Goal: Task Accomplishment & Management: Manage account settings

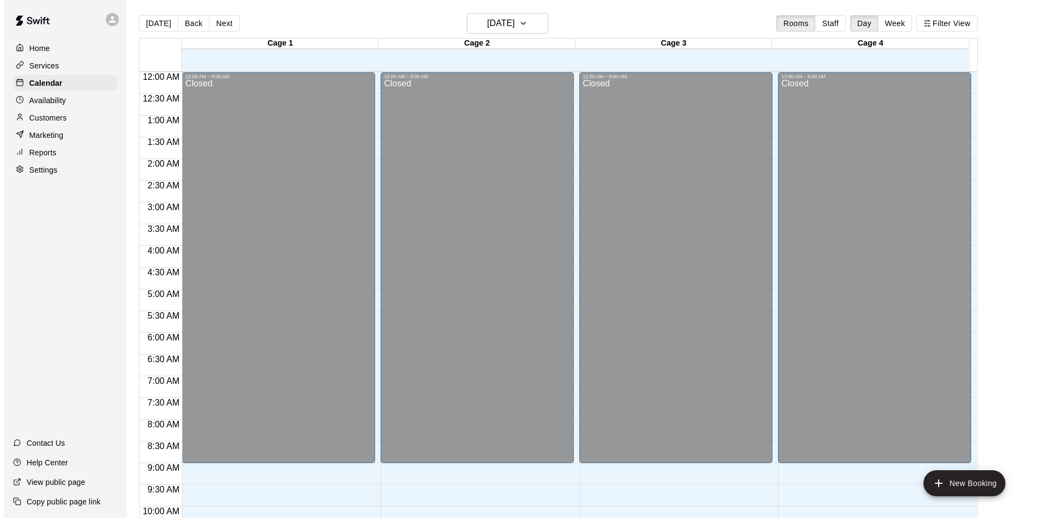
scroll to position [537, 0]
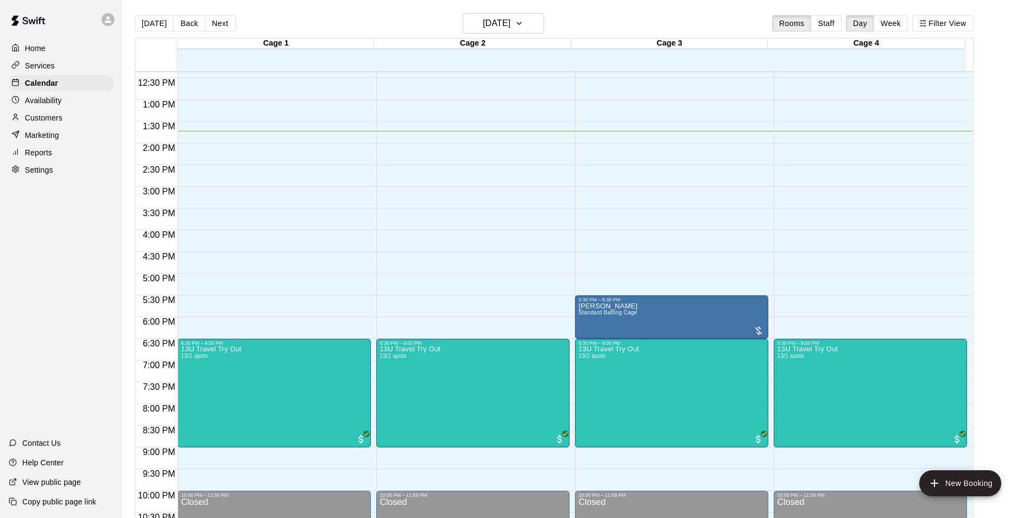
drag, startPoint x: 331, startPoint y: 329, endPoint x: 283, endPoint y: 250, distance: 92.1
click at [283, 250] on div "12:00 AM – 9:00 AM Closed 6:30 PM – 9:00 PM 13U Travel Try Out 13/1 spots 10:00…" at bounding box center [273, 56] width 193 height 1042
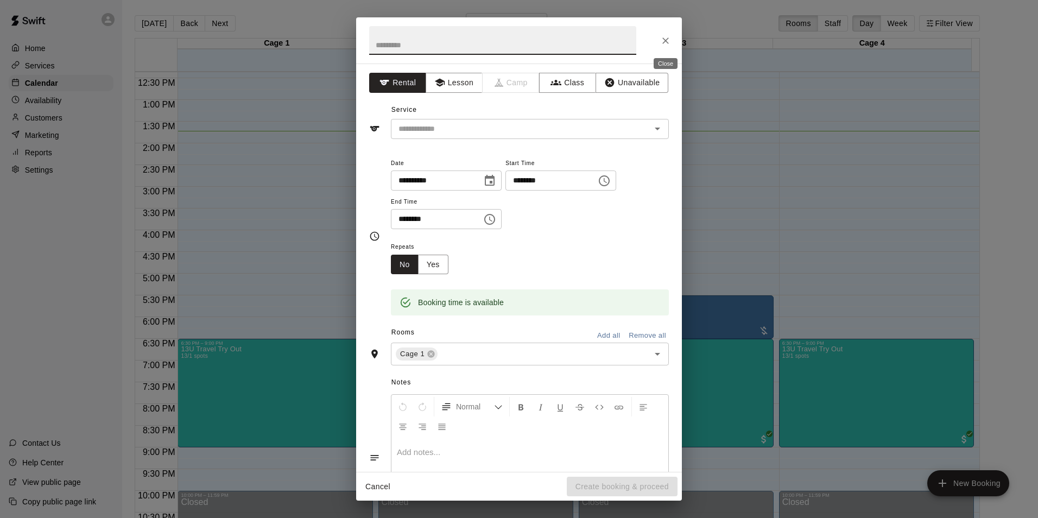
click at [668, 41] on icon "Close" at bounding box center [665, 40] width 11 height 11
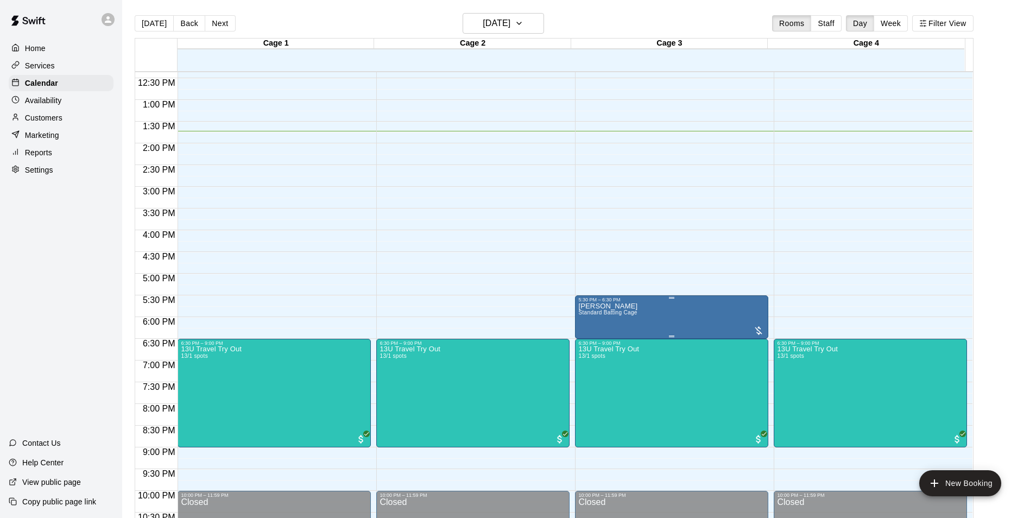
click at [587, 310] on icon "edit" at bounding box center [587, 315] width 13 height 13
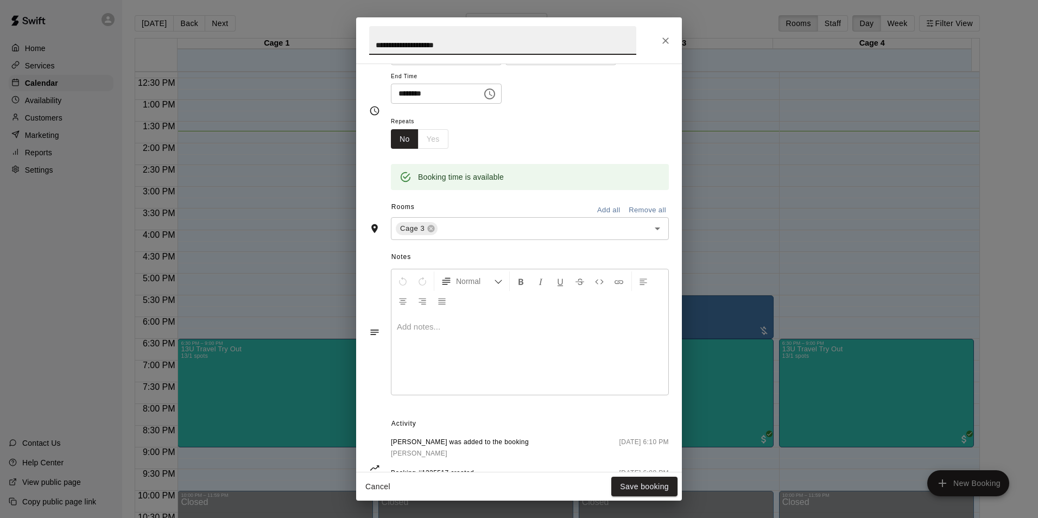
scroll to position [173, 0]
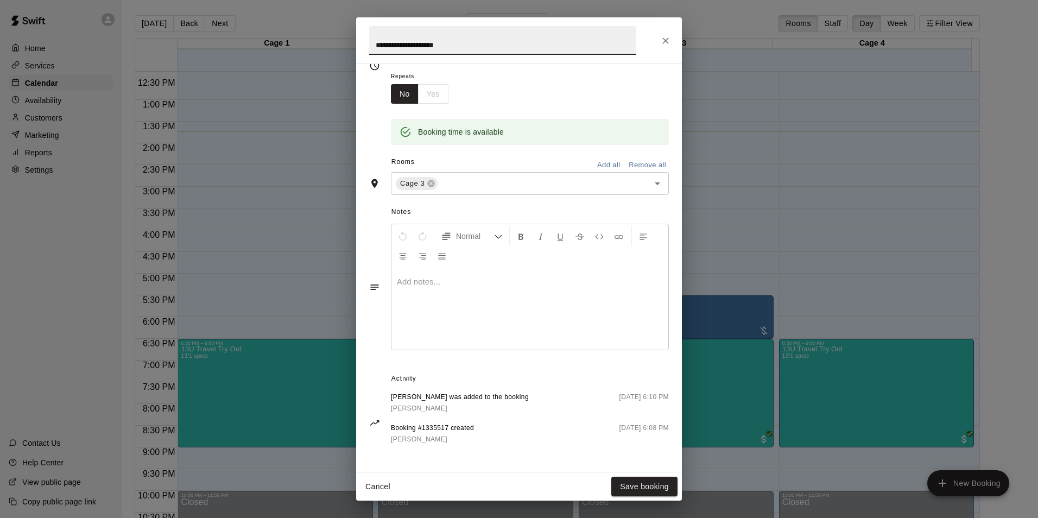
click at [431, 434] on link "[PERSON_NAME]" at bounding box center [432, 439] width 83 height 11
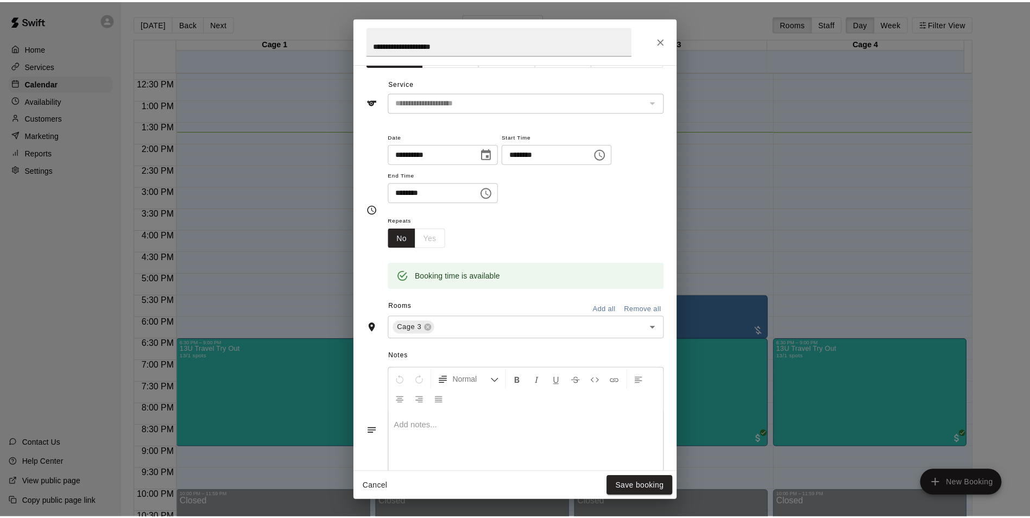
scroll to position [0, 0]
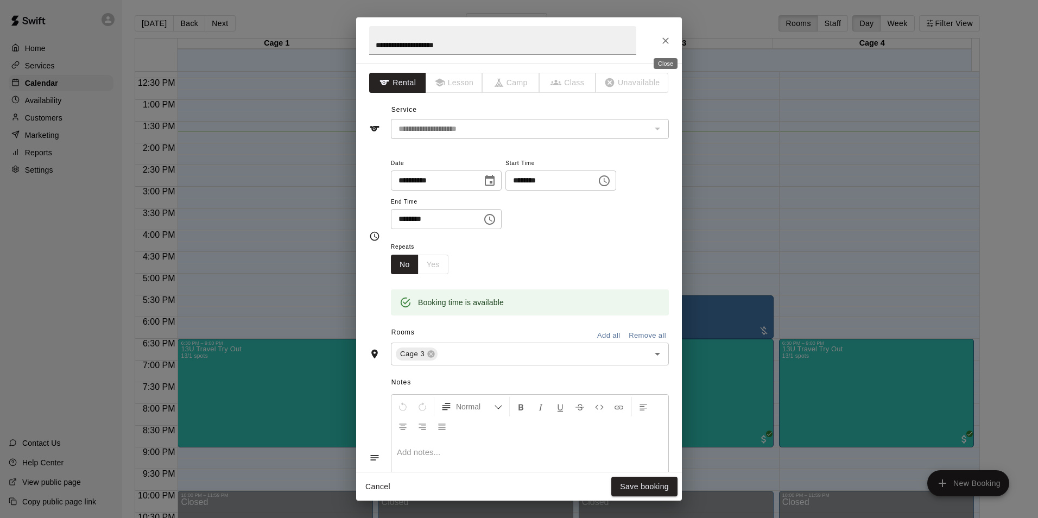
click at [670, 42] on icon "Close" at bounding box center [665, 40] width 11 height 11
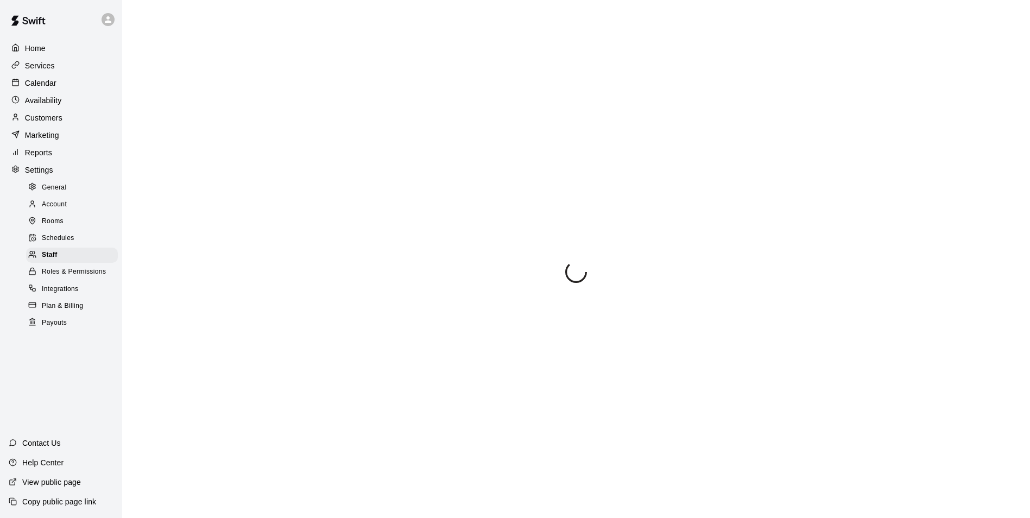
select select "**"
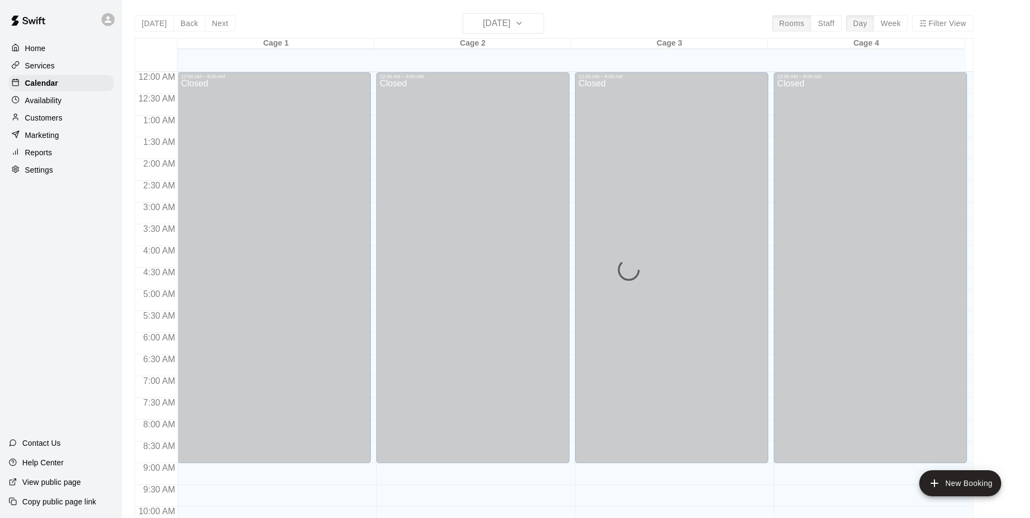
scroll to position [551, 0]
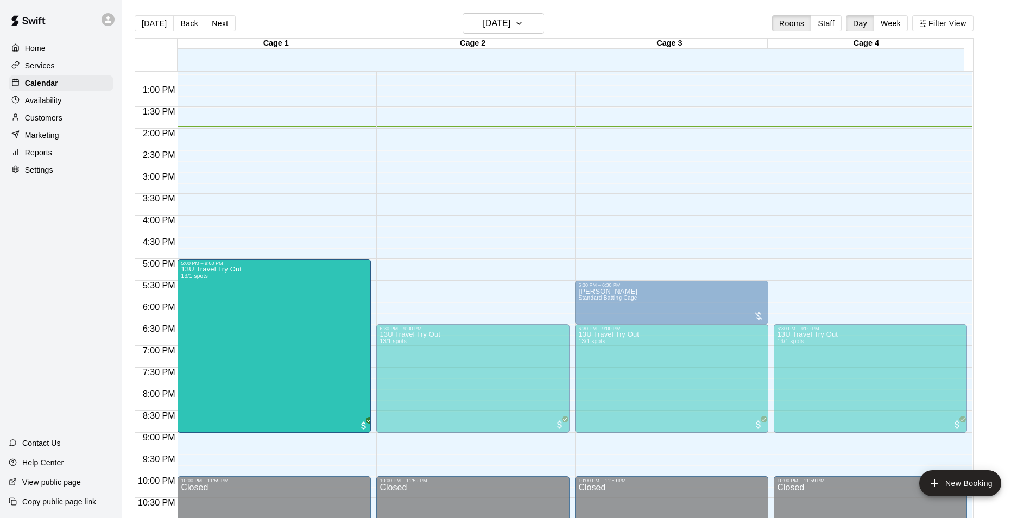
drag, startPoint x: 272, startPoint y: 327, endPoint x: 285, endPoint y: 268, distance: 60.5
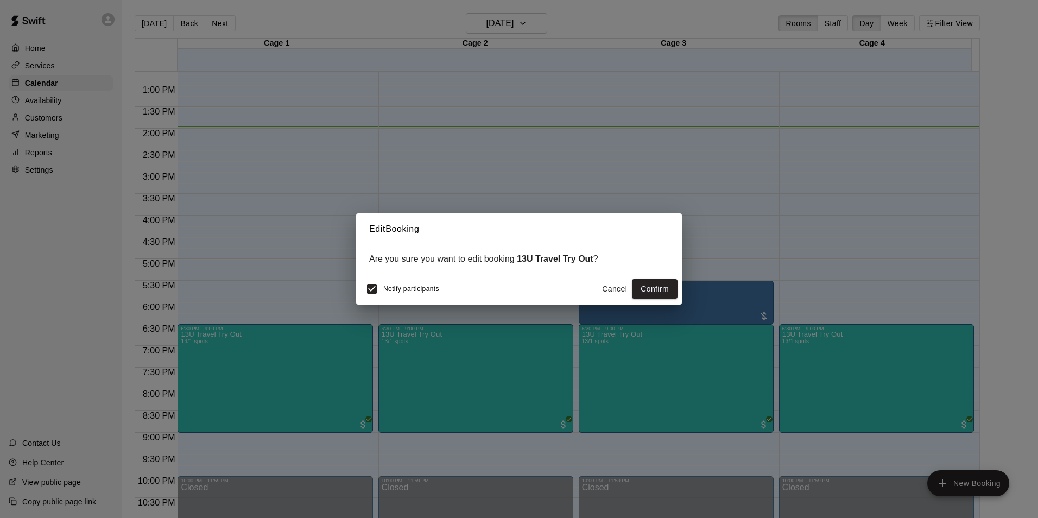
click at [402, 291] on span "Notify participants" at bounding box center [411, 289] width 56 height 8
click at [649, 288] on button "Confirm" at bounding box center [655, 289] width 46 height 20
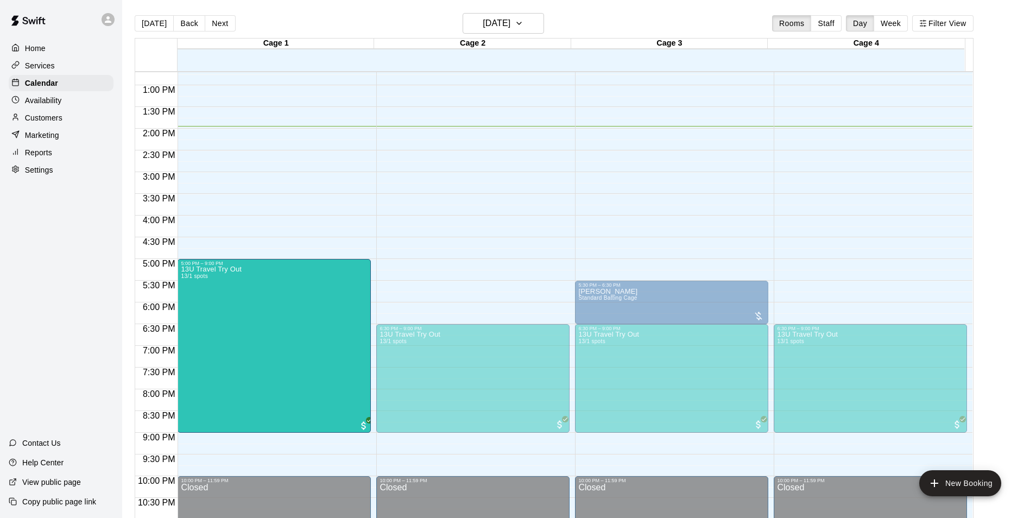
drag, startPoint x: 275, startPoint y: 327, endPoint x: 285, endPoint y: 269, distance: 59.0
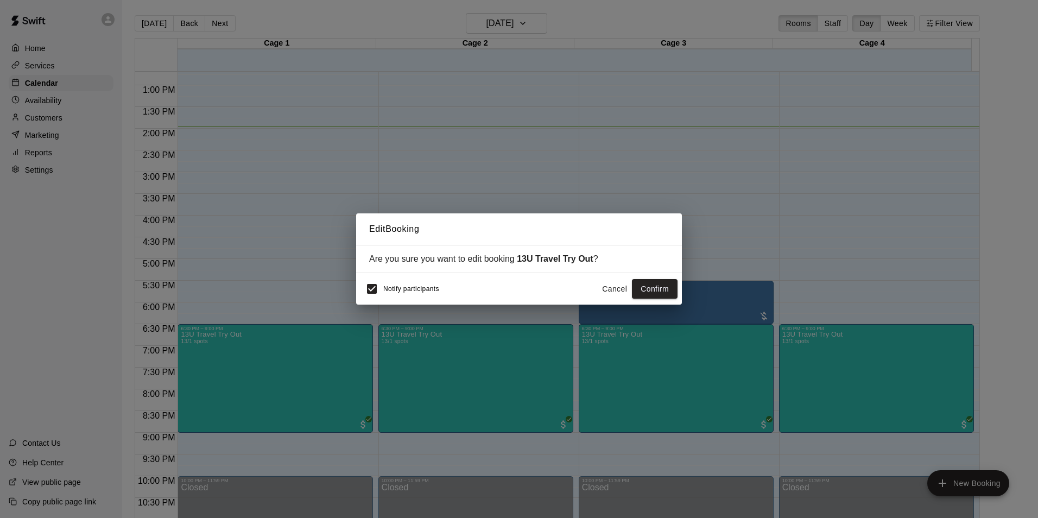
click at [619, 287] on button "Cancel" at bounding box center [614, 289] width 35 height 20
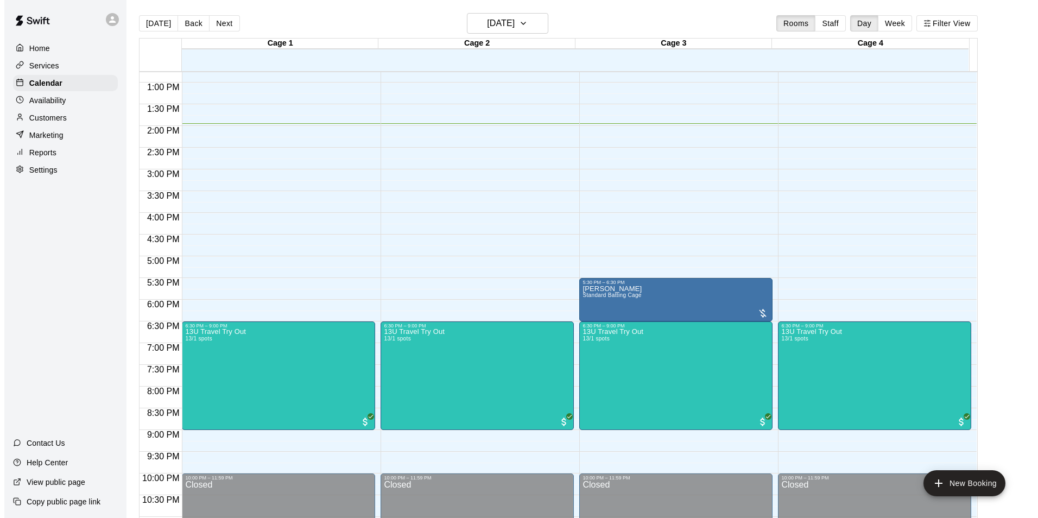
scroll to position [476, 0]
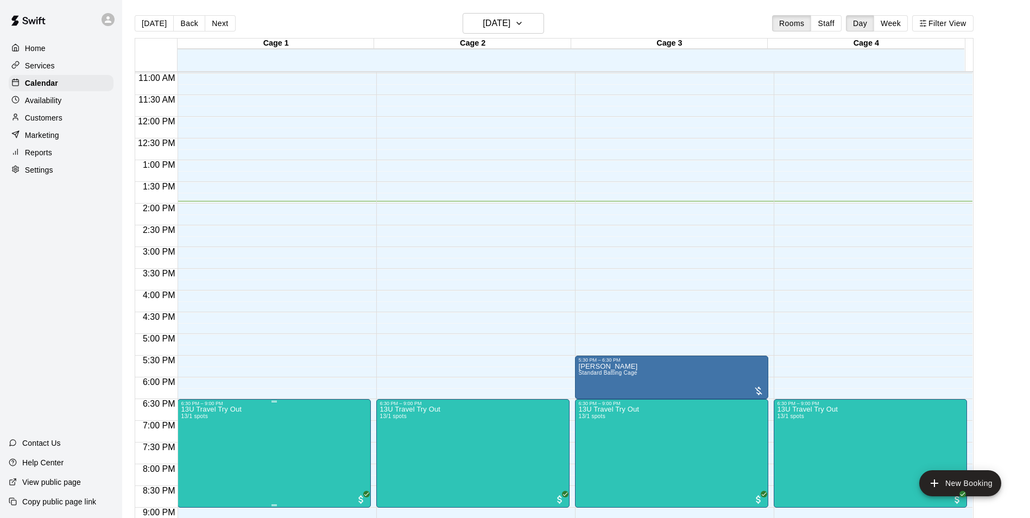
click at [183, 420] on button "edit" at bounding box center [191, 419] width 22 height 22
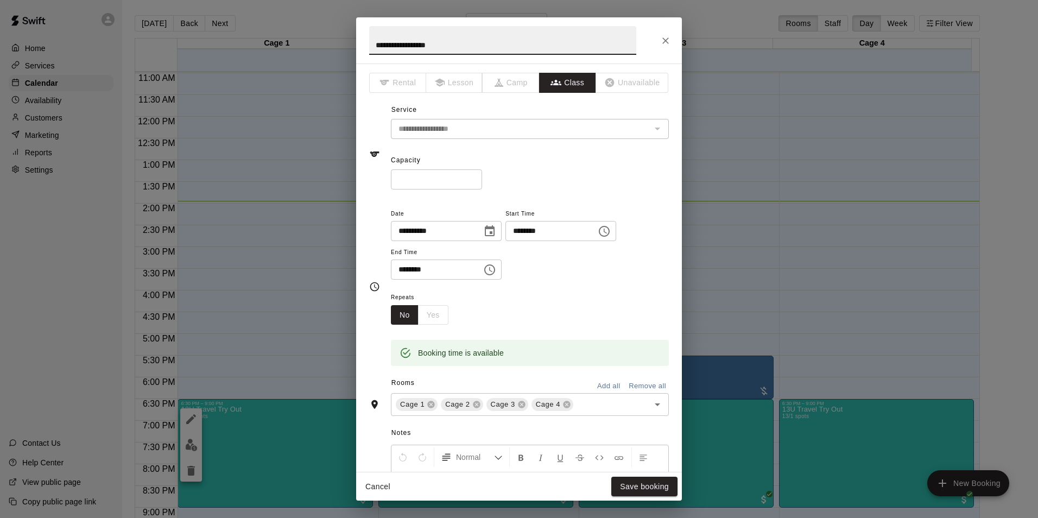
click at [556, 235] on input "********" at bounding box center [547, 231] width 84 height 20
click at [609, 232] on icon "Choose time, selected time is 6:30 PM" at bounding box center [604, 231] width 11 height 11
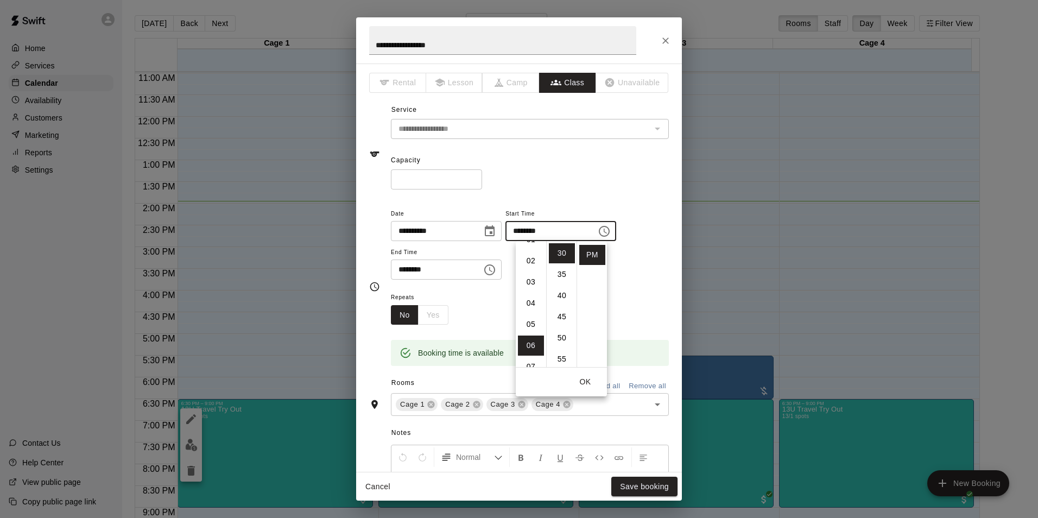
scroll to position [18, 0]
click at [527, 338] on li "05" at bounding box center [531, 341] width 26 height 20
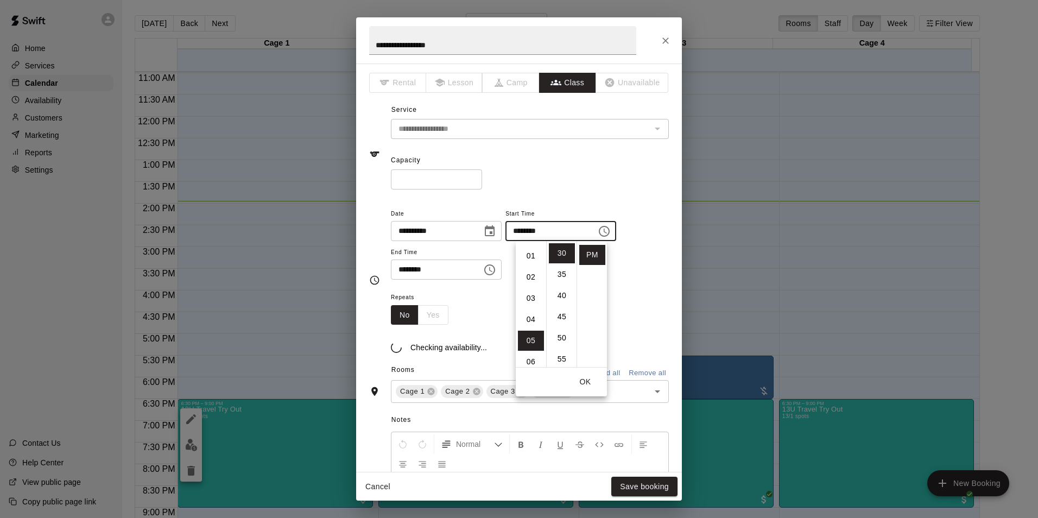
scroll to position [106, 0]
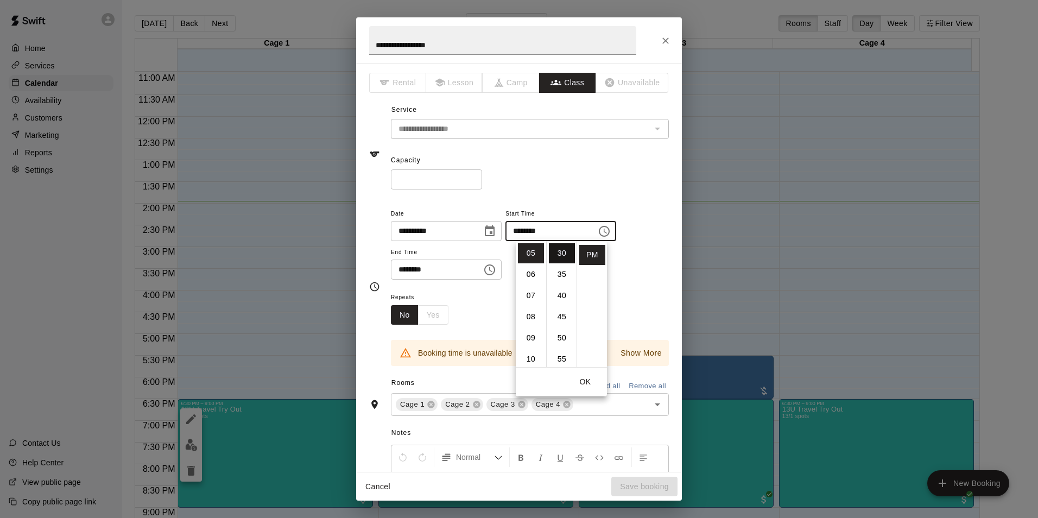
click at [558, 254] on li "30" at bounding box center [562, 253] width 26 height 20
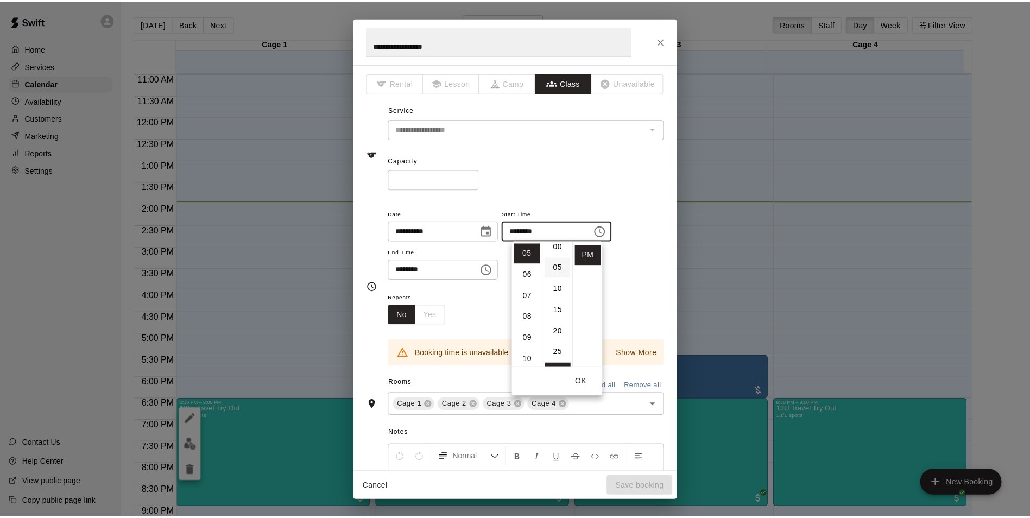
scroll to position [0, 0]
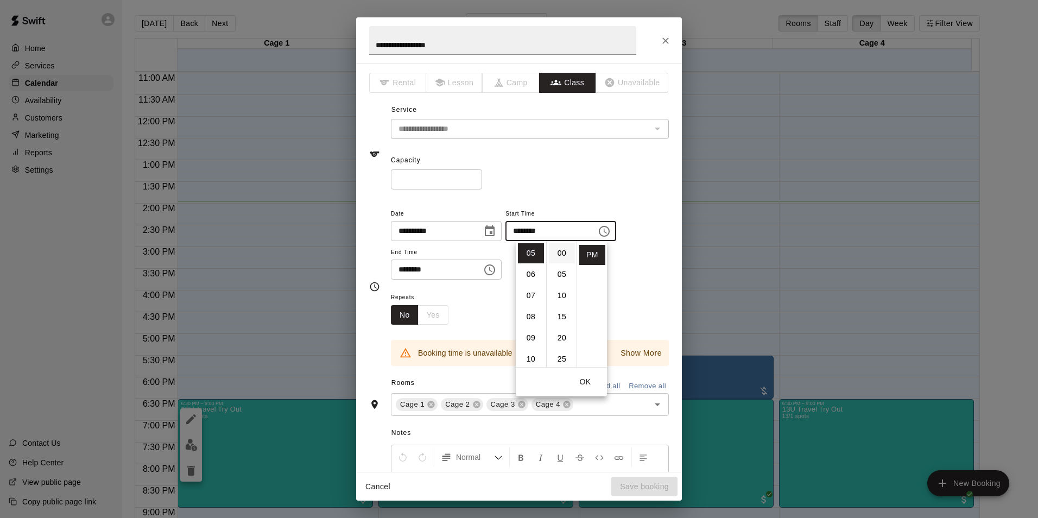
click at [565, 259] on li "00" at bounding box center [562, 253] width 26 height 20
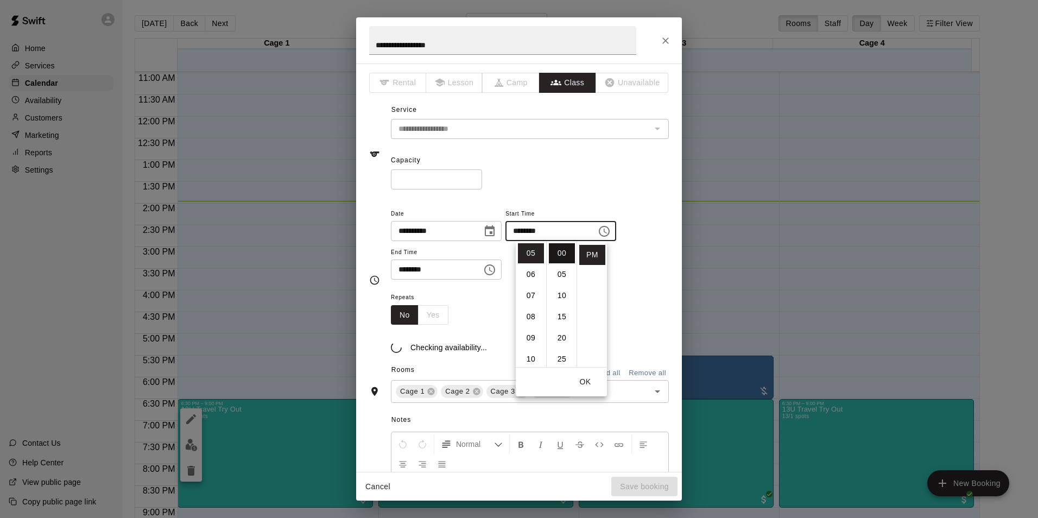
type input "********"
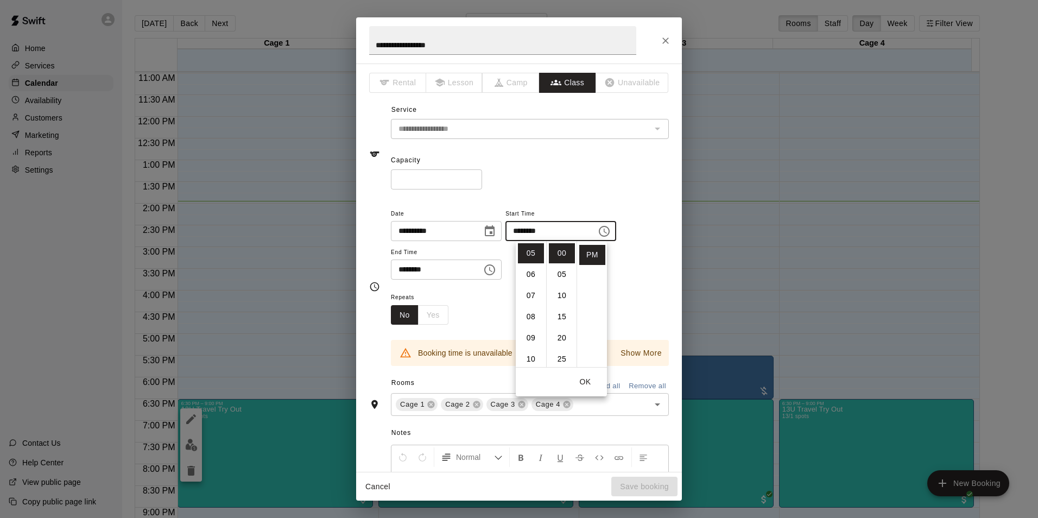
click at [671, 309] on div "**********" at bounding box center [519, 267] width 326 height 408
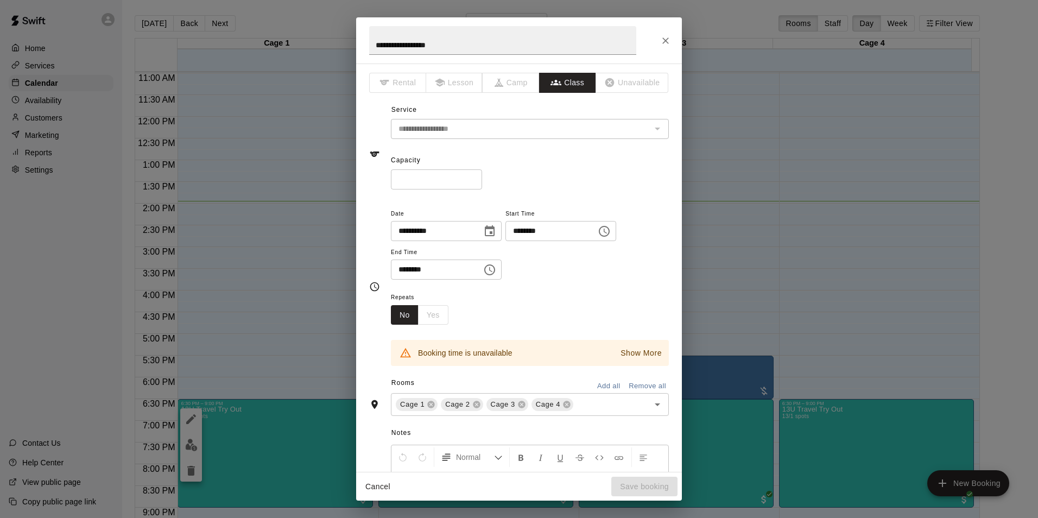
click at [660, 35] on icon "Close" at bounding box center [665, 40] width 11 height 11
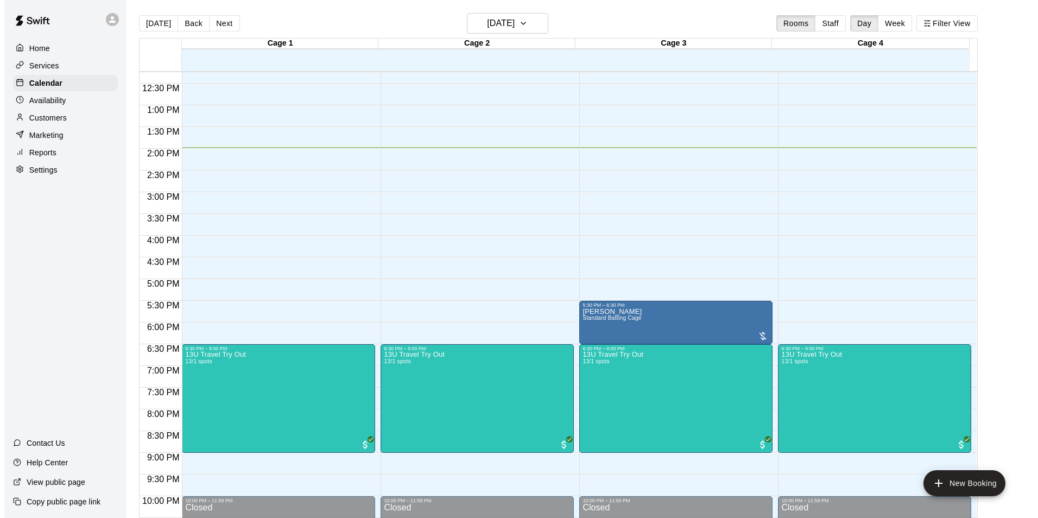
scroll to position [531, 0]
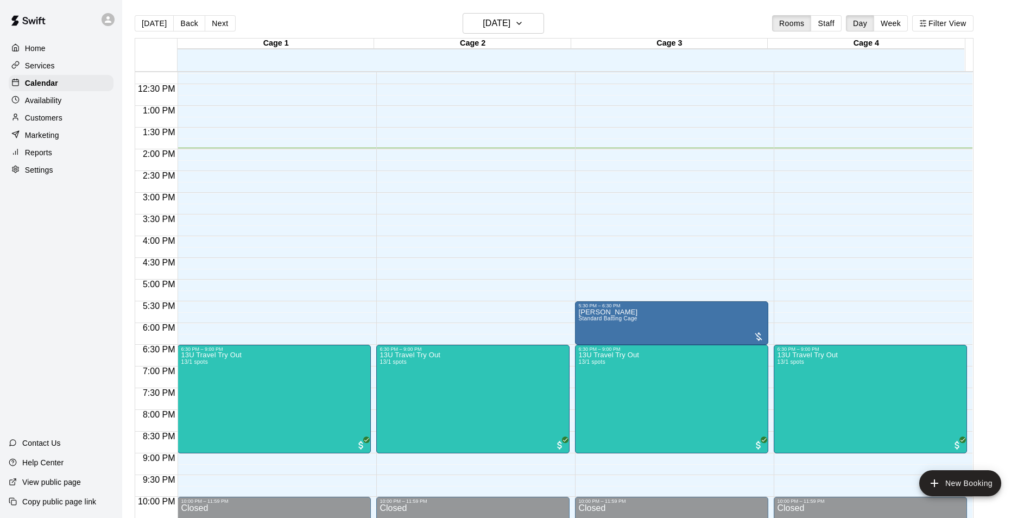
click at [228, 185] on div "12:00 AM – 9:00 AM Closed 6:30 PM – 9:00 PM 13U Travel Try Out 13/1 spots 10:00…" at bounding box center [273, 62] width 193 height 1042
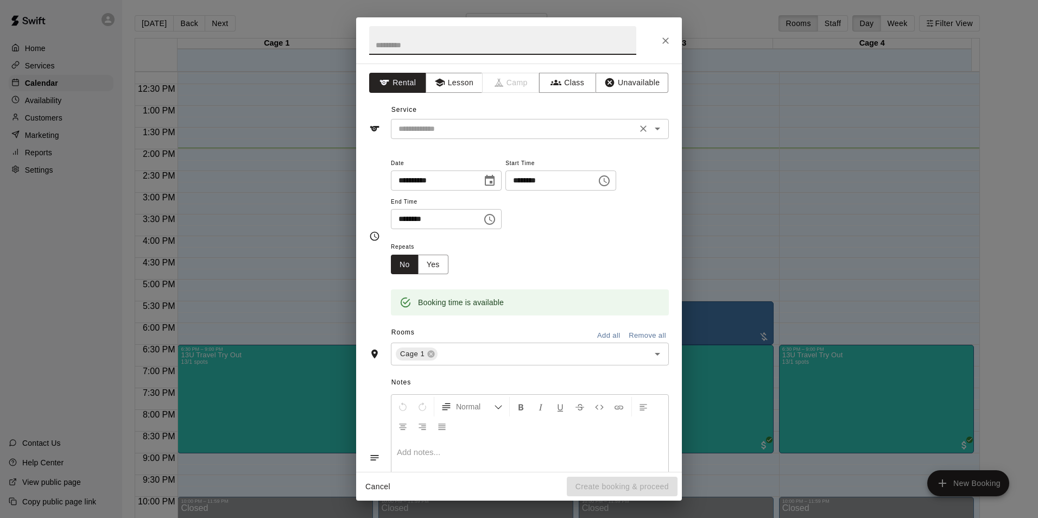
click at [460, 132] on input "text" at bounding box center [513, 129] width 239 height 14
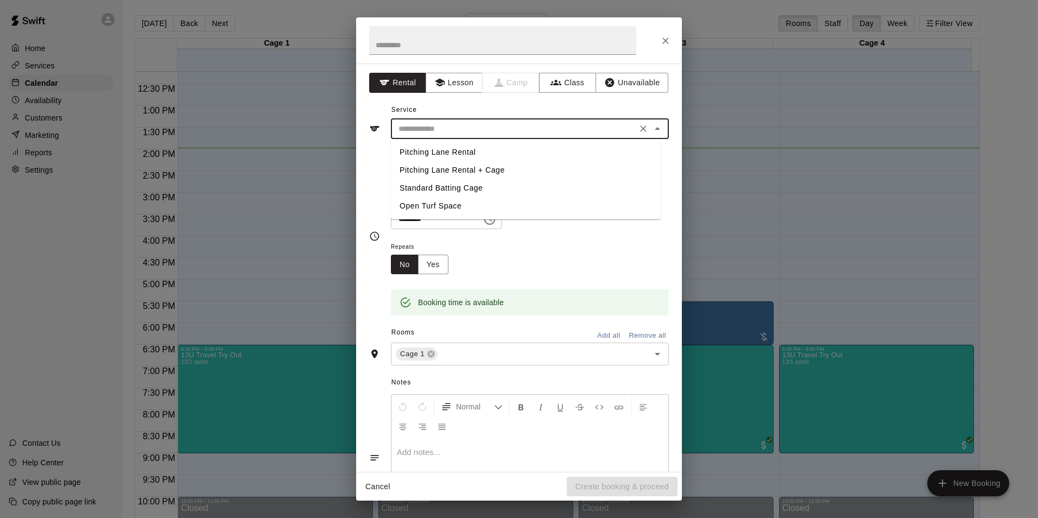
click at [421, 189] on li "Standard Batting Cage" at bounding box center [526, 188] width 270 height 18
type input "**********"
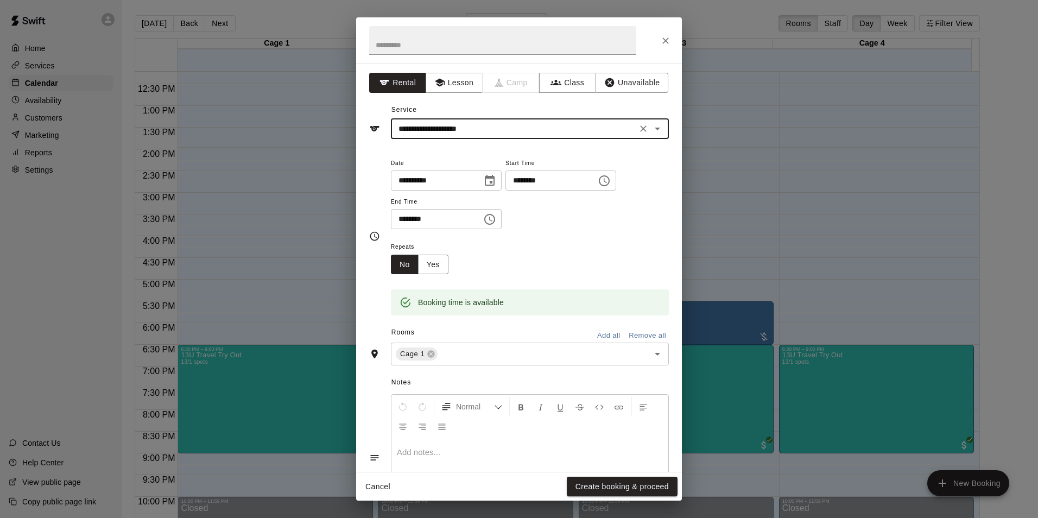
click at [441, 177] on input "**********" at bounding box center [433, 180] width 84 height 20
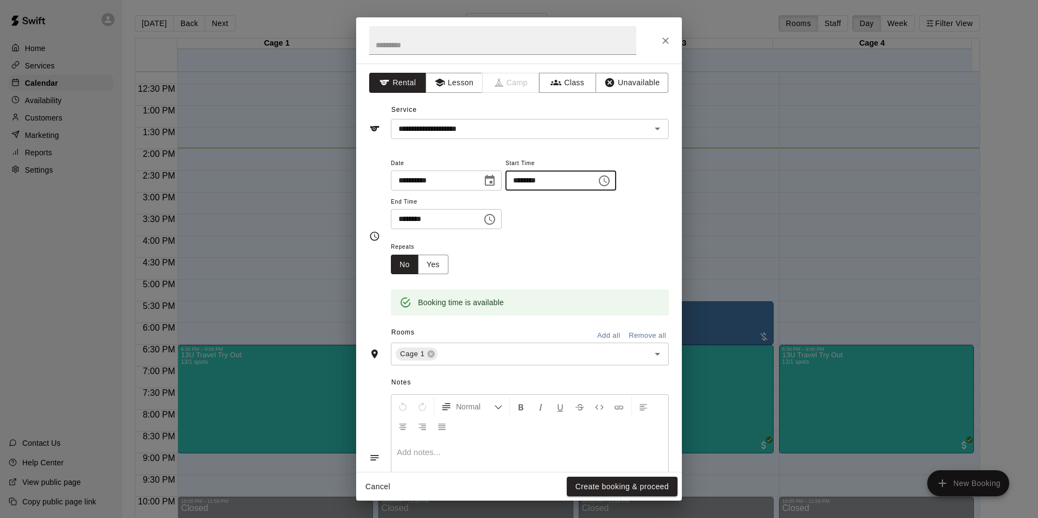
click at [563, 186] on input "********" at bounding box center [547, 180] width 84 height 20
click at [539, 182] on input "********" at bounding box center [547, 180] width 84 height 20
type input "********"
click at [412, 218] on input "********" at bounding box center [433, 219] width 84 height 20
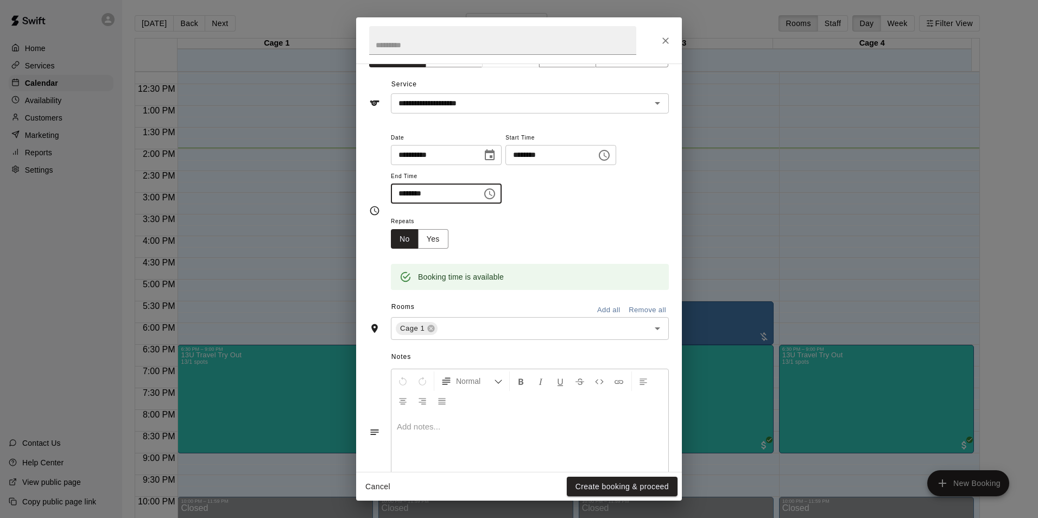
scroll to position [69, 0]
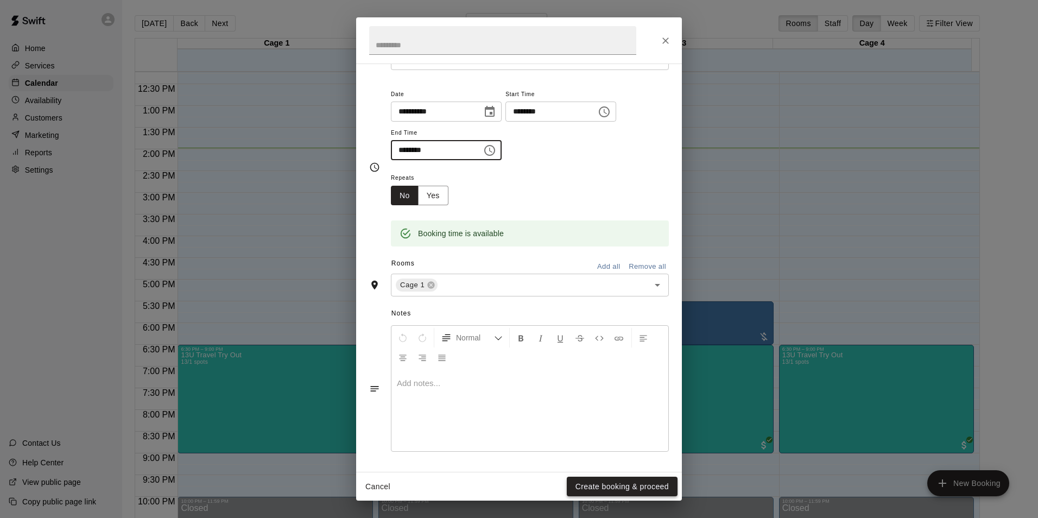
type input "********"
click at [614, 487] on button "Create booking & proceed" at bounding box center [622, 486] width 111 height 20
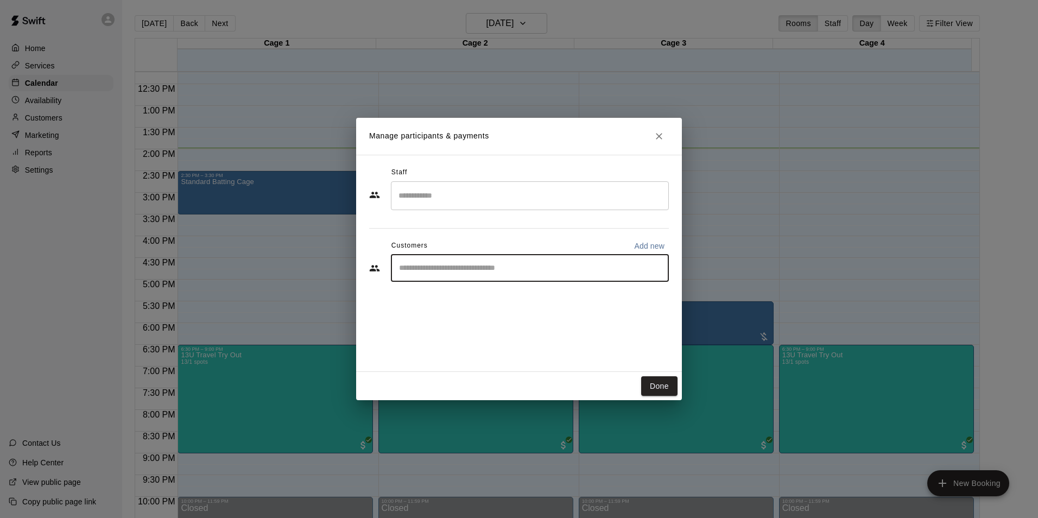
click at [437, 263] on input "Start typing to search customers..." at bounding box center [530, 268] width 268 height 11
type input "*"
type input "*****"
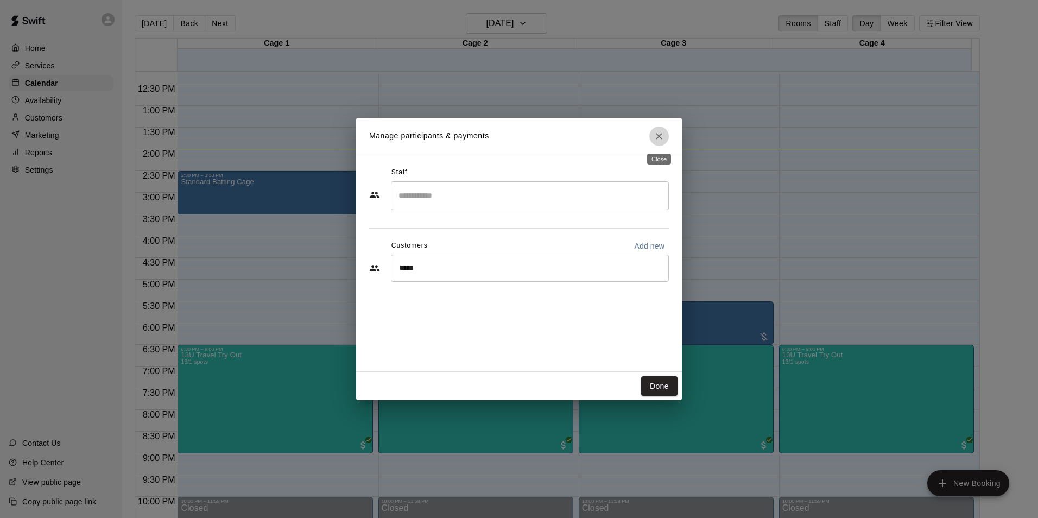
click at [660, 134] on icon "Close" at bounding box center [659, 136] width 7 height 7
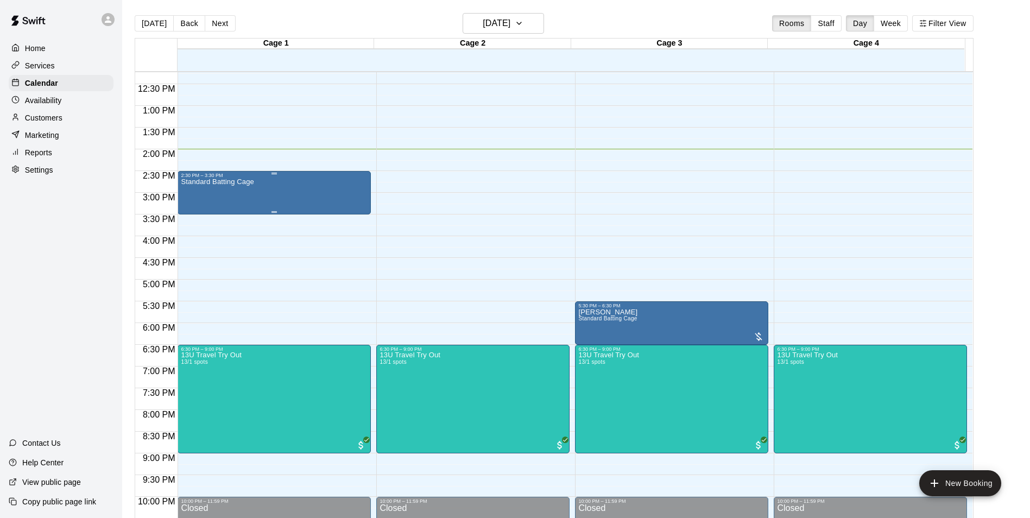
click at [289, 180] on div "Standard Batting Cage" at bounding box center [274, 437] width 187 height 518
click at [190, 211] on img "edit" at bounding box center [191, 217] width 12 height 12
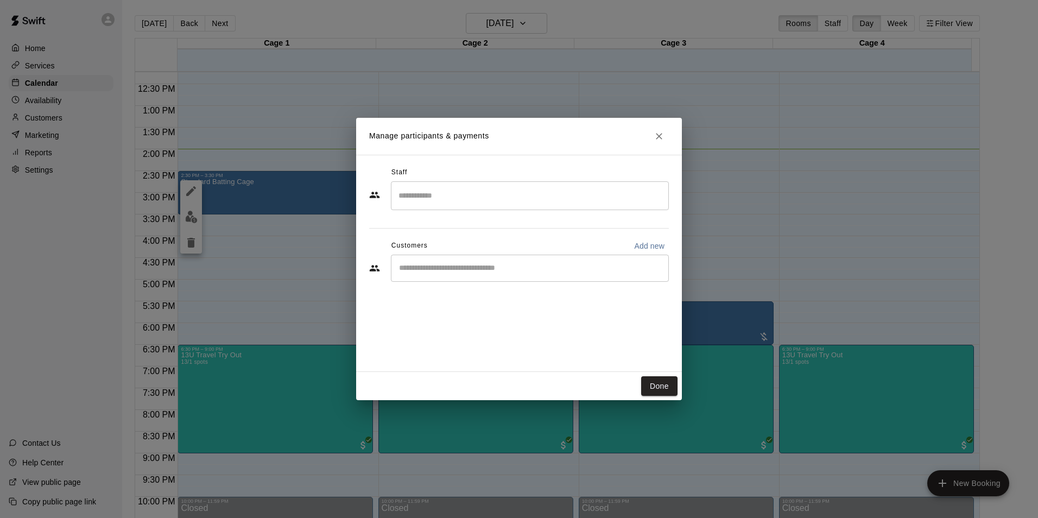
click at [447, 258] on div "​" at bounding box center [530, 268] width 278 height 27
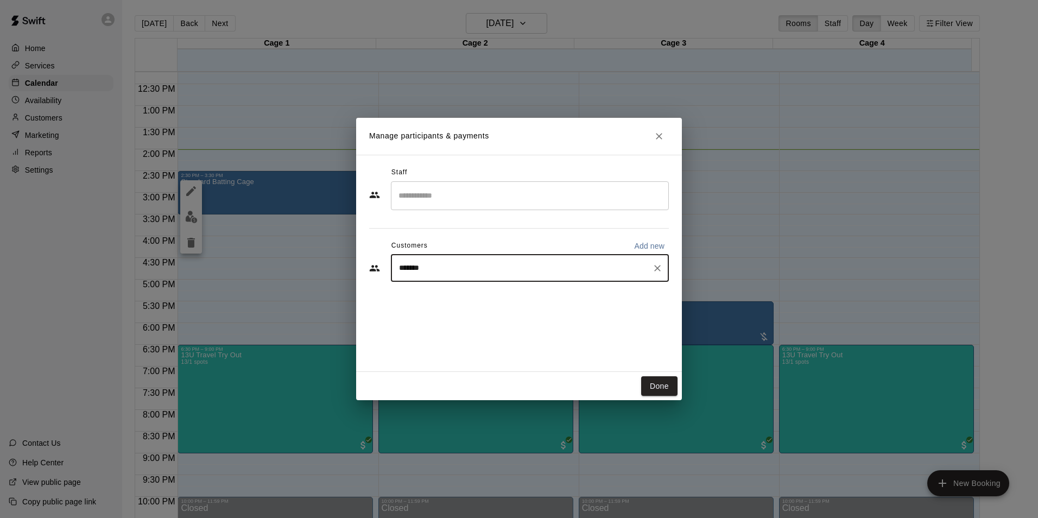
type input "*******"
click at [631, 243] on button "Add new" at bounding box center [649, 245] width 39 height 17
select select "**"
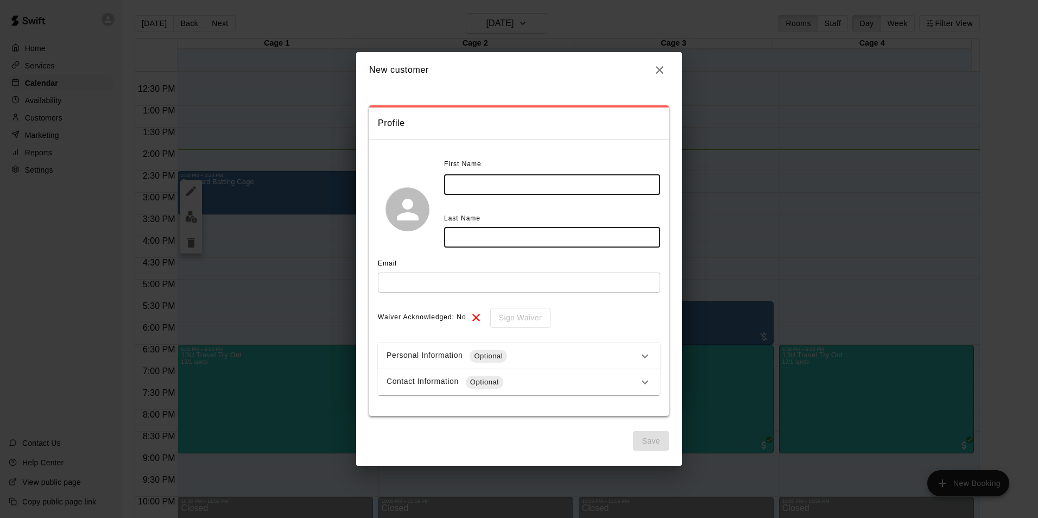
click at [504, 179] on input "text" at bounding box center [552, 185] width 216 height 20
type input "******"
type input "*******"
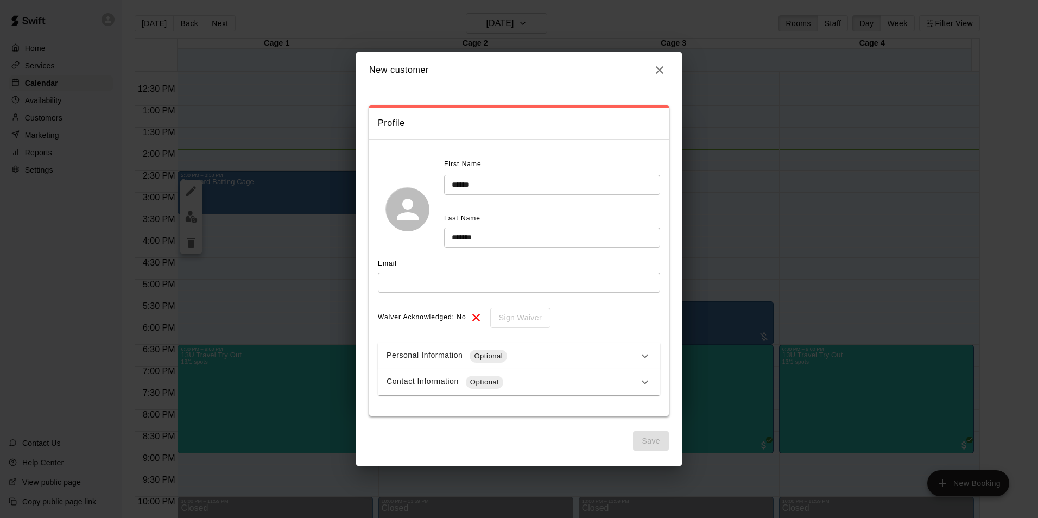
click at [639, 354] on icon at bounding box center [644, 356] width 13 height 13
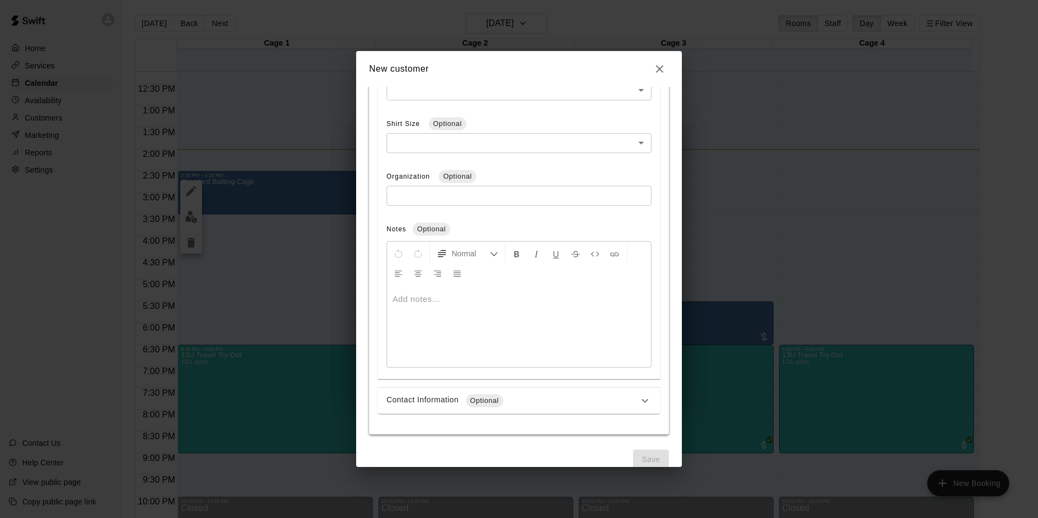
scroll to position [405, 0]
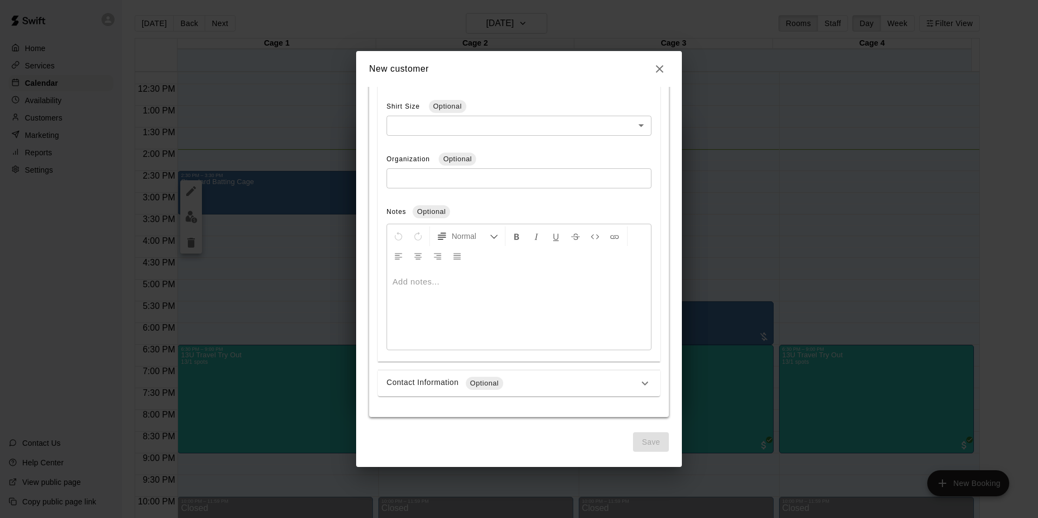
click at [559, 383] on div "Contact Information Optional" at bounding box center [512, 383] width 252 height 13
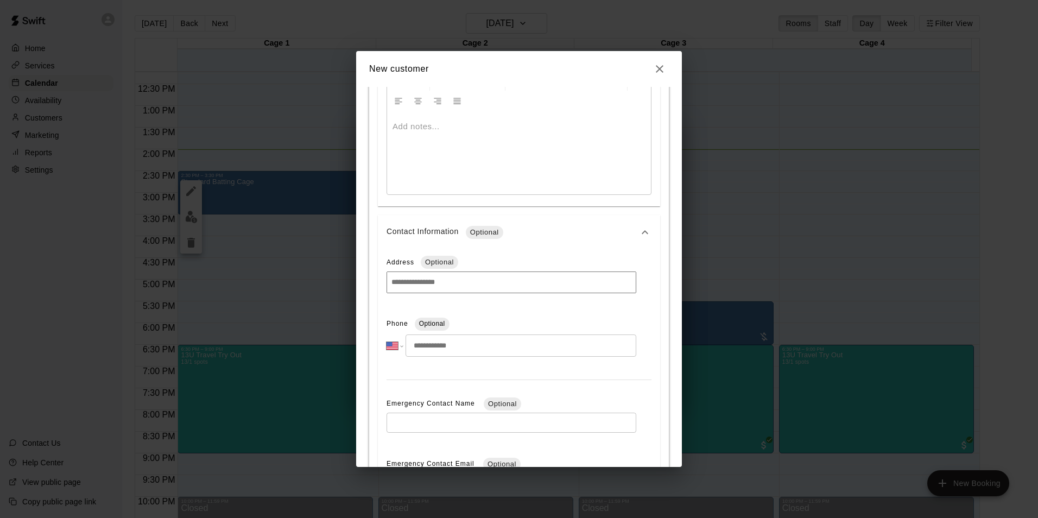
scroll to position [622, 0]
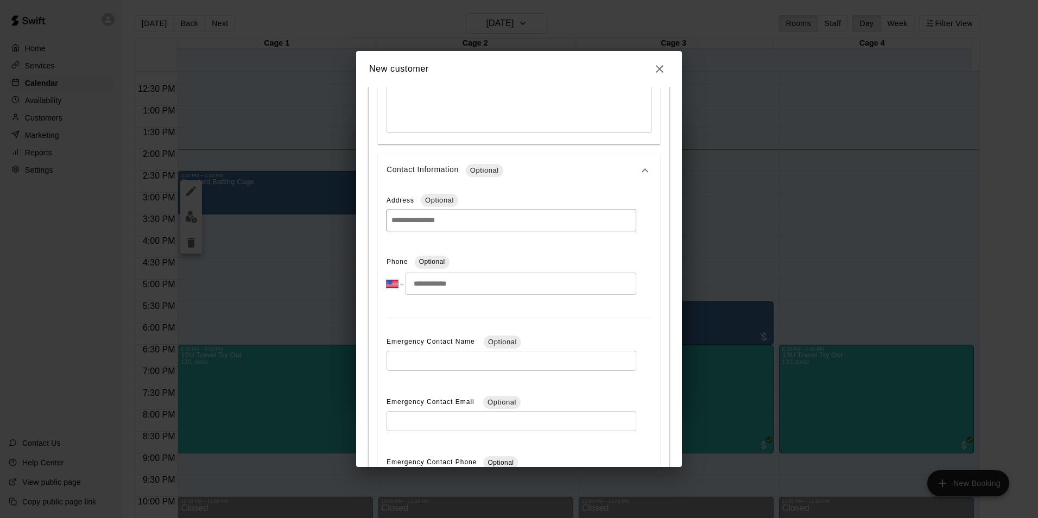
click at [451, 281] on input "tel" at bounding box center [520, 283] width 231 height 22
type input "**********"
click at [633, 251] on div "**********" at bounding box center [519, 357] width 282 height 339
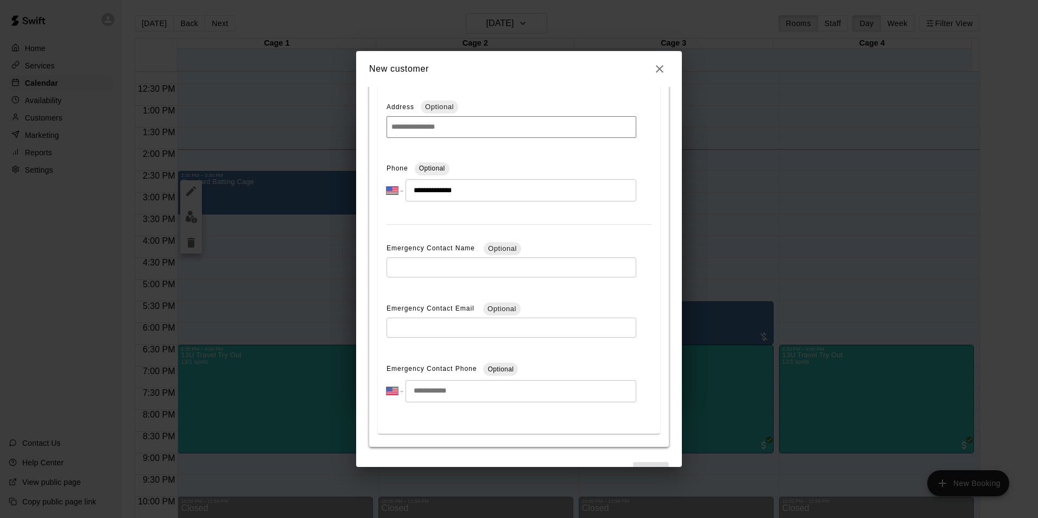
scroll to position [747, 0]
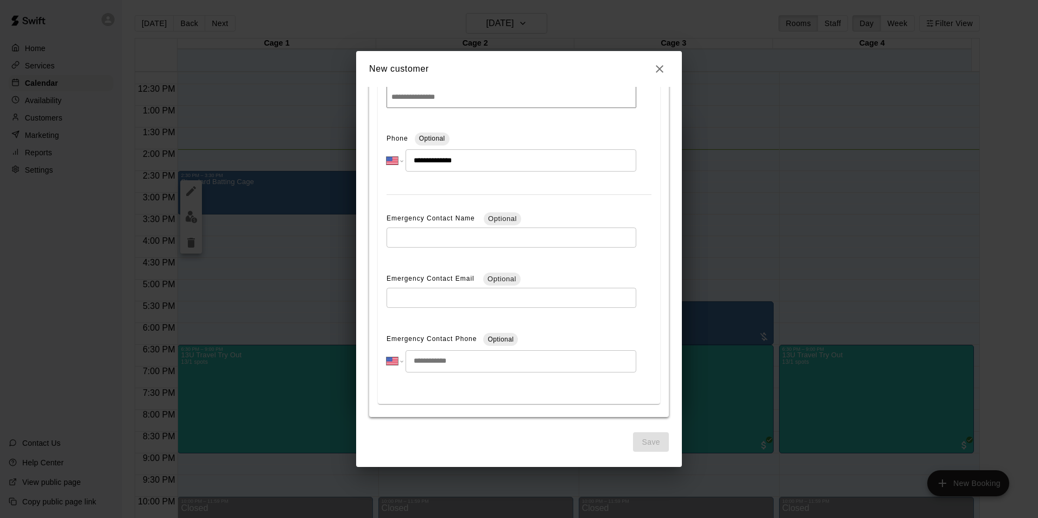
click at [641, 448] on span "Save" at bounding box center [651, 442] width 36 height 20
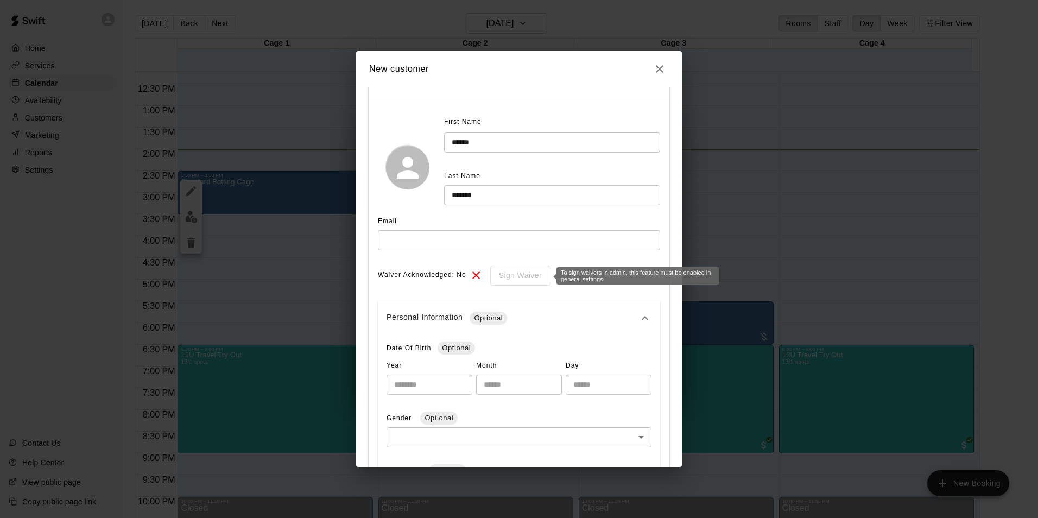
scroll to position [0, 0]
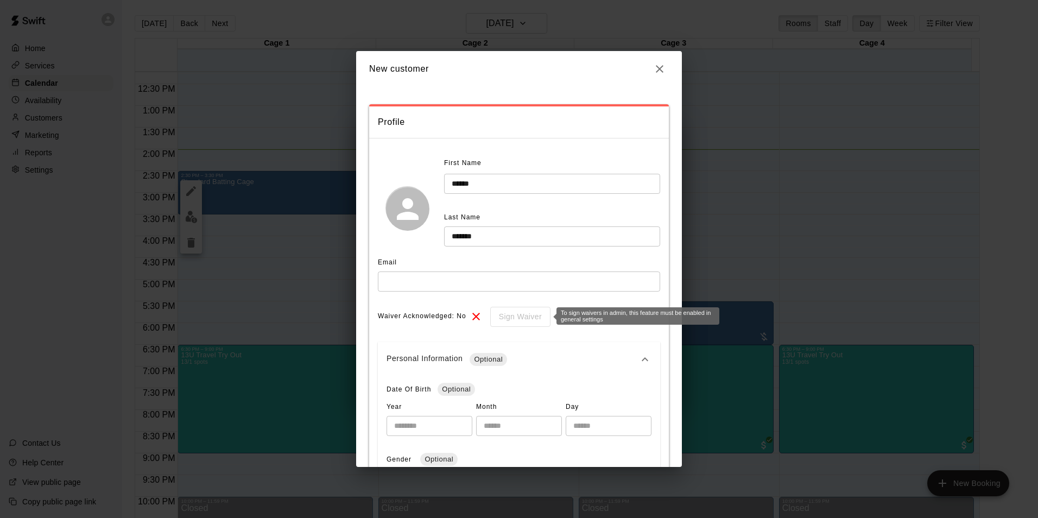
click at [511, 315] on div "Sign Waiver" at bounding box center [516, 317] width 68 height 20
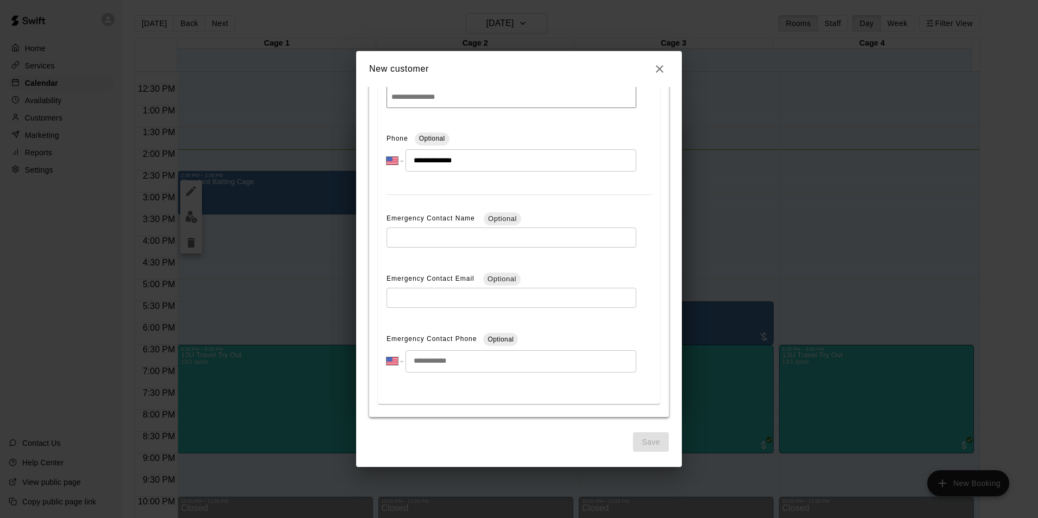
click at [635, 437] on span "Save" at bounding box center [651, 442] width 36 height 20
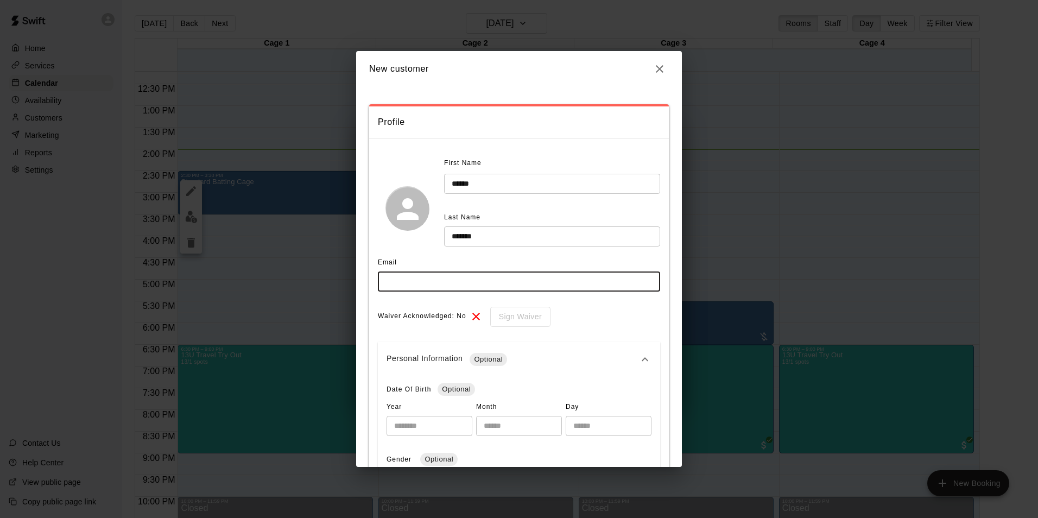
click at [471, 288] on input "text" at bounding box center [519, 281] width 282 height 20
type input "**********"
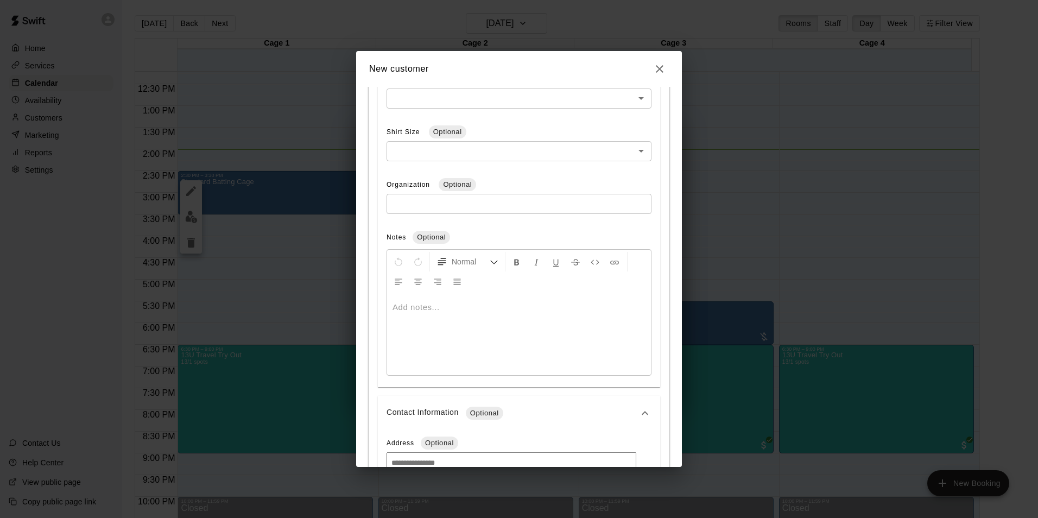
scroll to position [747, 0]
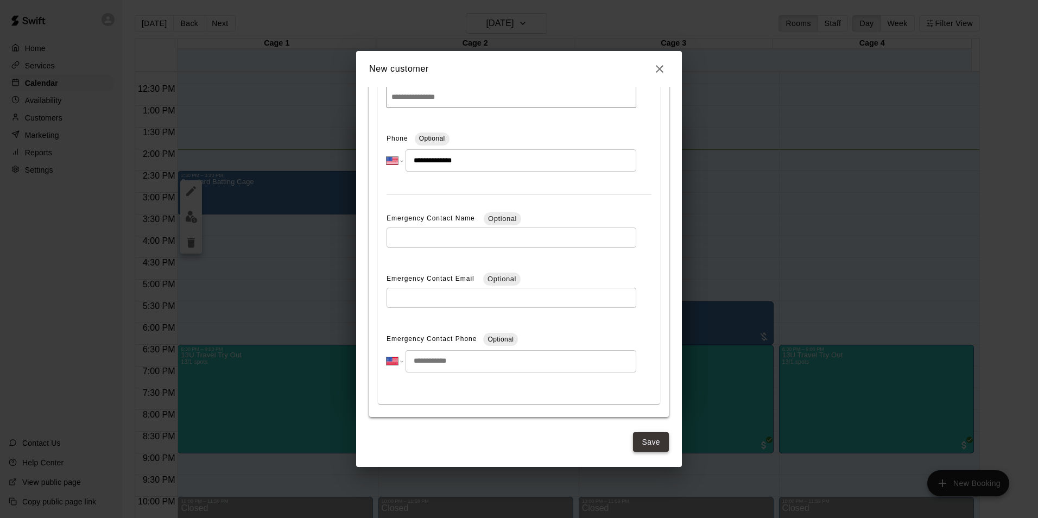
click at [637, 439] on button "Save" at bounding box center [651, 442] width 36 height 20
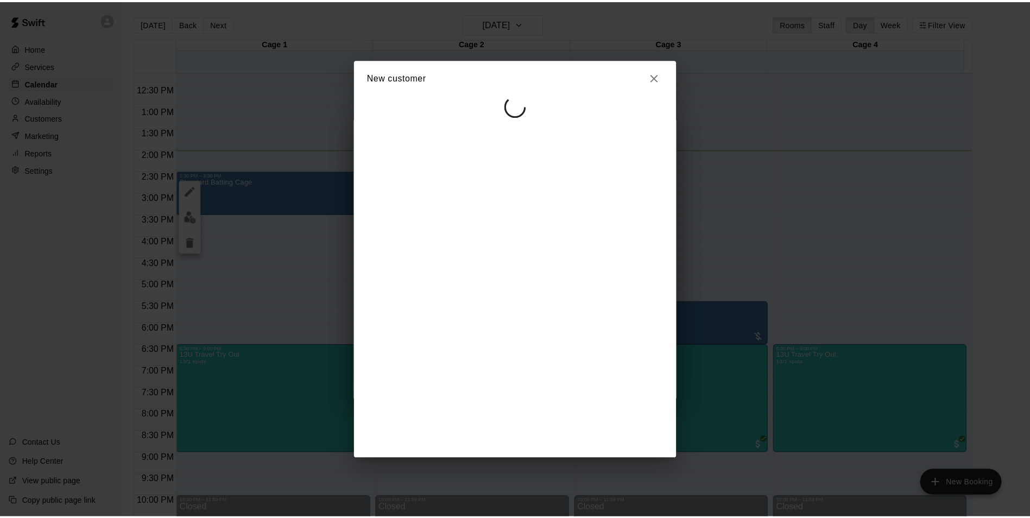
scroll to position [0, 0]
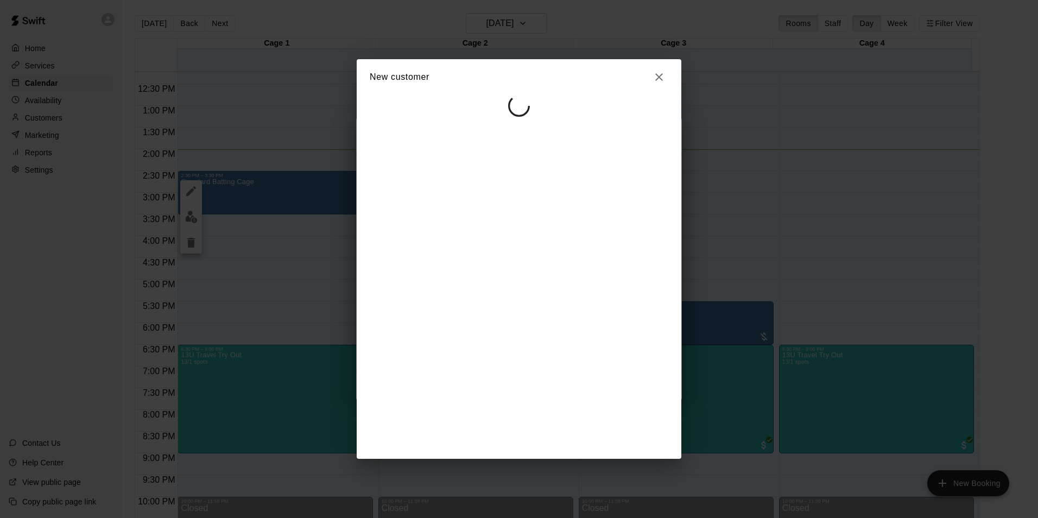
select select "**"
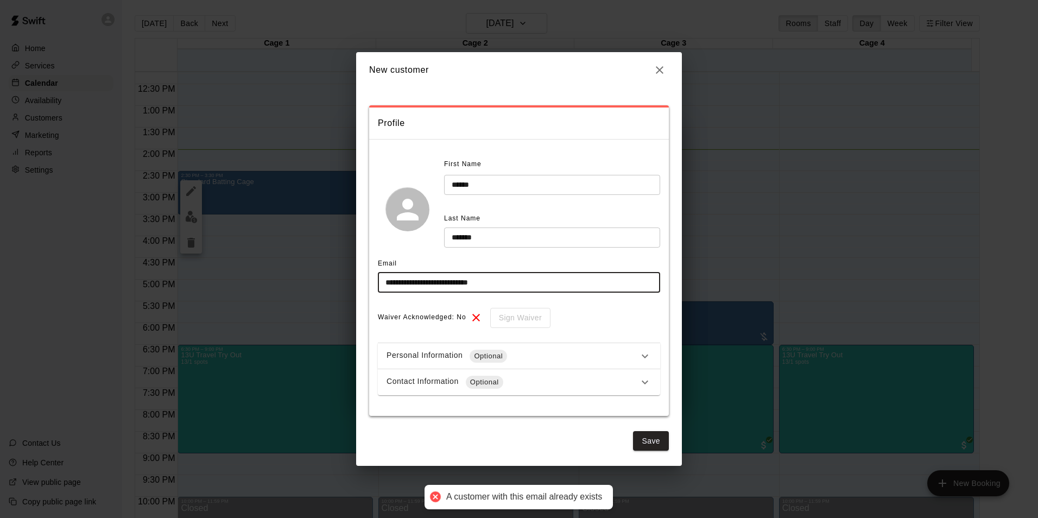
drag, startPoint x: 577, startPoint y: 282, endPoint x: 352, endPoint y: 248, distance: 228.3
click at [352, 248] on div "**********" at bounding box center [519, 259] width 1038 height 518
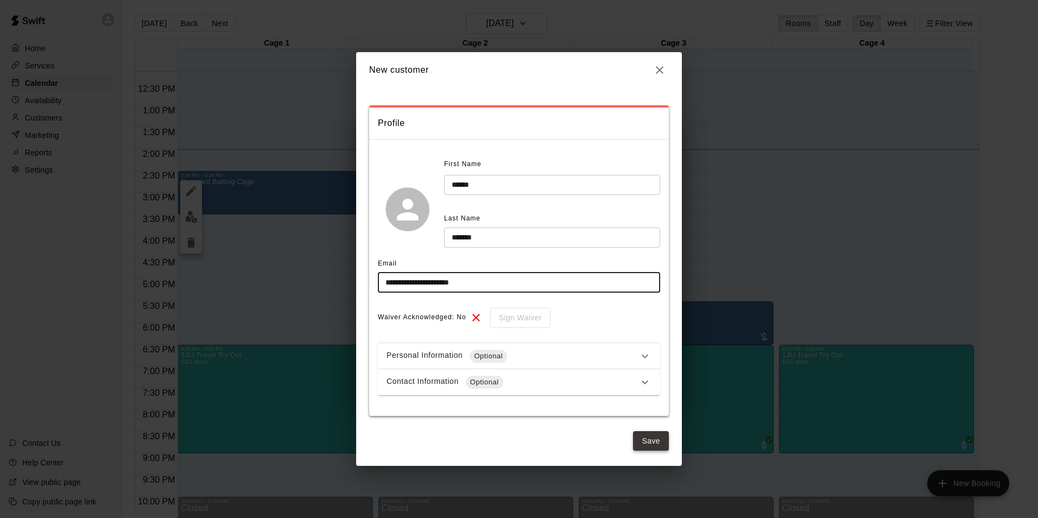
type input "**********"
click at [647, 444] on button "Save" at bounding box center [651, 441] width 36 height 20
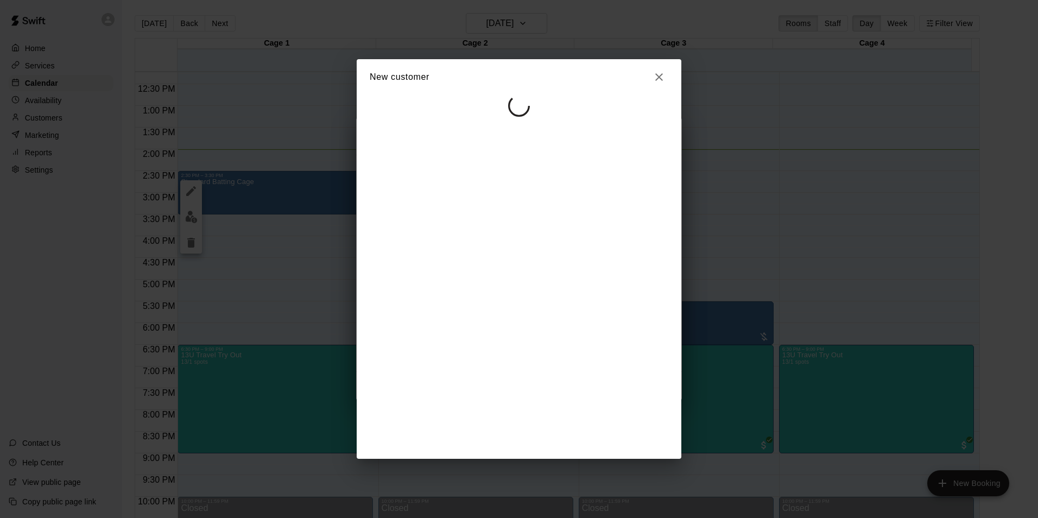
select select "**"
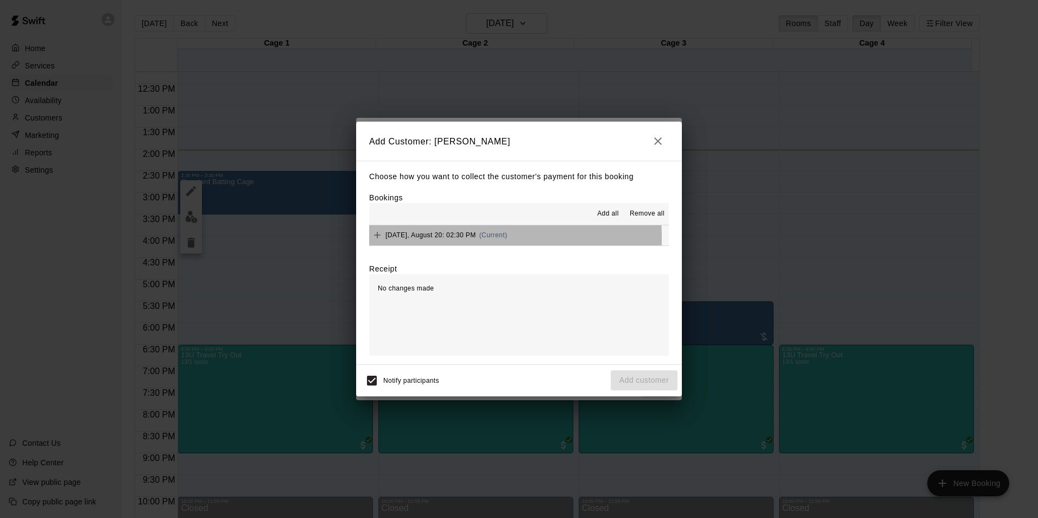
click at [415, 238] on span "[DATE], August 20: 02:30 PM" at bounding box center [430, 235] width 91 height 8
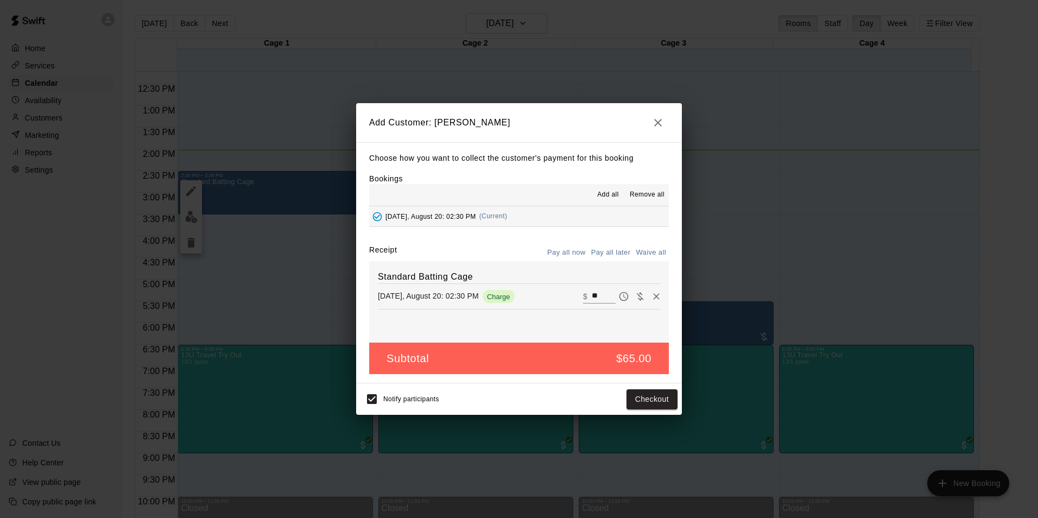
click at [400, 397] on span "Notify participants" at bounding box center [411, 400] width 56 height 8
click at [663, 403] on button "Checkout" at bounding box center [651, 399] width 51 height 20
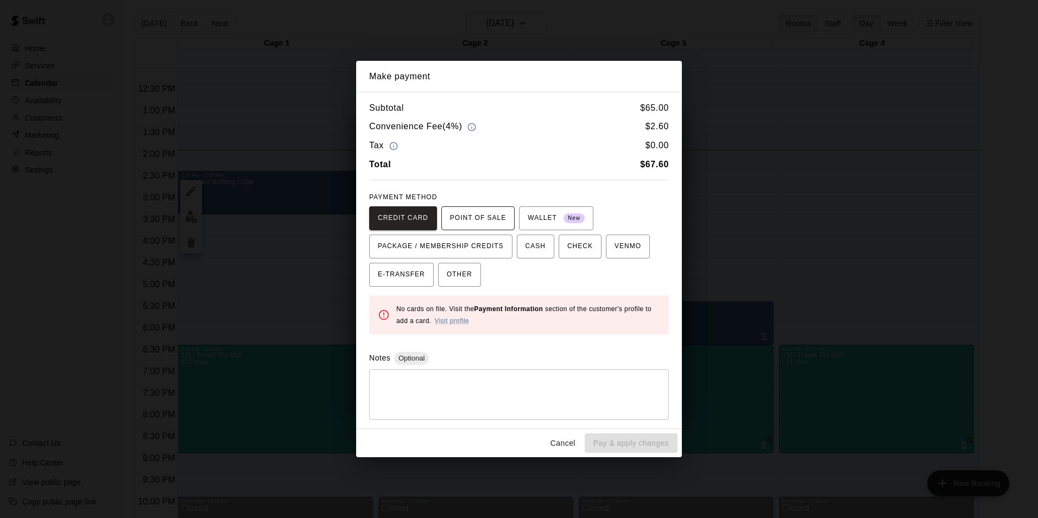
click at [468, 212] on span "POINT OF SALE" at bounding box center [478, 217] width 56 height 17
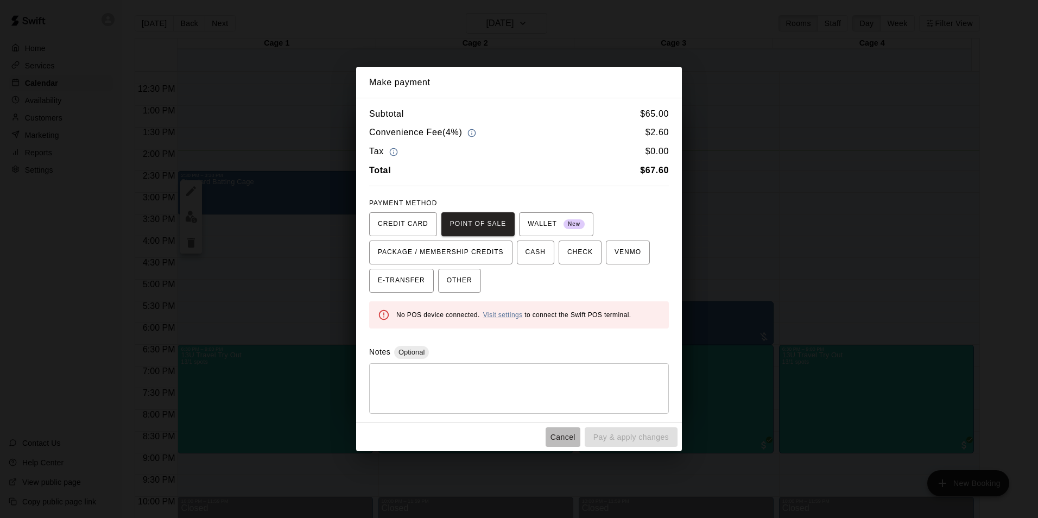
click at [570, 441] on button "Cancel" at bounding box center [562, 437] width 35 height 20
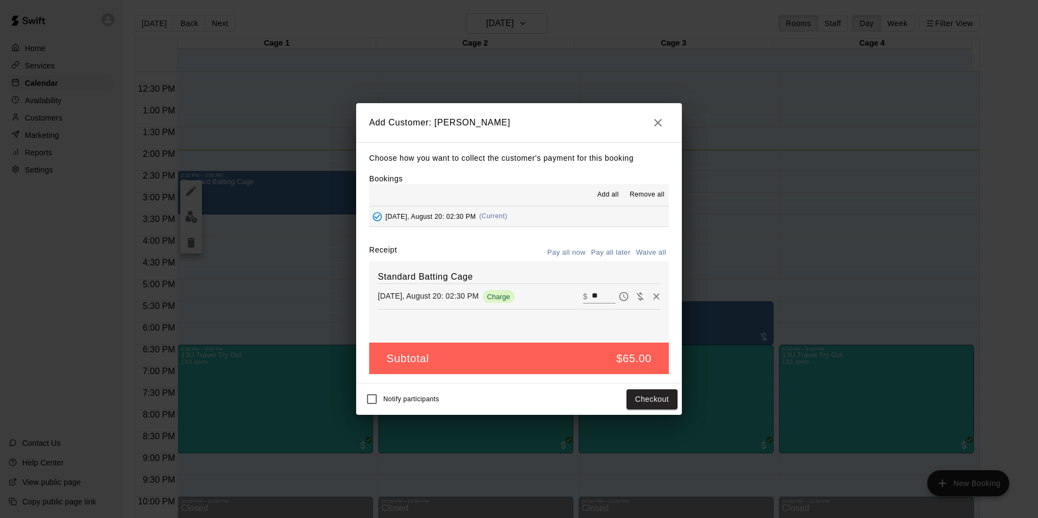
click at [602, 254] on button "Pay all later" at bounding box center [610, 252] width 45 height 17
click at [644, 402] on button "Add customer" at bounding box center [644, 399] width 67 height 20
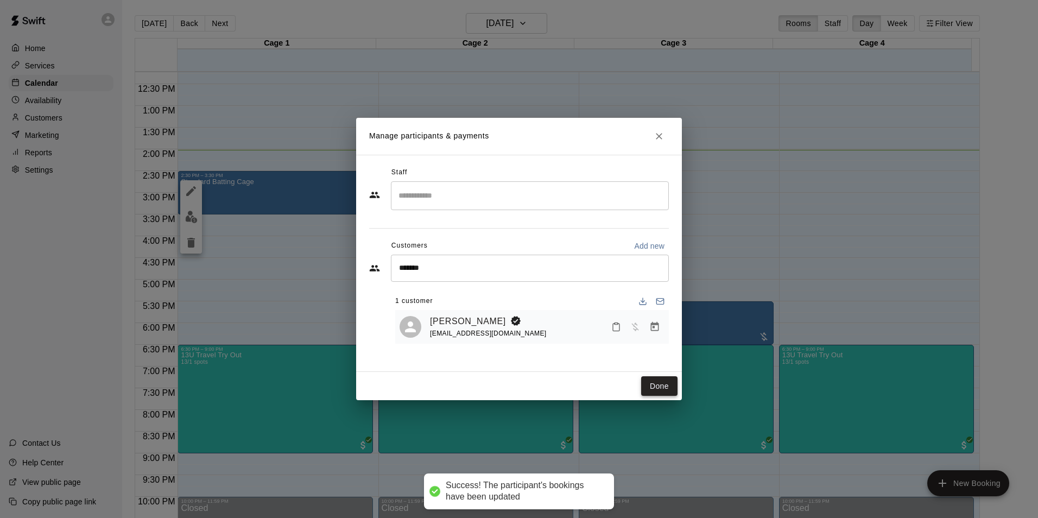
click at [658, 386] on button "Done" at bounding box center [659, 386] width 36 height 20
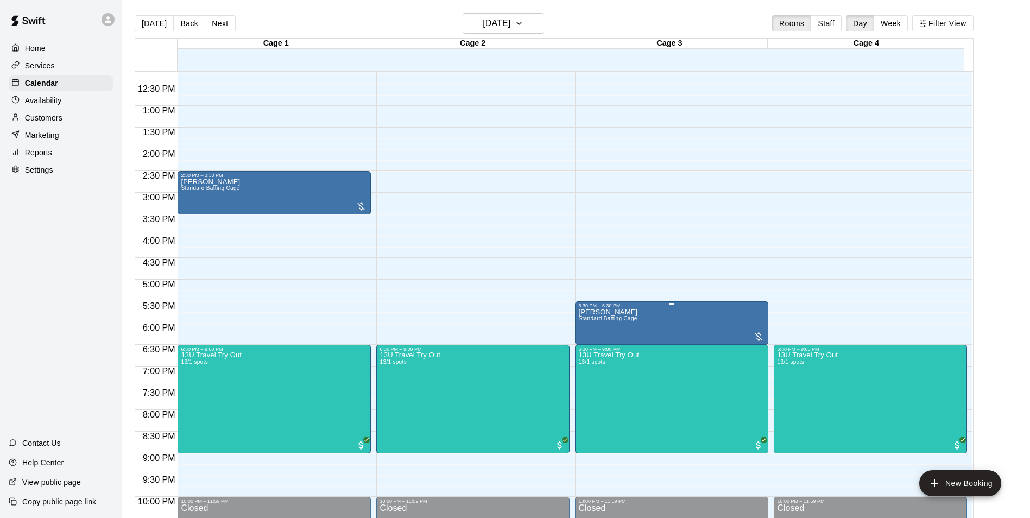
click at [584, 348] on img "edit" at bounding box center [588, 347] width 12 height 12
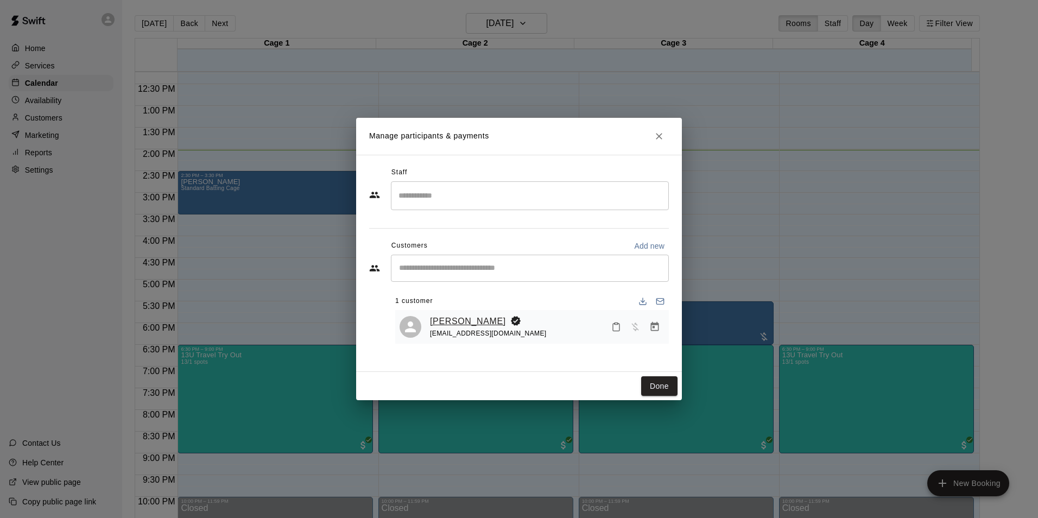
click at [471, 321] on link "[PERSON_NAME]" at bounding box center [468, 321] width 76 height 14
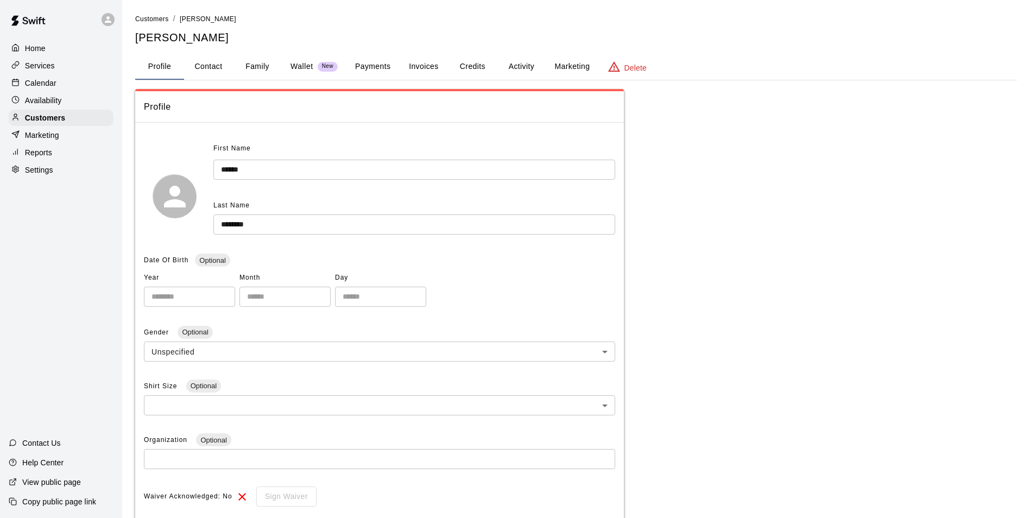
click at [204, 66] on button "Contact" at bounding box center [208, 67] width 49 height 26
select select "**"
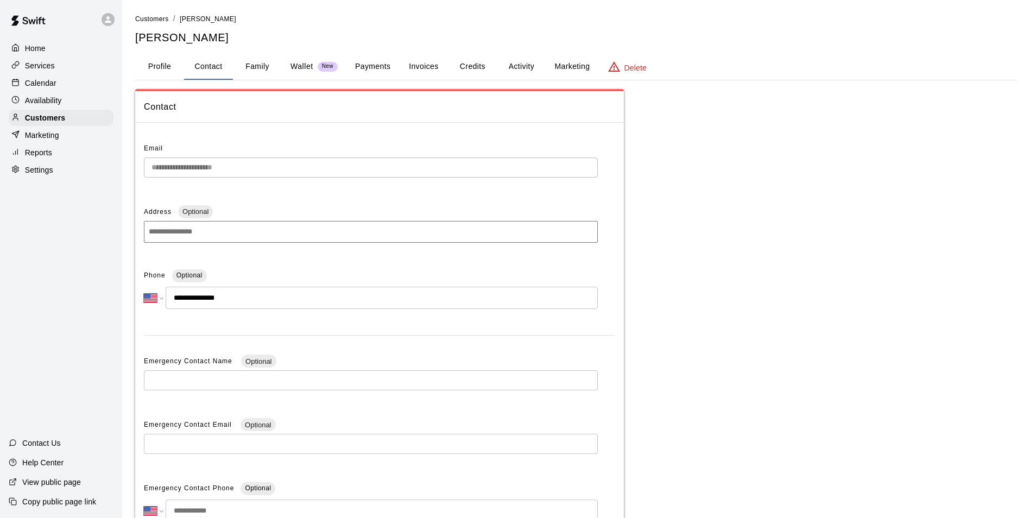
click at [267, 67] on button "Family" at bounding box center [257, 67] width 49 height 26
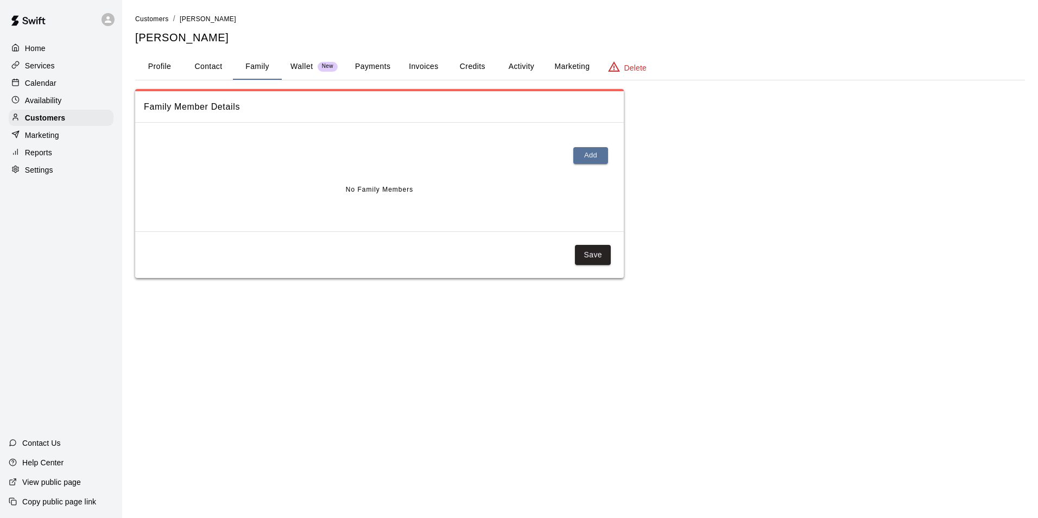
click at [153, 68] on button "Profile" at bounding box center [159, 67] width 49 height 26
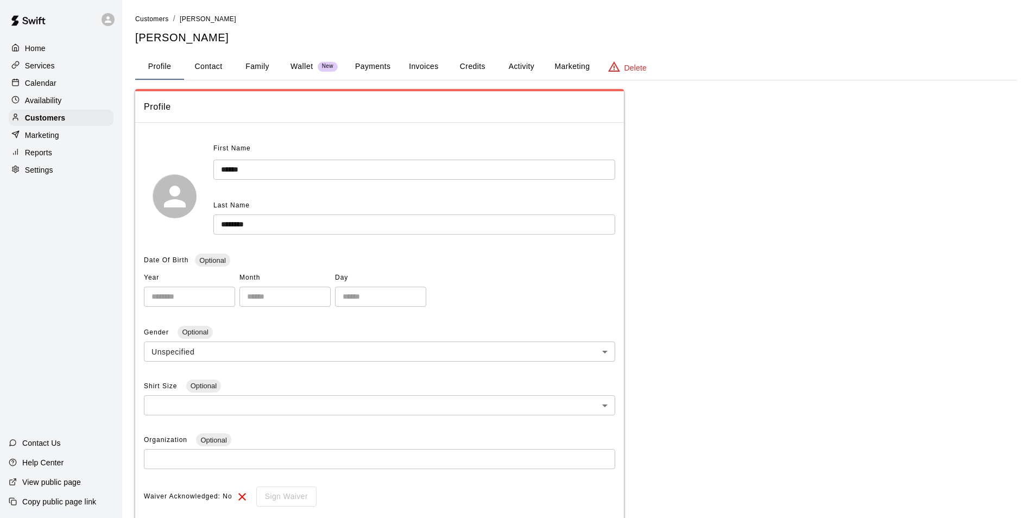
click at [63, 52] on div "Home" at bounding box center [61, 48] width 105 height 16
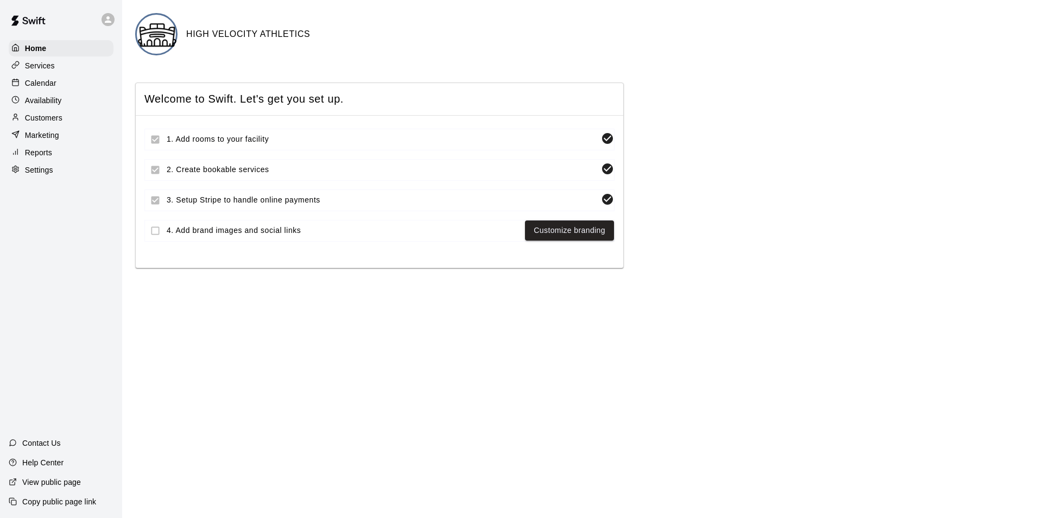
click at [57, 62] on div "Services" at bounding box center [61, 66] width 105 height 16
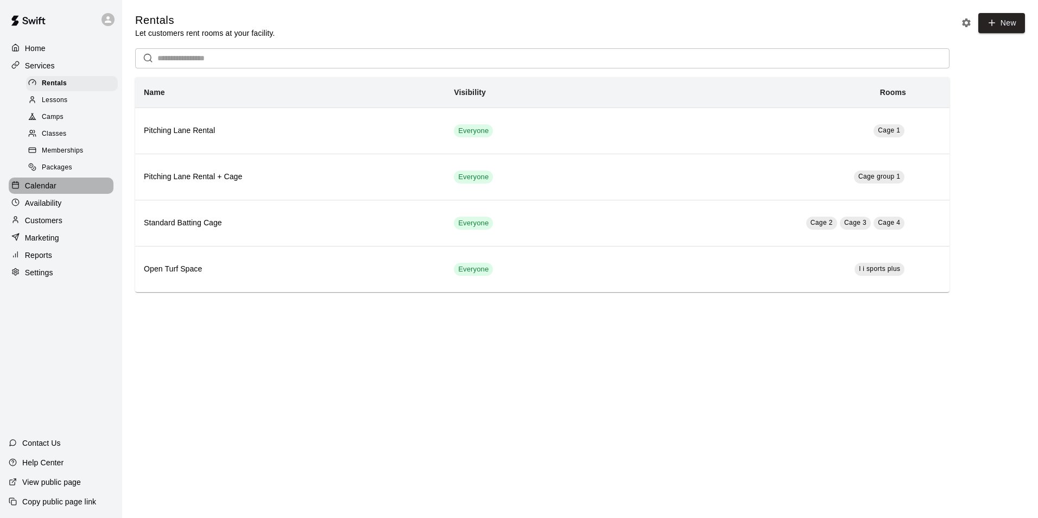
click at [51, 190] on p "Calendar" at bounding box center [40, 185] width 31 height 11
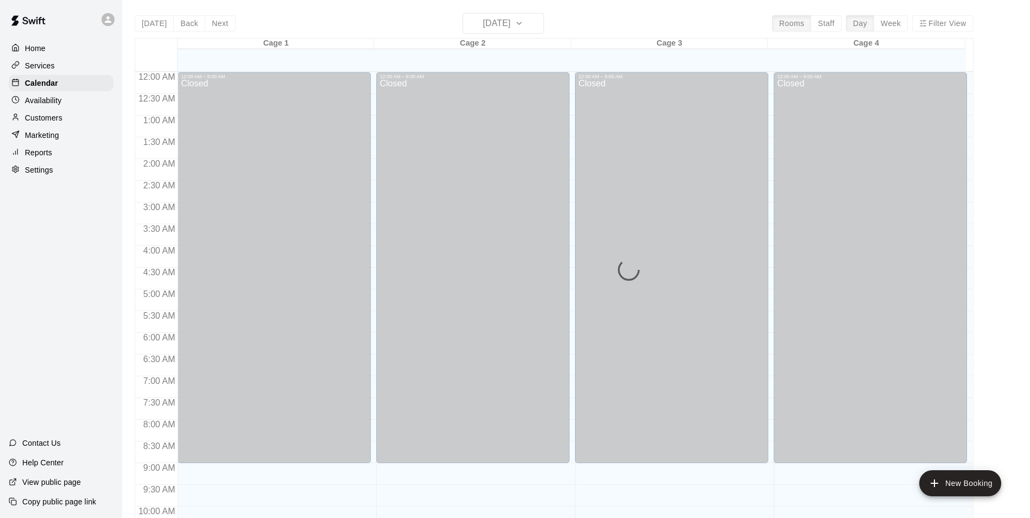
scroll to position [551, 0]
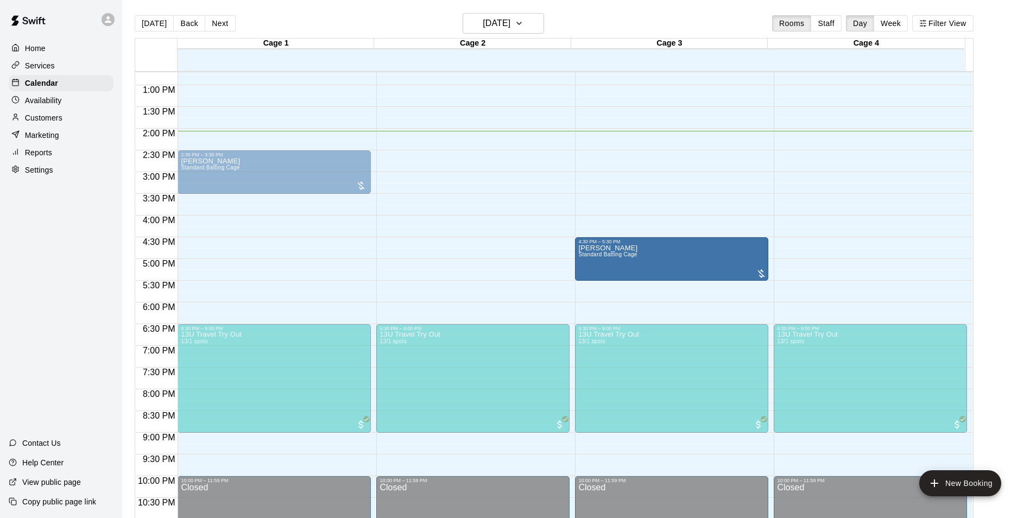
drag, startPoint x: 628, startPoint y: 291, endPoint x: 632, endPoint y: 257, distance: 33.8
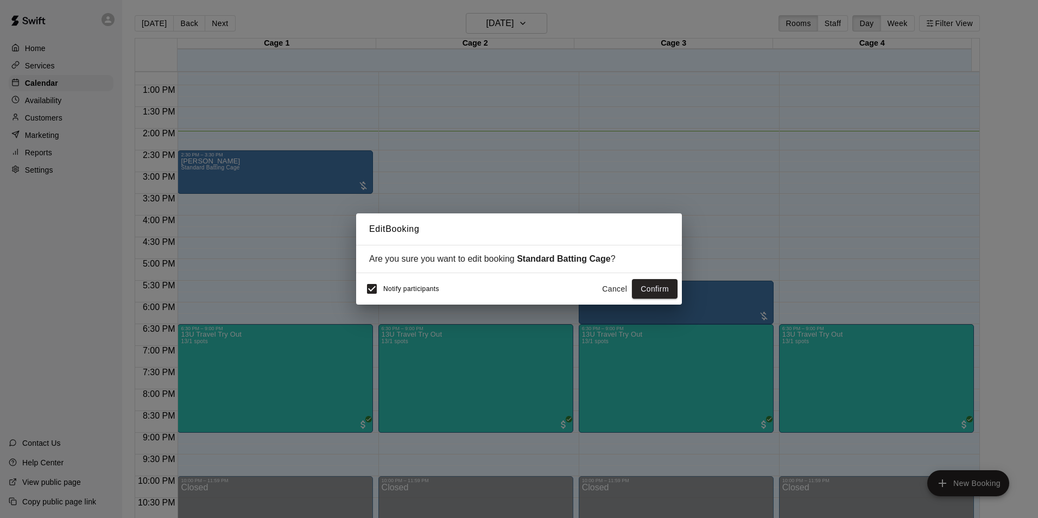
click at [605, 284] on button "Cancel" at bounding box center [614, 289] width 35 height 20
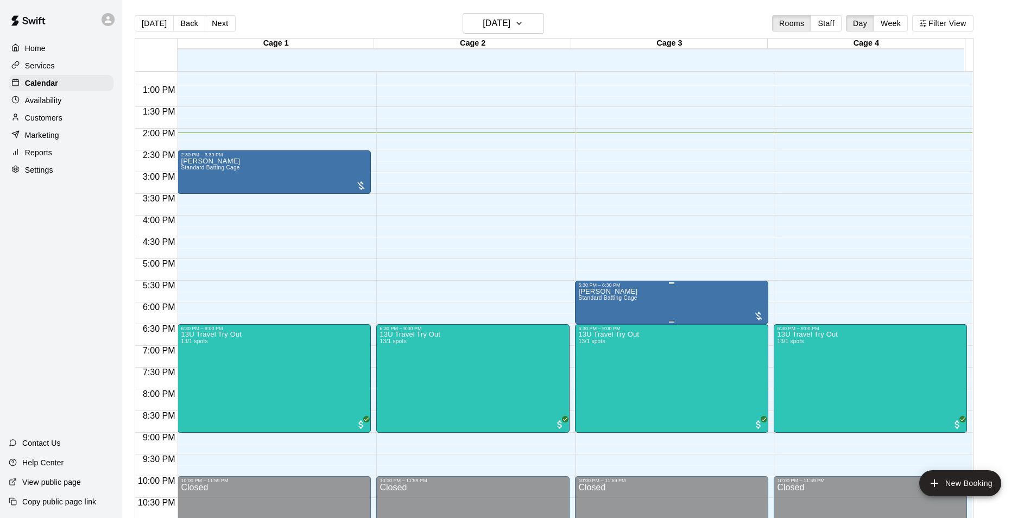
click at [590, 302] on icon "edit" at bounding box center [587, 300] width 13 height 13
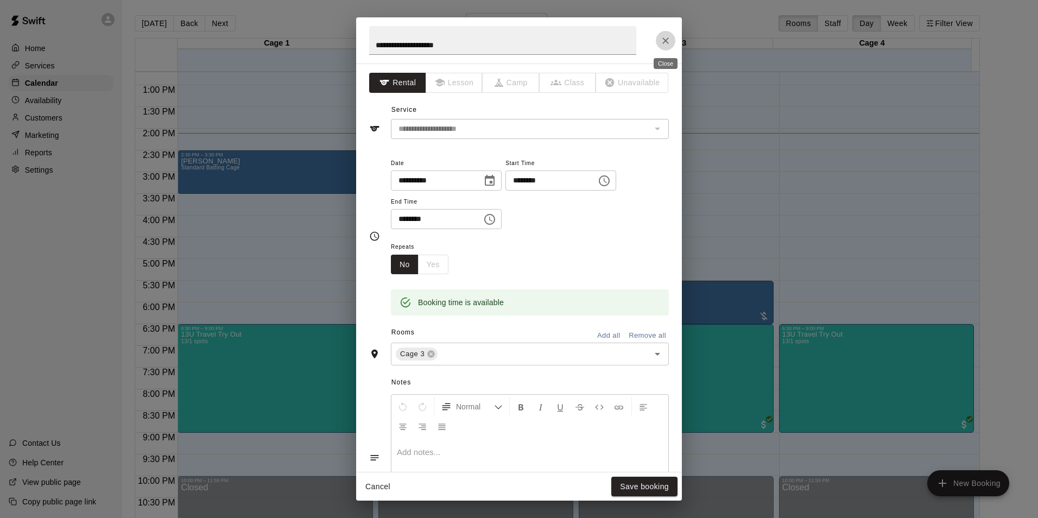
click at [668, 35] on icon "Close" at bounding box center [665, 40] width 11 height 11
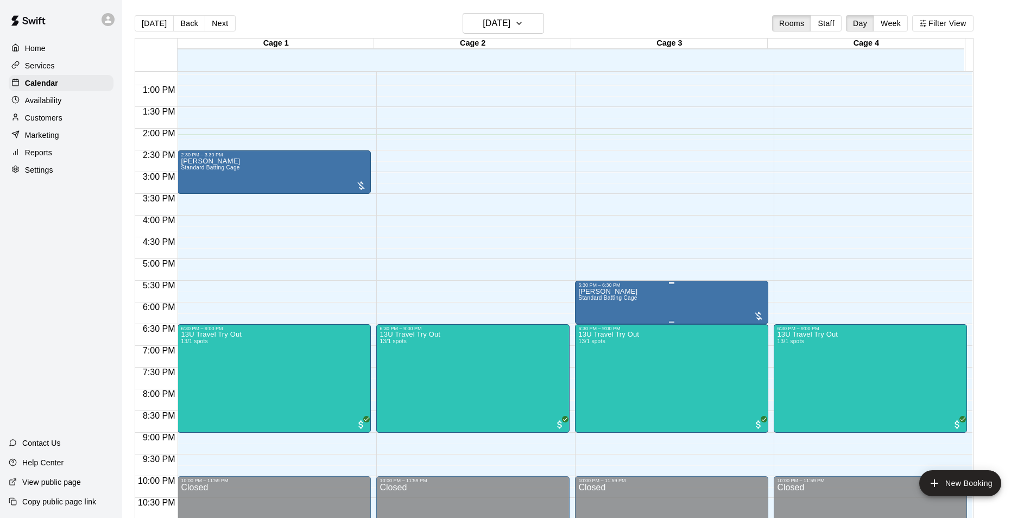
click at [635, 296] on span "Standard Batting Cage" at bounding box center [607, 298] width 59 height 6
click at [630, 207] on div at bounding box center [519, 259] width 1038 height 518
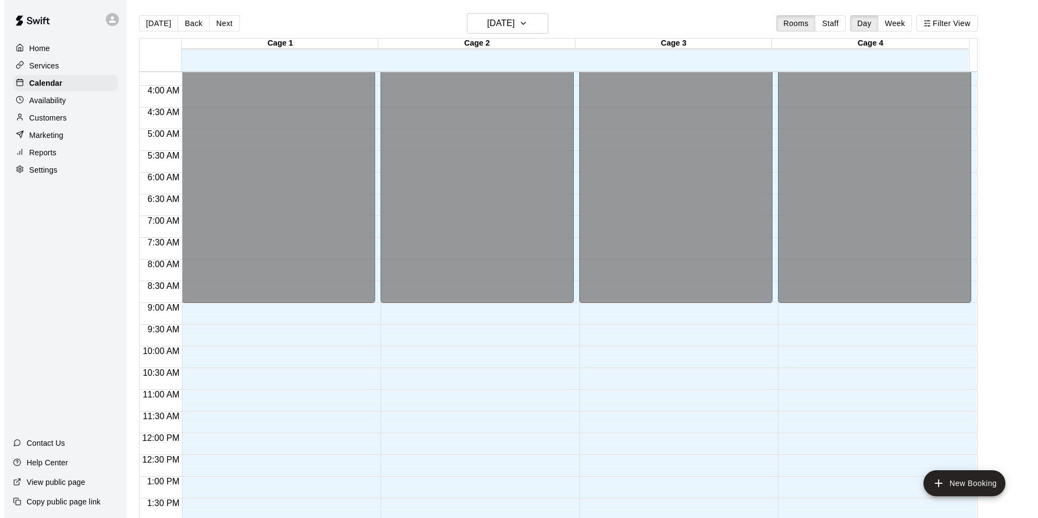
scroll to position [380, 0]
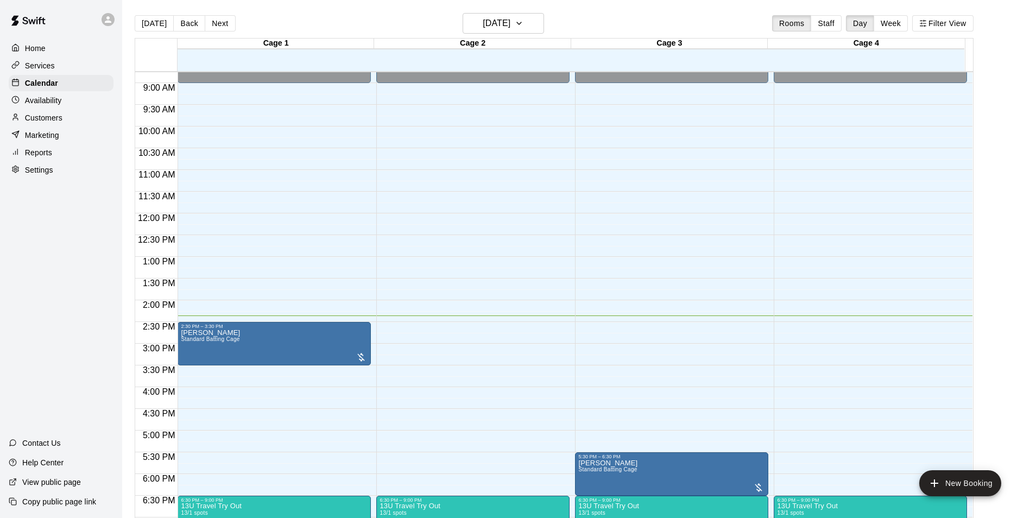
click at [439, 341] on div "12:00 AM – 9:00 AM Closed 6:30 PM – 9:00 PM 13U Travel Try Out 13/1 spots 10:00…" at bounding box center [472, 213] width 193 height 1042
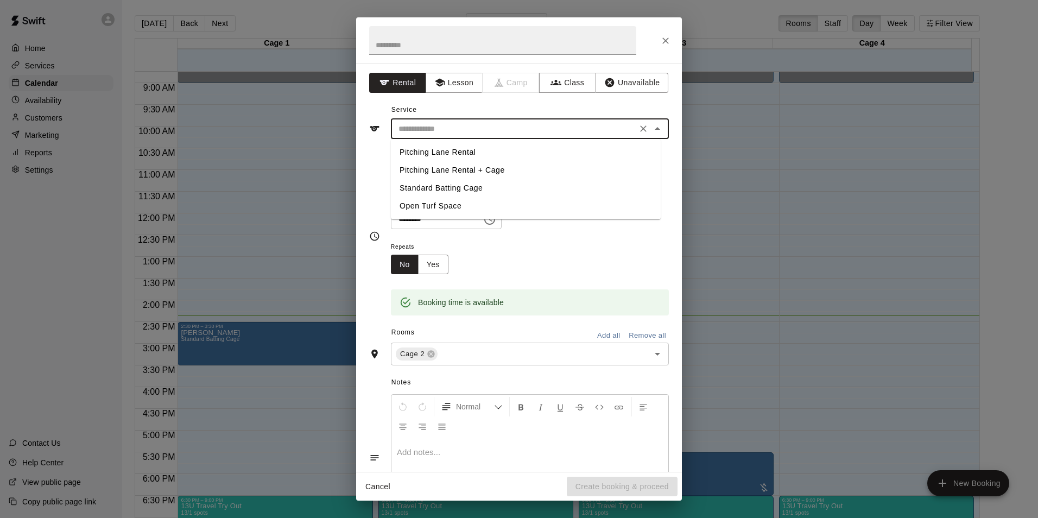
click at [452, 130] on input "text" at bounding box center [513, 129] width 239 height 14
type input "*"
click at [428, 188] on li "Standard Batting Cage" at bounding box center [526, 188] width 270 height 18
type input "**********"
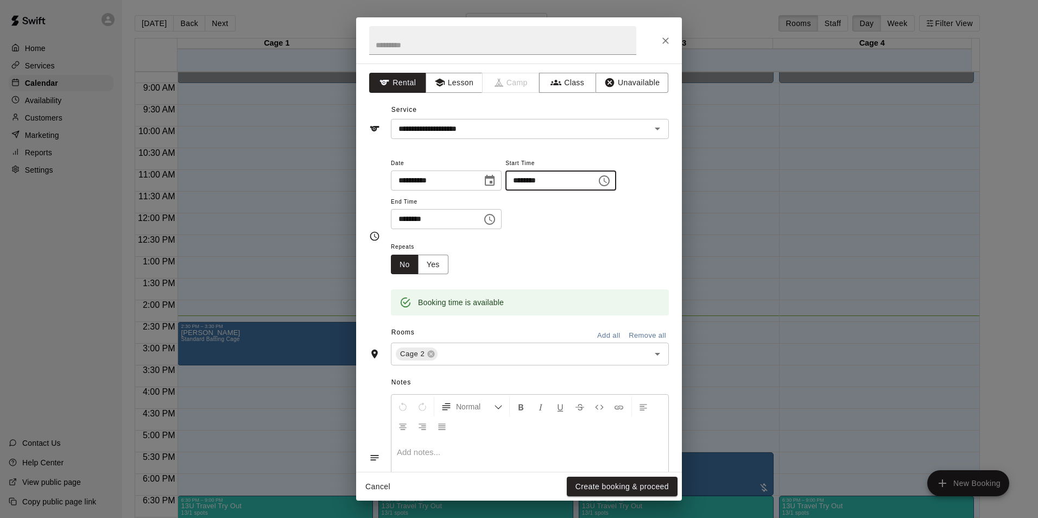
click at [571, 187] on input "********" at bounding box center [547, 180] width 84 height 20
click at [566, 182] on input "********" at bounding box center [547, 180] width 84 height 20
click at [537, 179] on input "********" at bounding box center [547, 180] width 84 height 20
type input "********"
click at [434, 215] on input "********" at bounding box center [433, 219] width 84 height 20
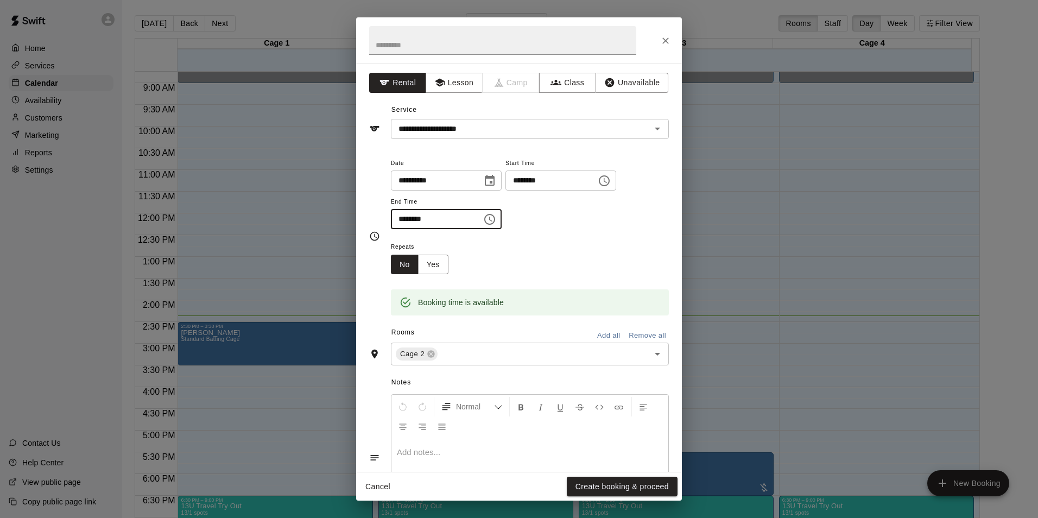
click at [414, 216] on input "********" at bounding box center [433, 219] width 84 height 20
type input "********"
click at [550, 241] on div "Repeats No Yes" at bounding box center [530, 257] width 278 height 34
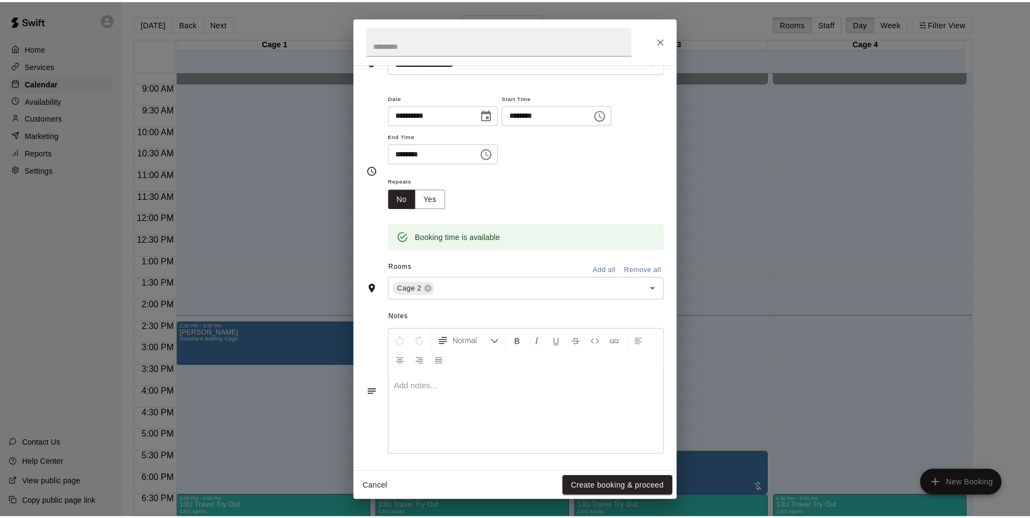
scroll to position [69, 0]
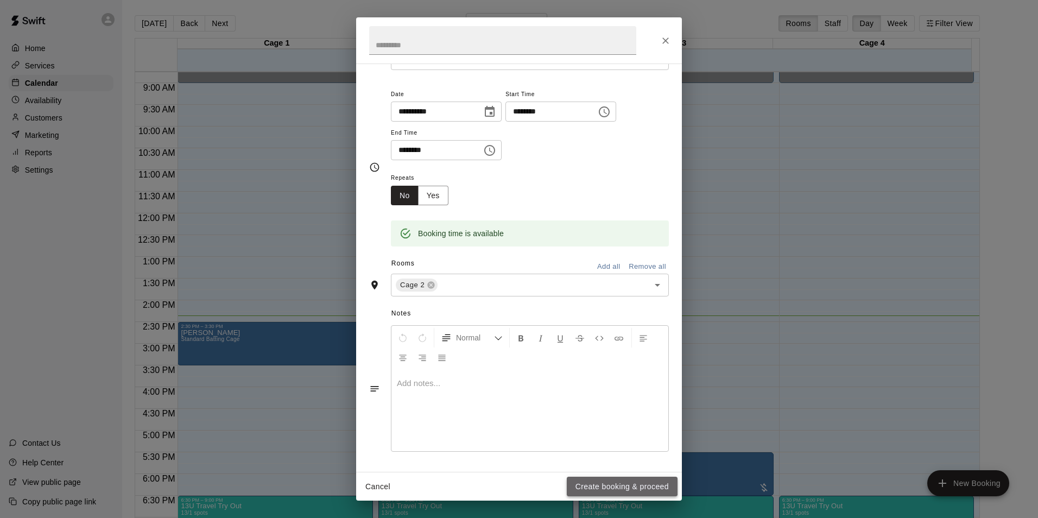
click at [615, 477] on button "Create booking & proceed" at bounding box center [622, 486] width 111 height 20
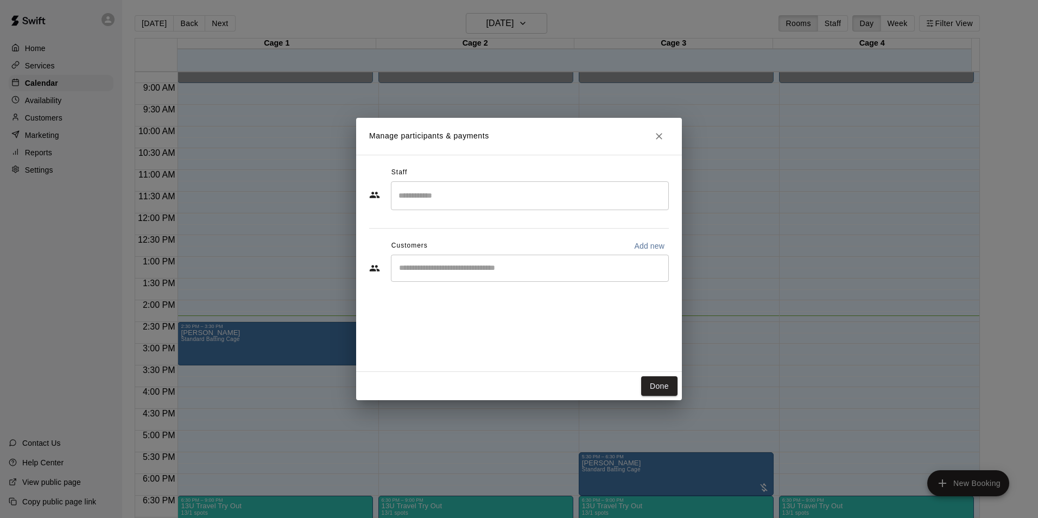
click at [487, 190] on input "Search staff" at bounding box center [530, 195] width 268 height 19
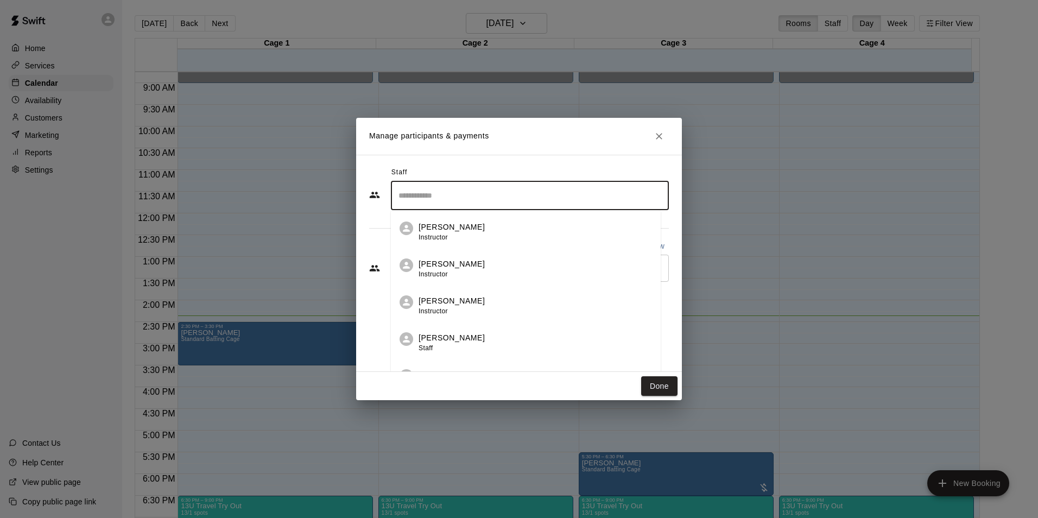
click at [365, 274] on div "Staff ​ [PERSON_NAME] Instructor [PERSON_NAME] Instructor [PERSON_NAME] Instruc…" at bounding box center [519, 263] width 326 height 217
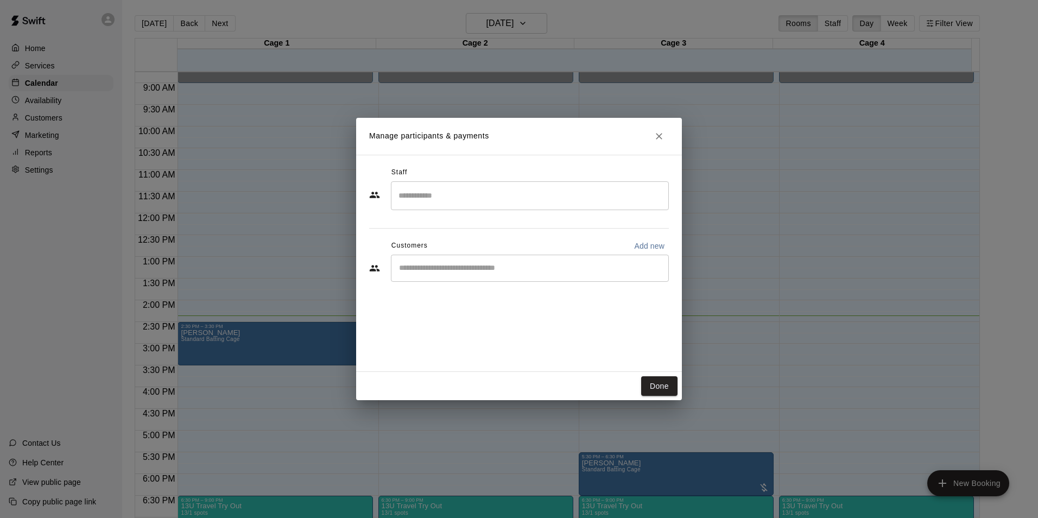
click at [411, 268] on input "Start typing to search customers..." at bounding box center [530, 268] width 268 height 11
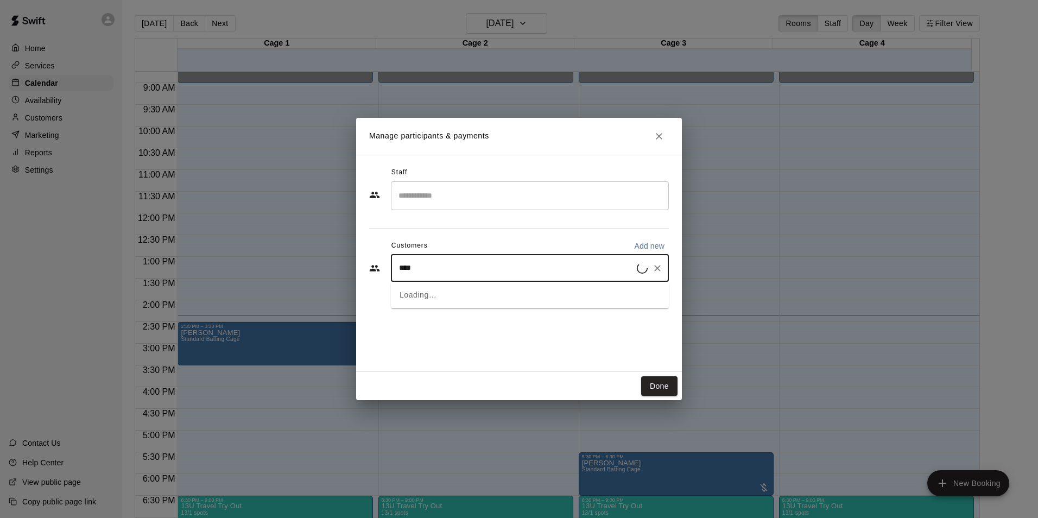
type input "*****"
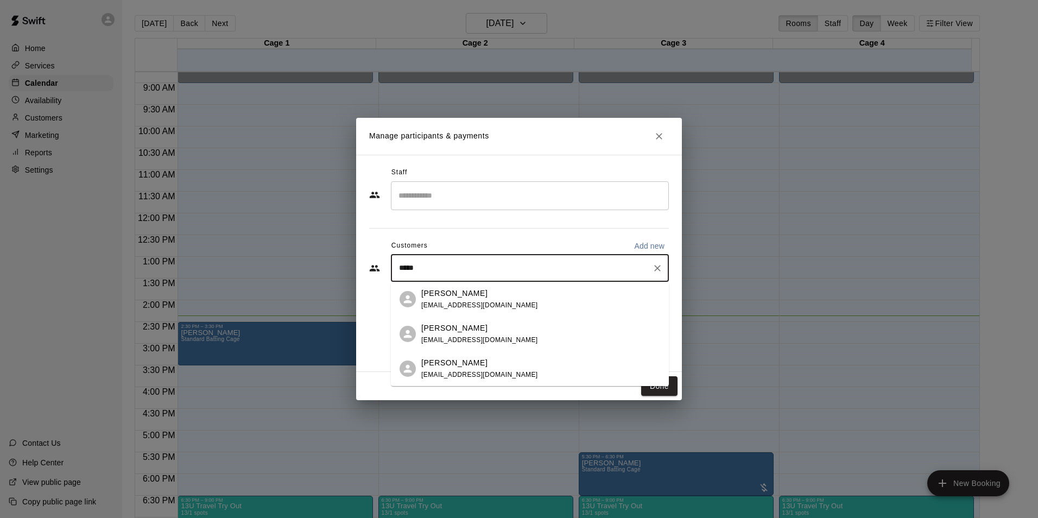
click at [487, 291] on div "[PERSON_NAME]" at bounding box center [479, 293] width 117 height 11
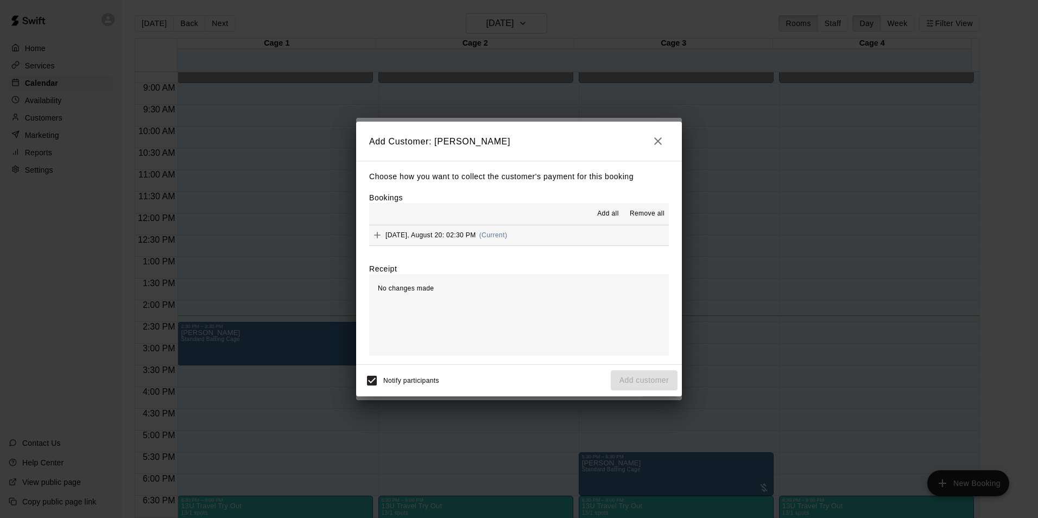
click at [419, 239] on span "[DATE], August 20: 02:30 PM" at bounding box center [430, 235] width 91 height 8
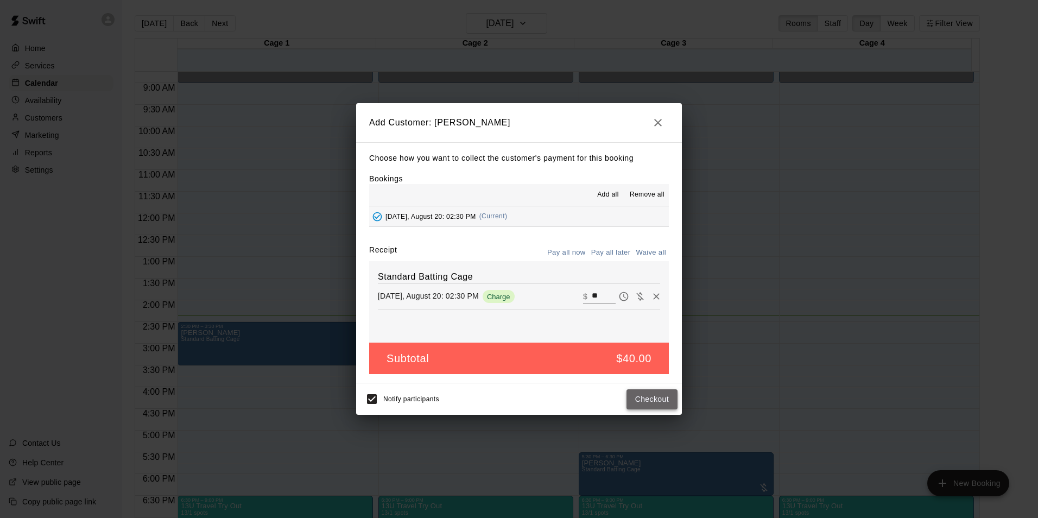
click at [654, 400] on button "Checkout" at bounding box center [651, 399] width 51 height 20
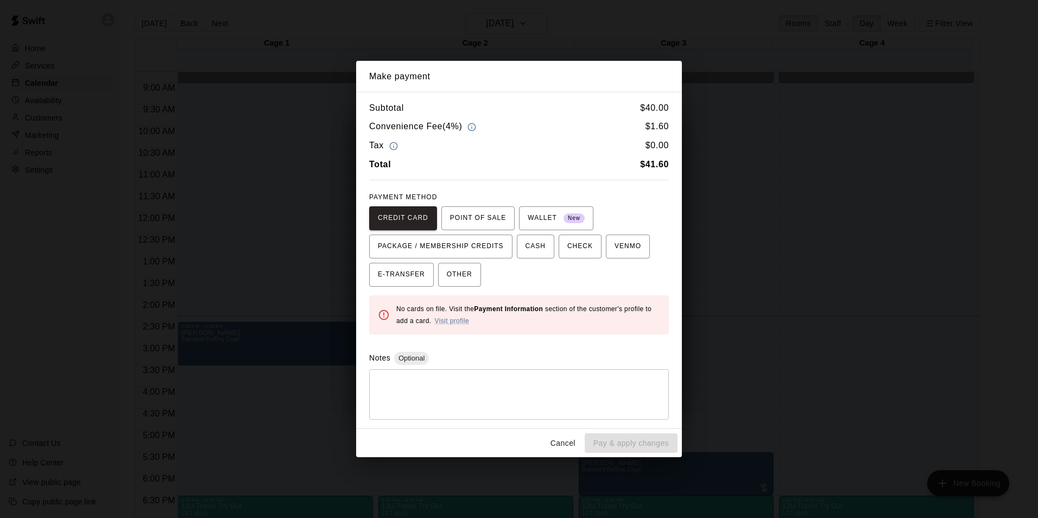
click at [545, 440] on div "Cancel Pay & apply changes" at bounding box center [519, 443] width 326 height 29
click at [563, 440] on button "Cancel" at bounding box center [562, 443] width 35 height 20
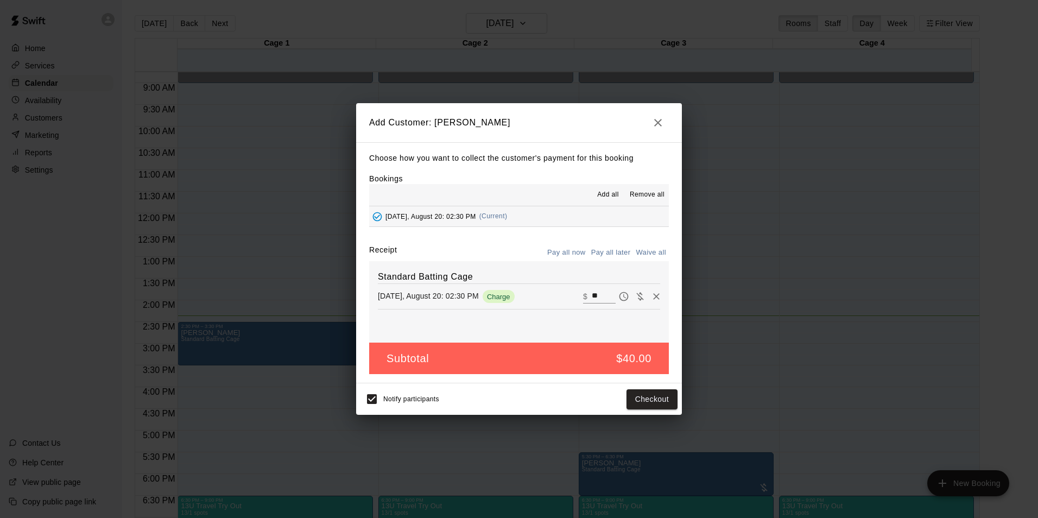
click at [615, 258] on button "Pay all later" at bounding box center [610, 252] width 45 height 17
click at [619, 398] on button "Add customer" at bounding box center [644, 399] width 67 height 20
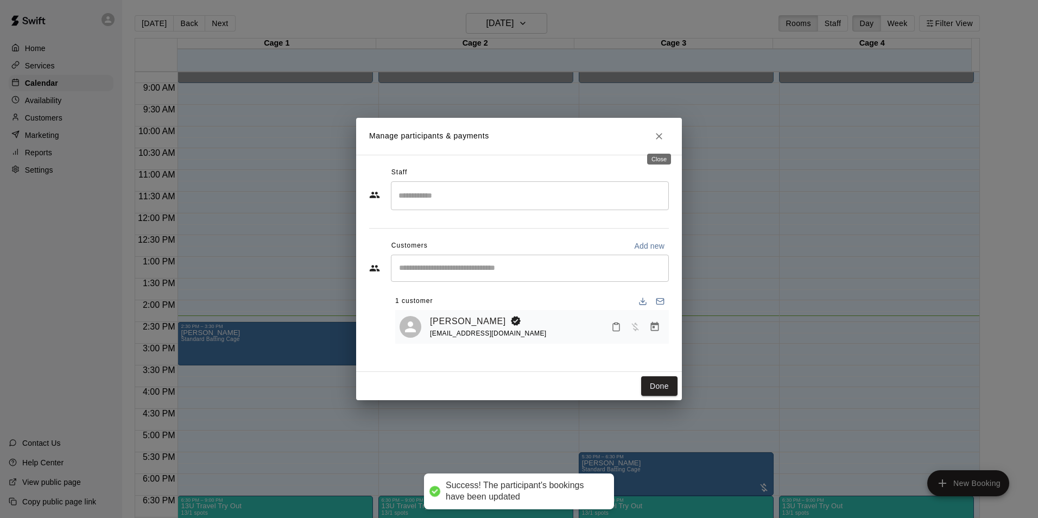
click at [658, 131] on icon "Close" at bounding box center [658, 136] width 11 height 11
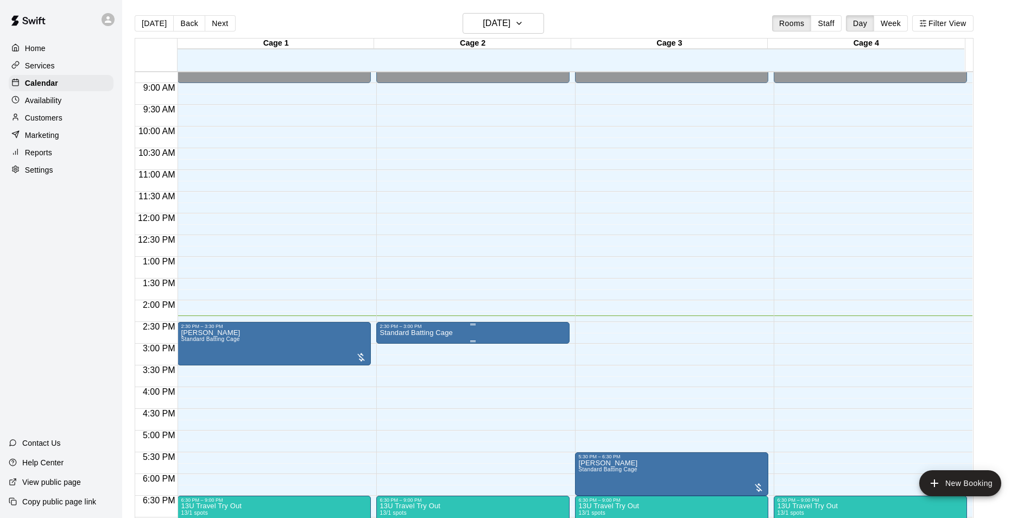
click at [441, 261] on div at bounding box center [519, 259] width 1038 height 518
click at [509, 327] on div "2:30 PM – 3:00 PM" at bounding box center [472, 325] width 187 height 5
click at [390, 334] on icon "edit" at bounding box center [390, 336] width 10 height 10
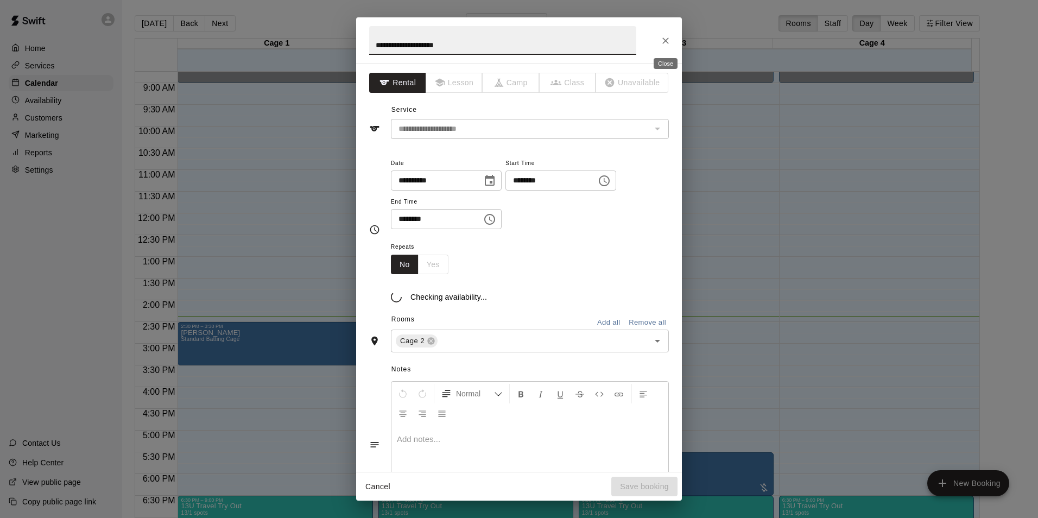
click at [664, 41] on icon "Close" at bounding box center [665, 40] width 11 height 11
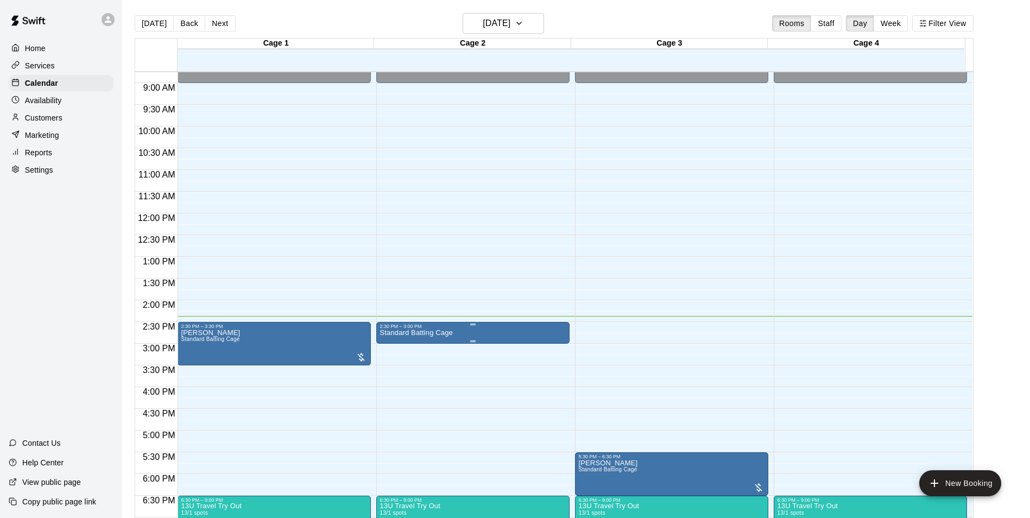
click at [390, 359] on button "edit" at bounding box center [390, 367] width 22 height 21
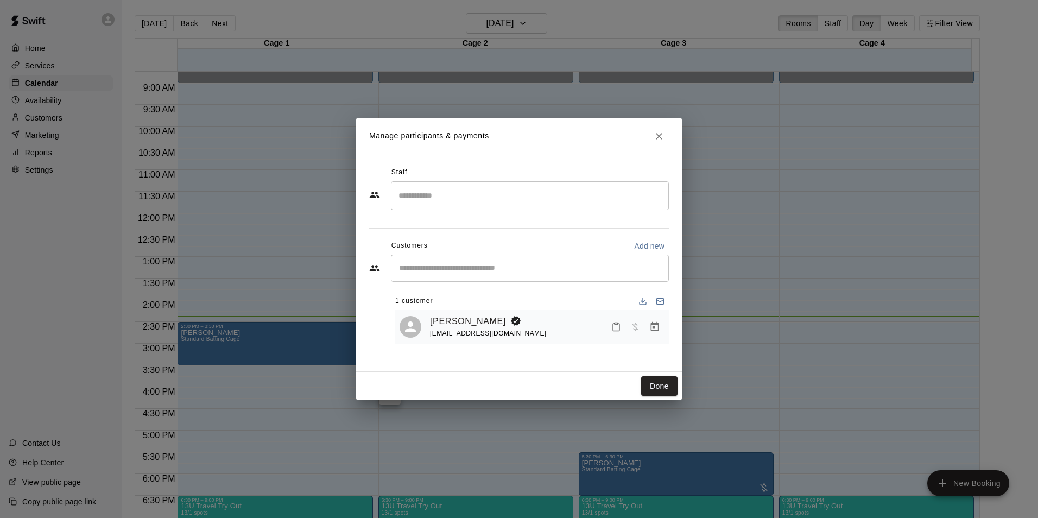
click at [450, 315] on link "[PERSON_NAME]" at bounding box center [468, 321] width 76 height 14
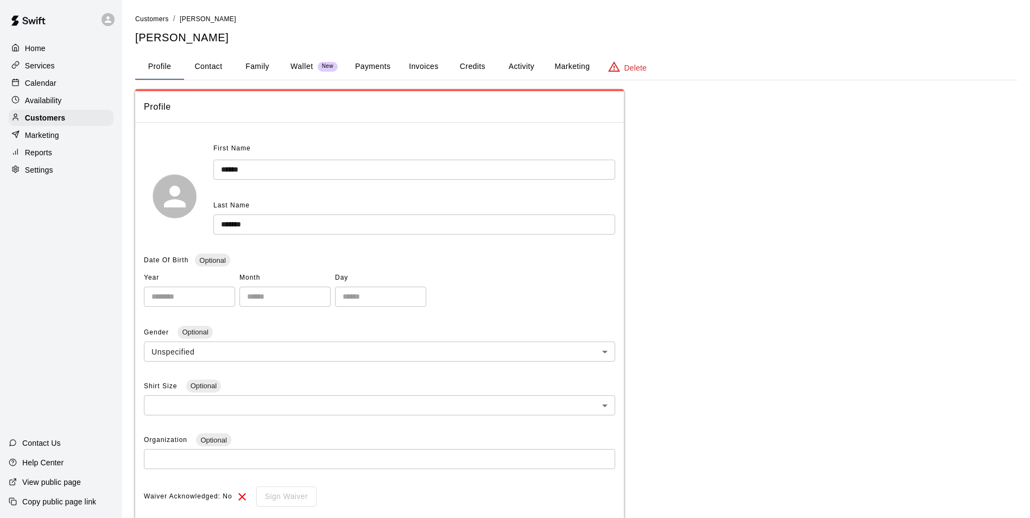
click at [374, 66] on button "Payments" at bounding box center [372, 67] width 53 height 26
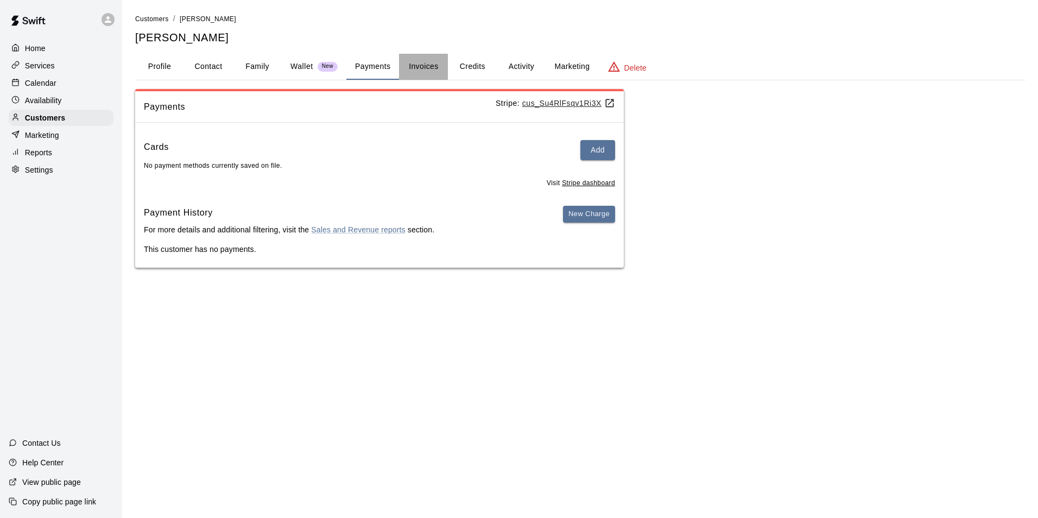
click at [421, 61] on button "Invoices" at bounding box center [423, 67] width 49 height 26
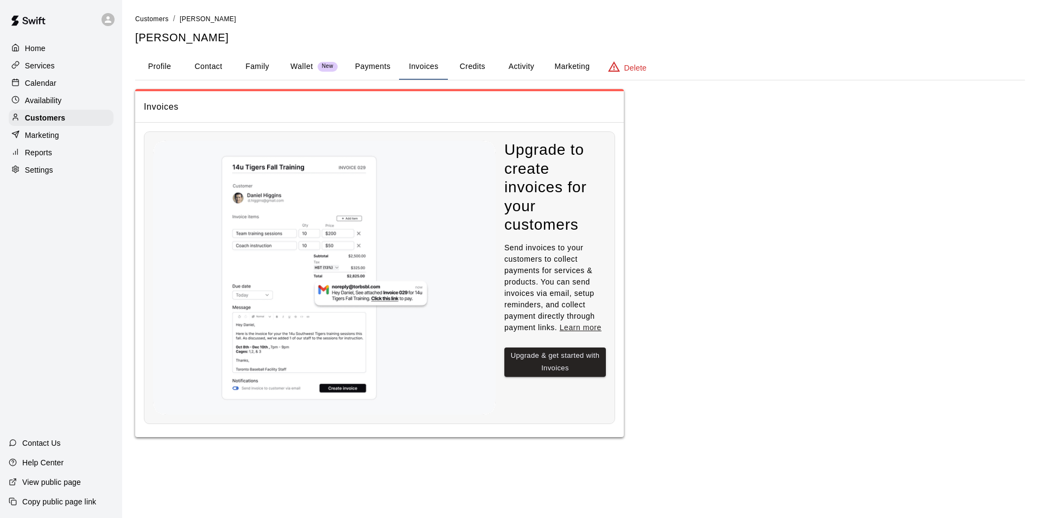
drag, startPoint x: 260, startPoint y: 68, endPoint x: 224, endPoint y: 63, distance: 37.2
click at [260, 68] on button "Family" at bounding box center [257, 67] width 49 height 26
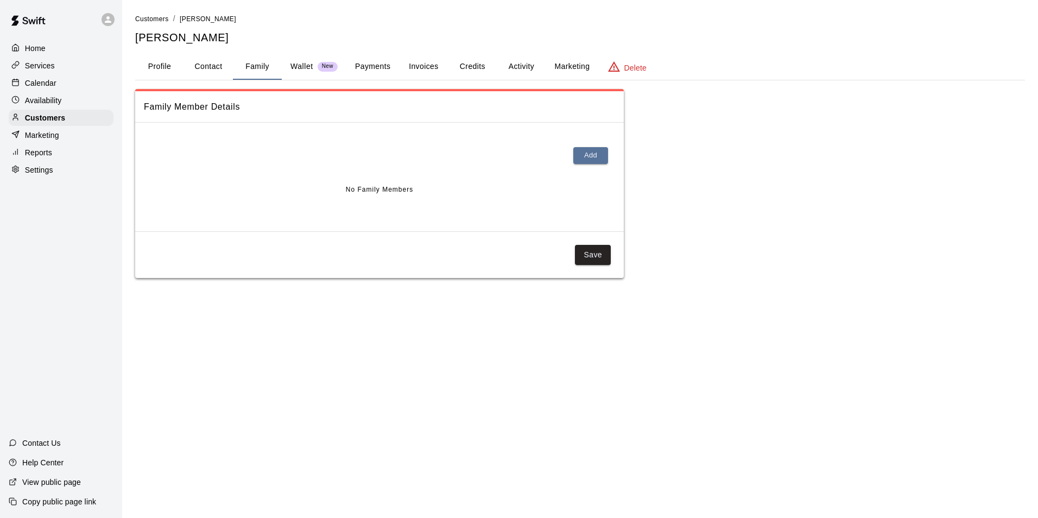
click at [308, 66] on p "Wallet" at bounding box center [301, 66] width 23 height 11
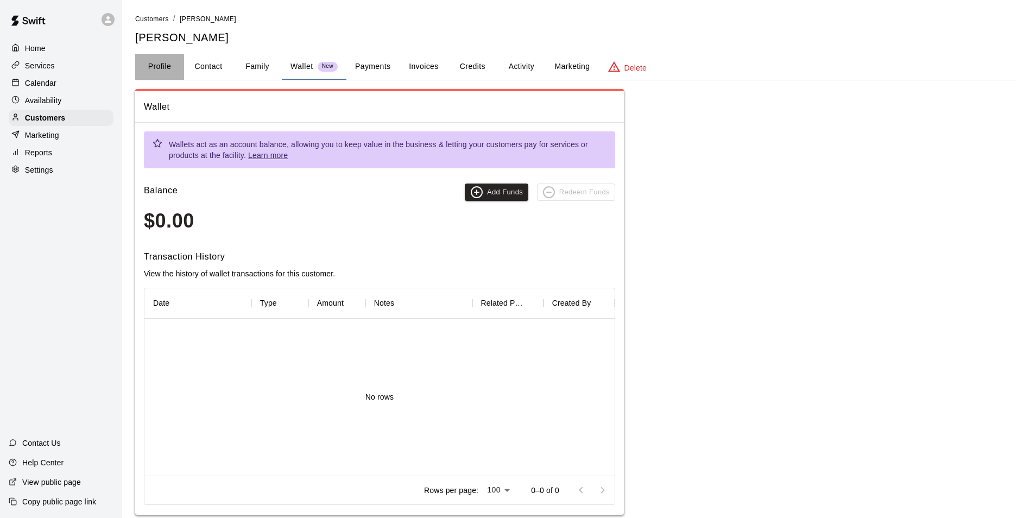
click at [157, 61] on button "Profile" at bounding box center [159, 67] width 49 height 26
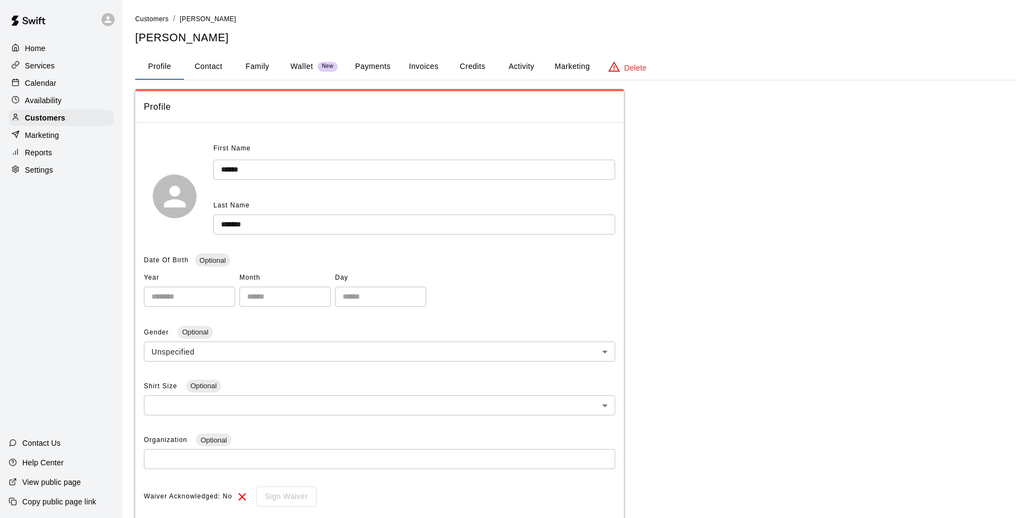
click at [40, 83] on p "Calendar" at bounding box center [40, 83] width 31 height 11
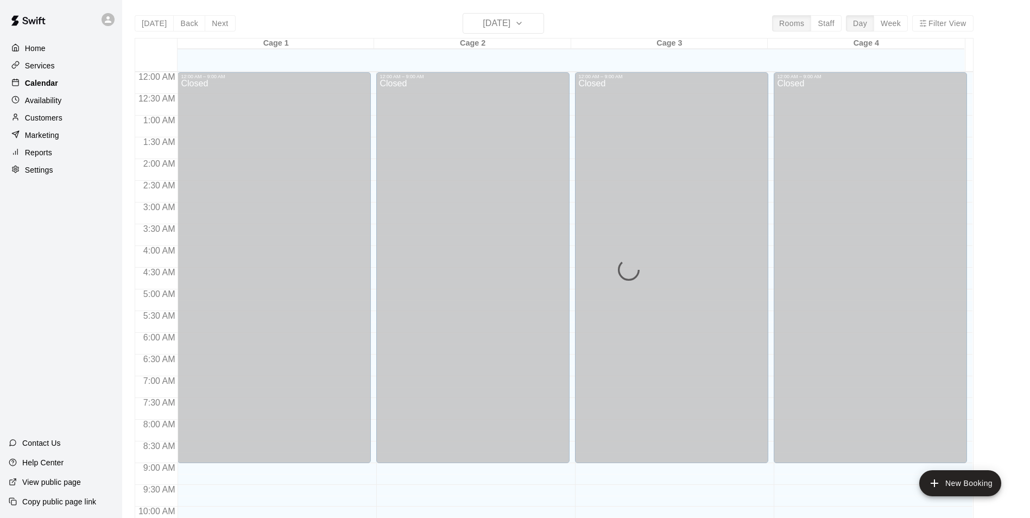
scroll to position [551, 0]
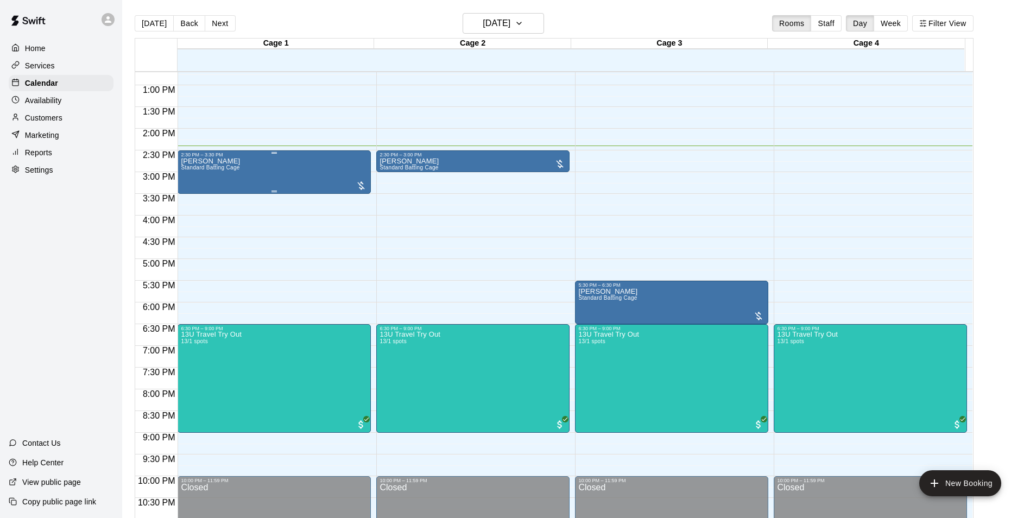
click at [302, 162] on div "[PERSON_NAME] Standard Batting Cage" at bounding box center [274, 416] width 187 height 518
click at [188, 194] on img "edit" at bounding box center [191, 196] width 12 height 12
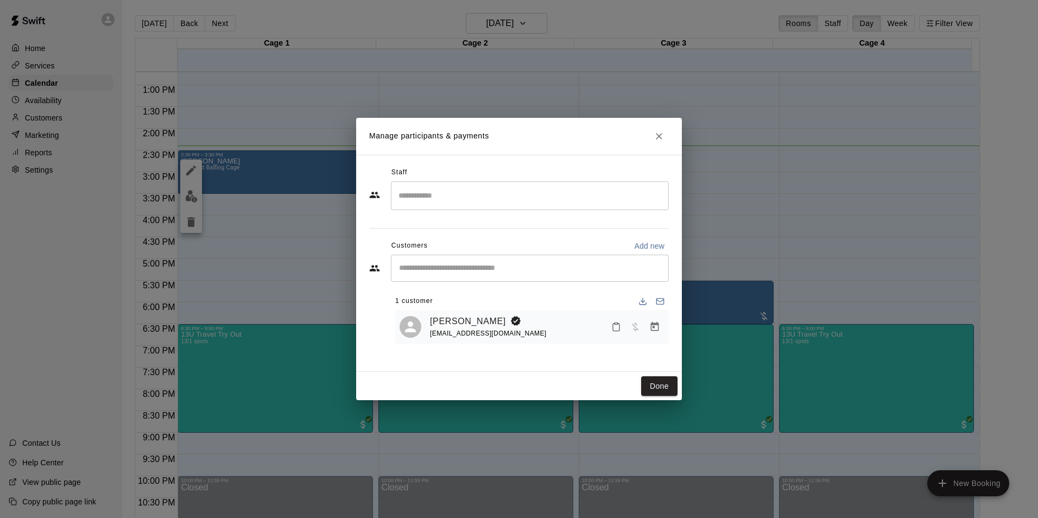
click at [533, 324] on div "[PERSON_NAME] [EMAIL_ADDRESS][DOMAIN_NAME]" at bounding box center [547, 327] width 234 height 26
click at [476, 319] on link "[PERSON_NAME]" at bounding box center [468, 321] width 76 height 14
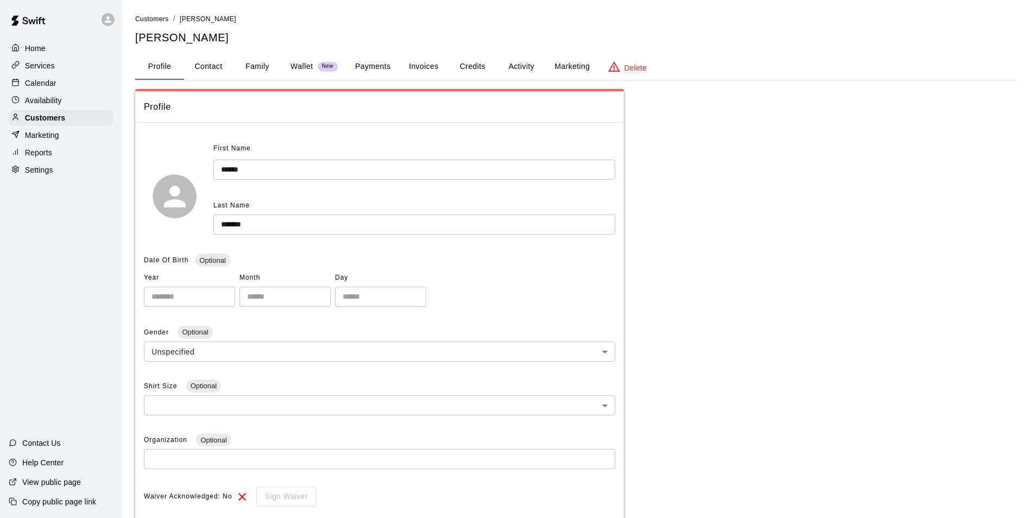
click at [40, 45] on p "Home" at bounding box center [35, 48] width 21 height 11
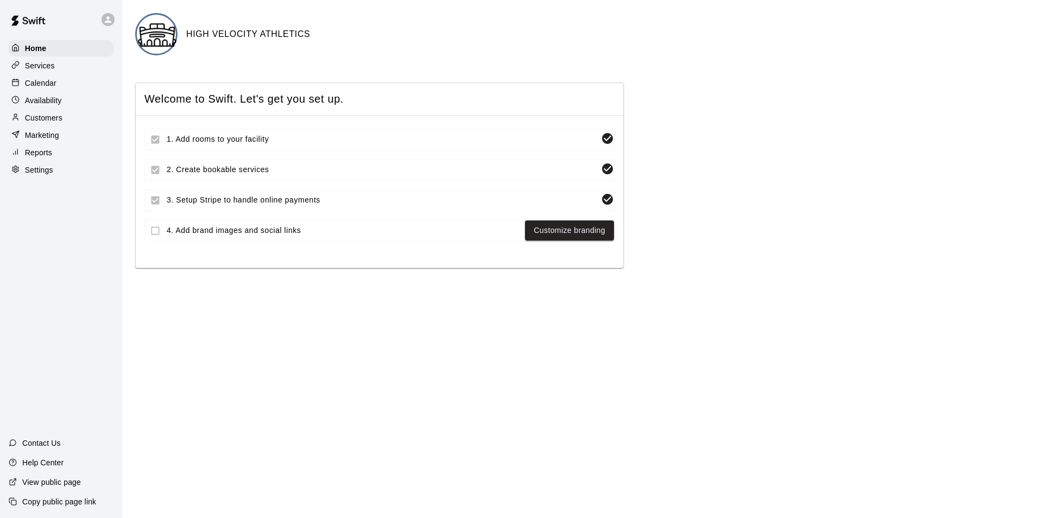
click at [67, 69] on div "Services" at bounding box center [61, 66] width 105 height 16
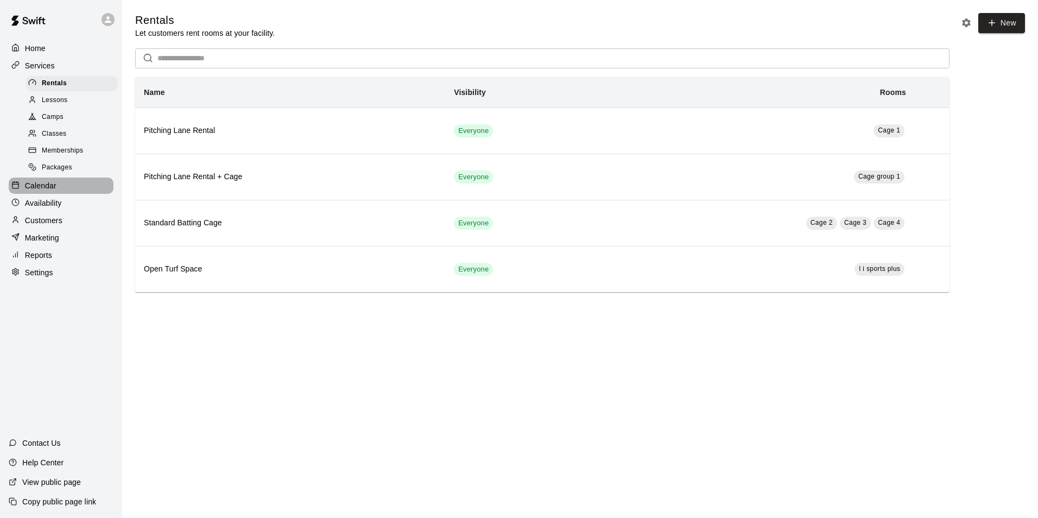
click at [36, 185] on p "Calendar" at bounding box center [40, 185] width 31 height 11
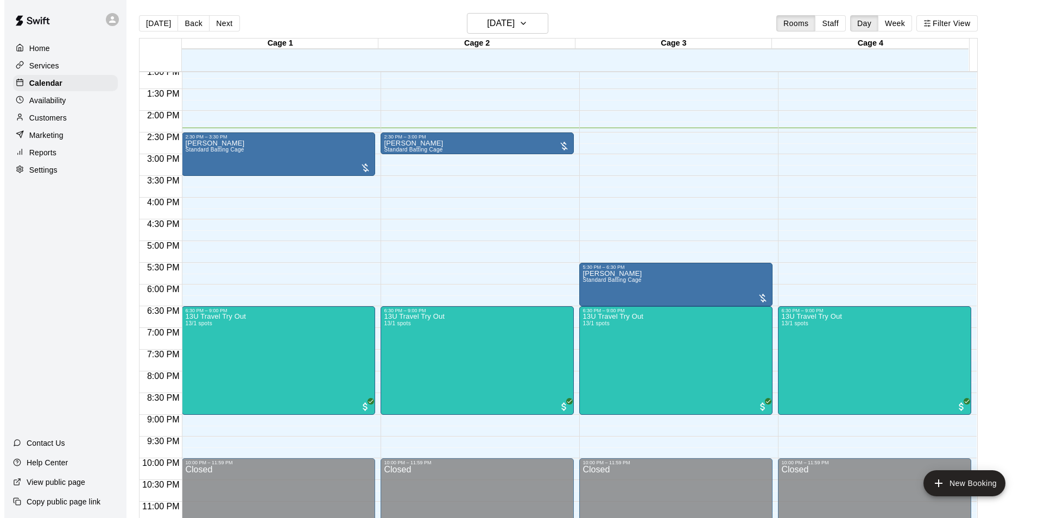
scroll to position [585, 0]
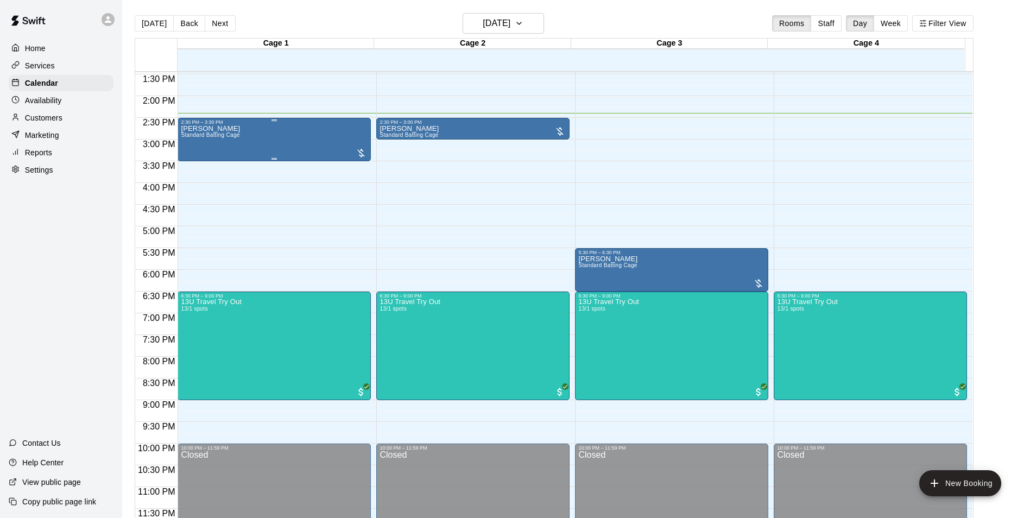
click at [293, 136] on div "[PERSON_NAME] Standard Batting Cage" at bounding box center [274, 384] width 187 height 518
click at [330, 141] on div at bounding box center [519, 259] width 1038 height 518
click at [234, 146] on div "[PERSON_NAME] Standard Batting Cage" at bounding box center [210, 384] width 59 height 518
click at [198, 140] on button "edit" at bounding box center [191, 137] width 22 height 22
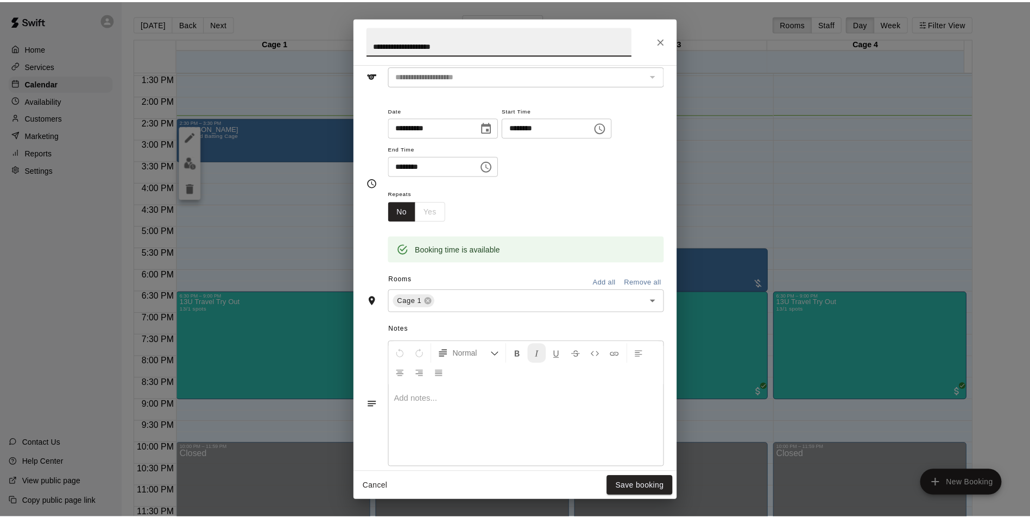
scroll to position [173, 0]
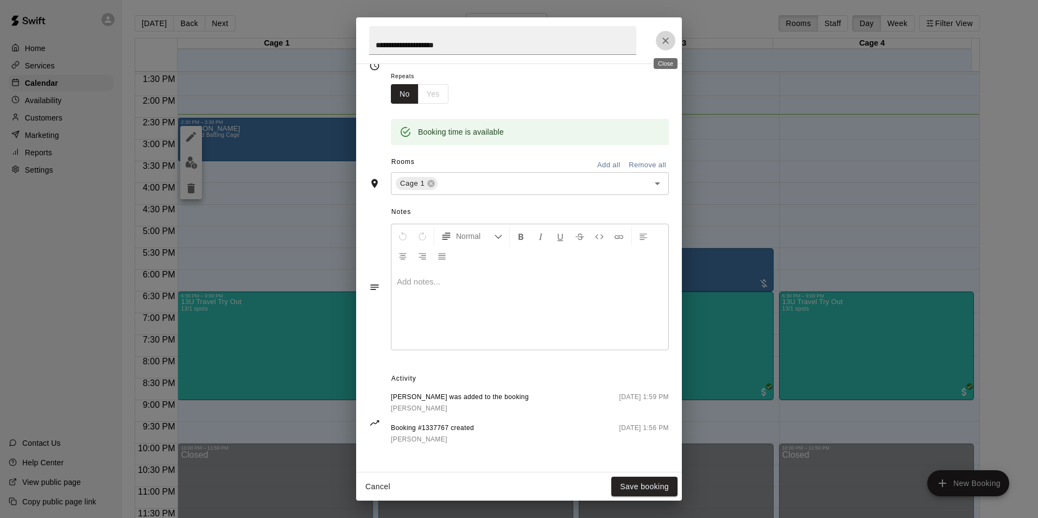
click at [658, 44] on button "Close" at bounding box center [666, 41] width 20 height 20
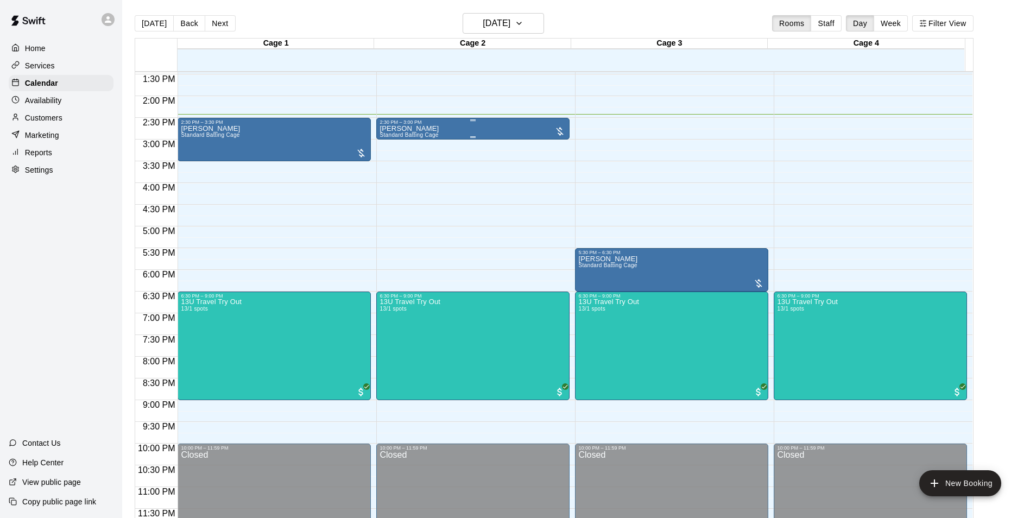
click at [494, 130] on div "[PERSON_NAME] Standard Batting Cage" at bounding box center [472, 384] width 187 height 518
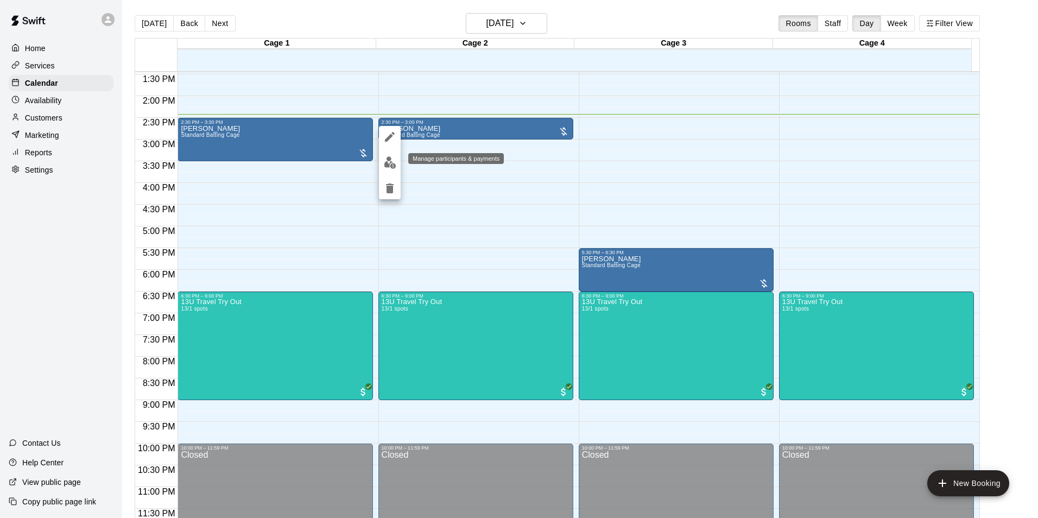
click at [390, 167] on img "edit" at bounding box center [390, 162] width 12 height 12
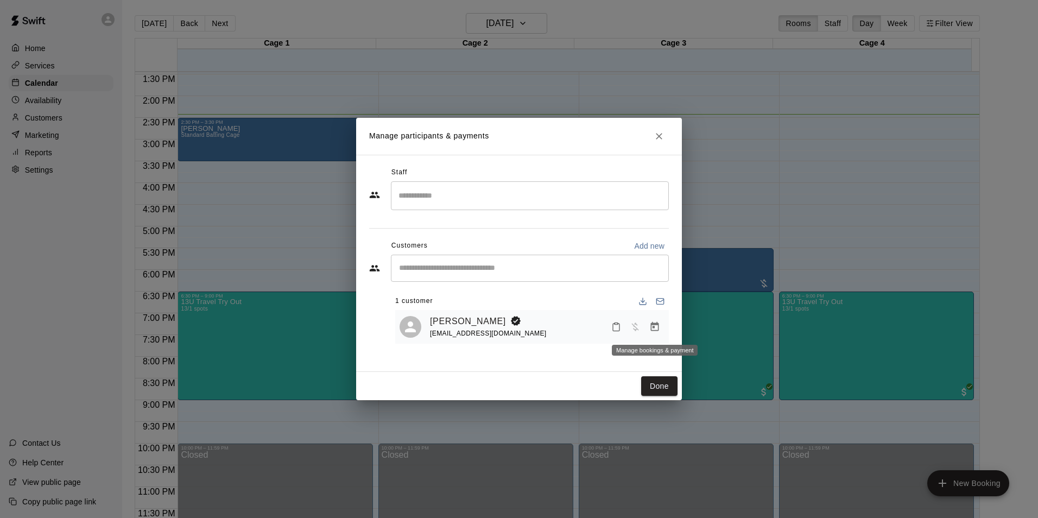
click at [653, 331] on icon "Manage bookings & payment" at bounding box center [655, 326] width 8 height 9
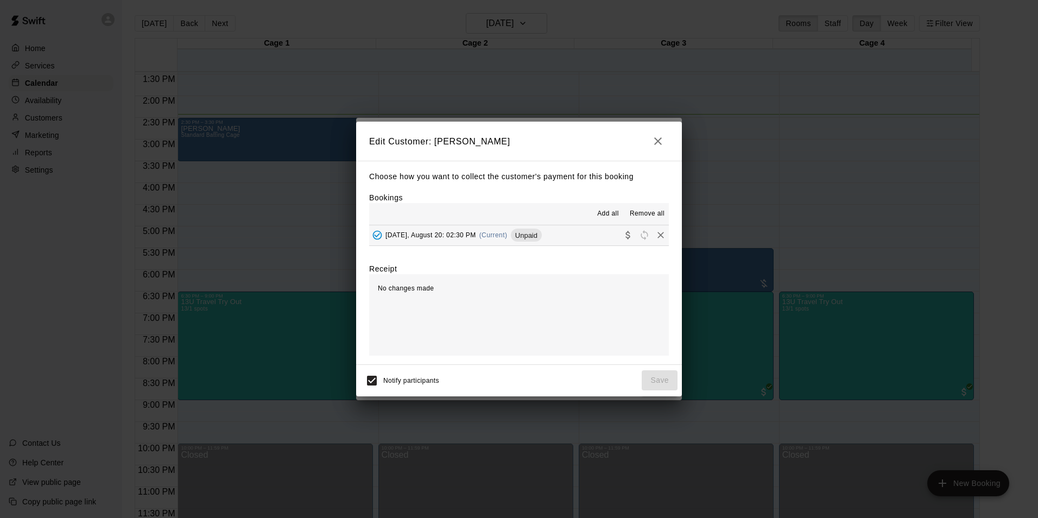
click at [421, 226] on button "[DATE], August 20: 02:30 PM (Current) Unpaid" at bounding box center [519, 235] width 300 height 20
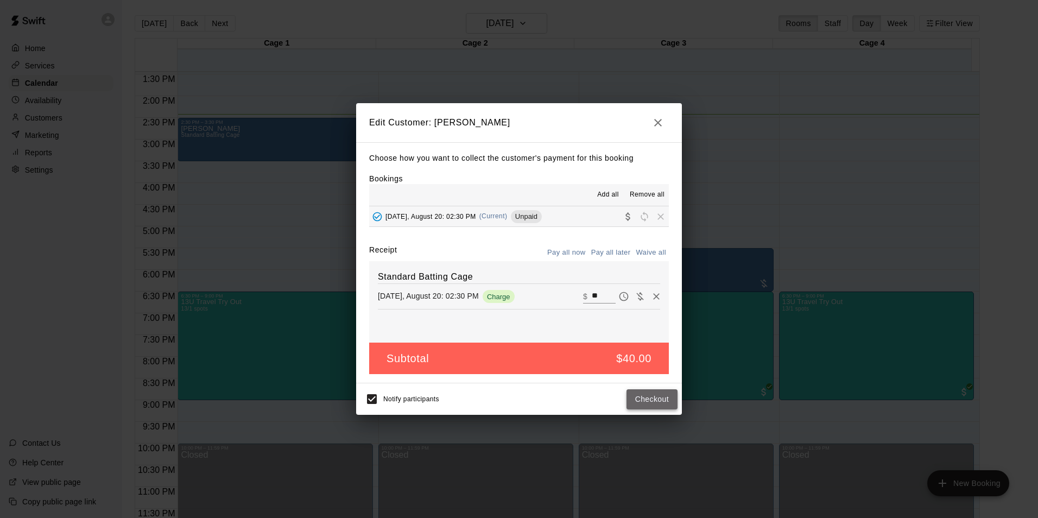
click at [648, 399] on button "Checkout" at bounding box center [651, 399] width 51 height 20
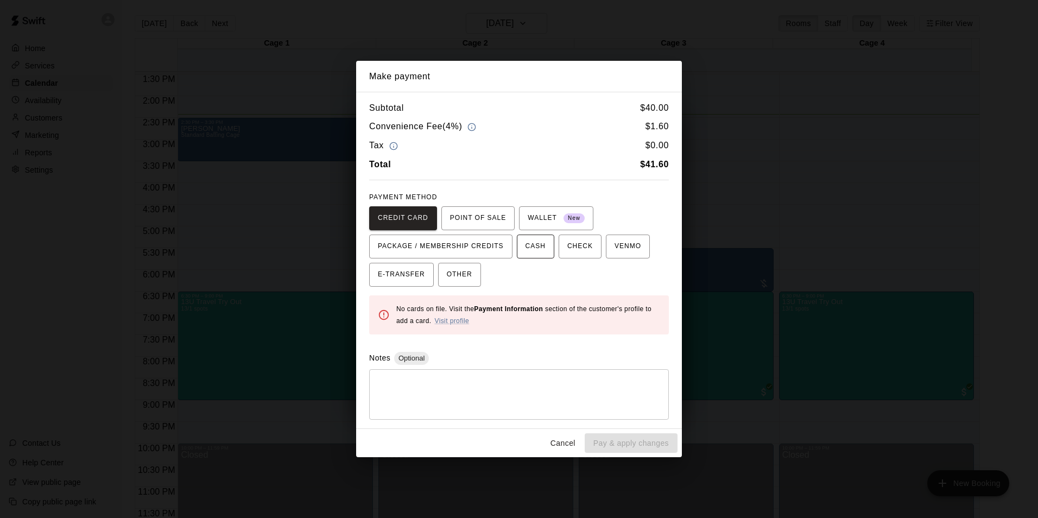
click at [530, 243] on span "CASH" at bounding box center [535, 246] width 20 height 17
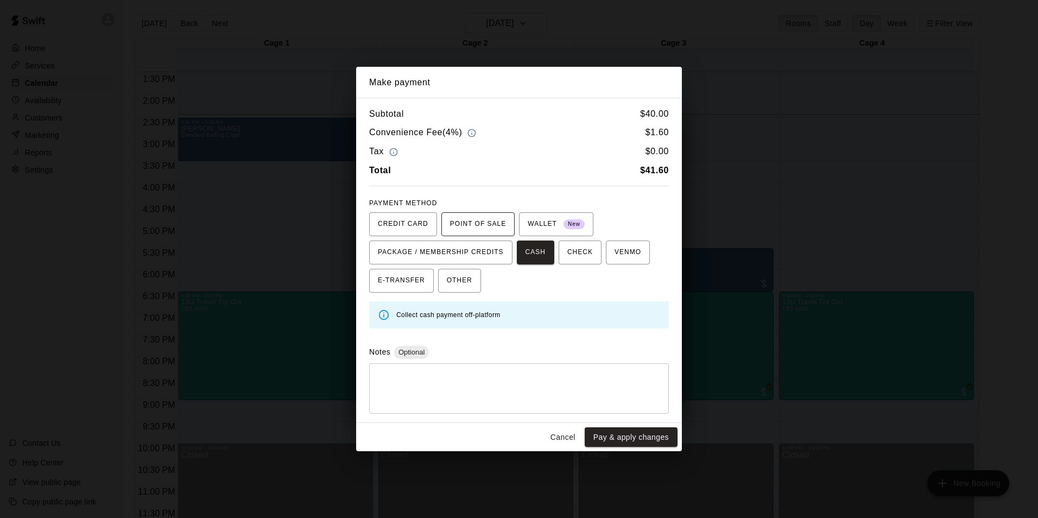
click at [493, 230] on span "POINT OF SALE" at bounding box center [478, 223] width 56 height 17
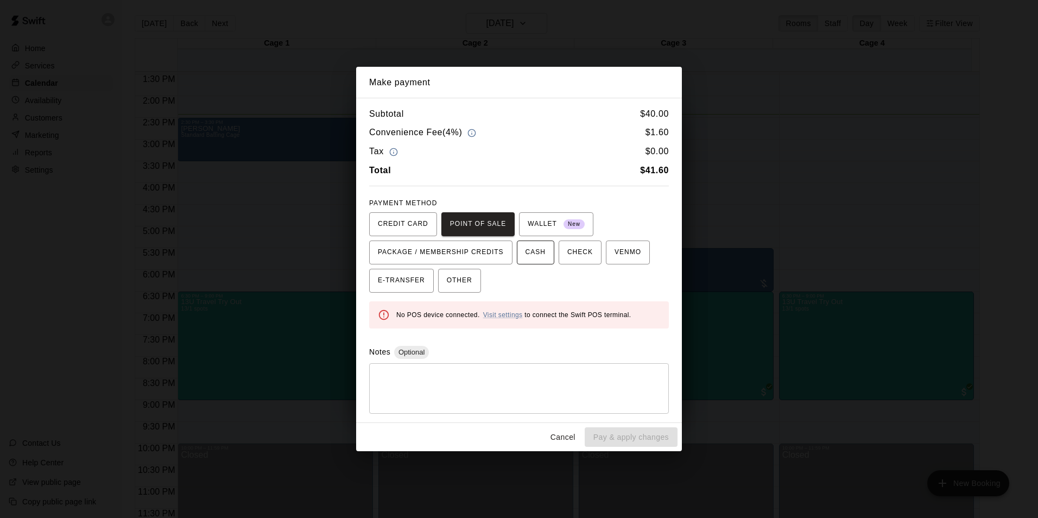
click at [525, 249] on span "CASH" at bounding box center [535, 252] width 20 height 17
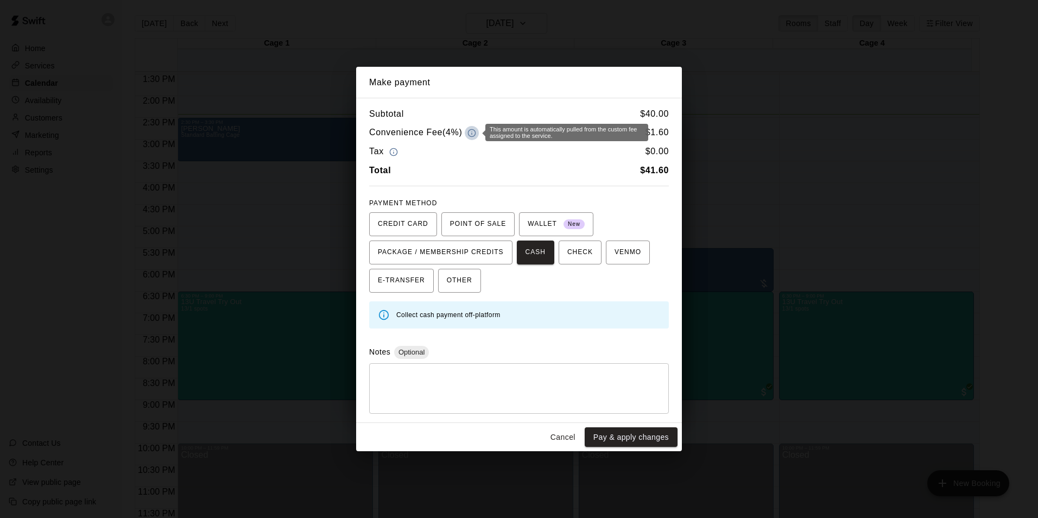
click at [468, 131] on circle "button" at bounding box center [471, 132] width 7 height 7
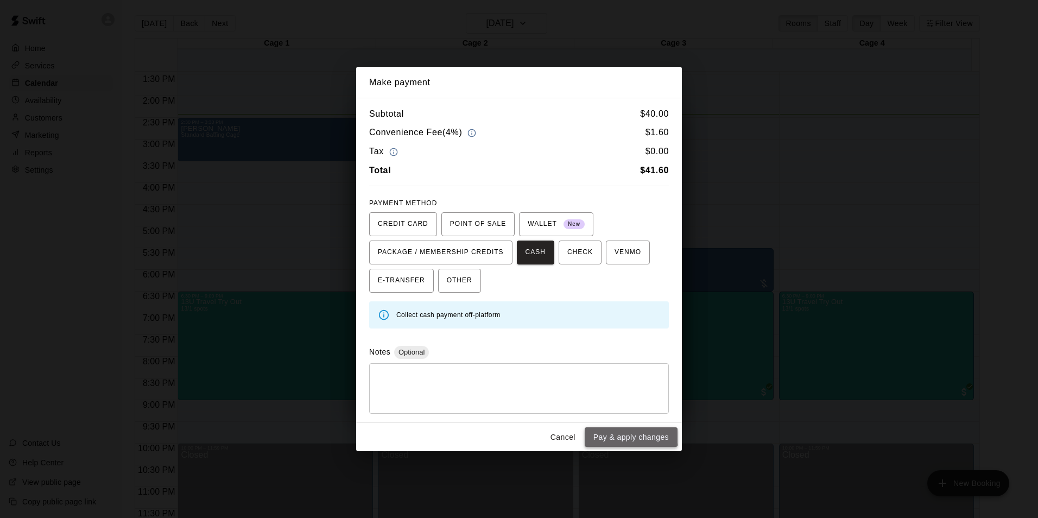
click at [624, 435] on button "Pay & apply changes" at bounding box center [630, 437] width 93 height 20
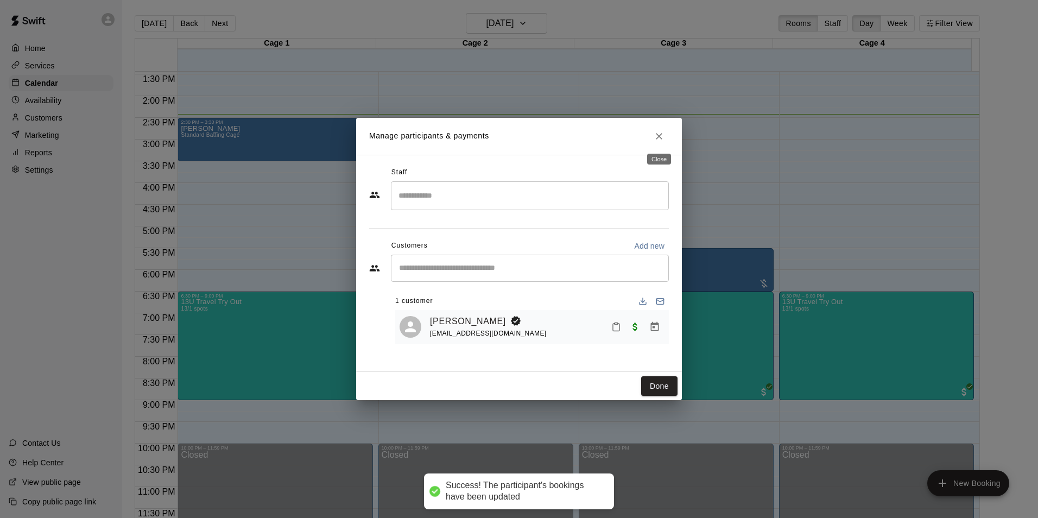
click at [660, 135] on icon "Close" at bounding box center [658, 136] width 11 height 11
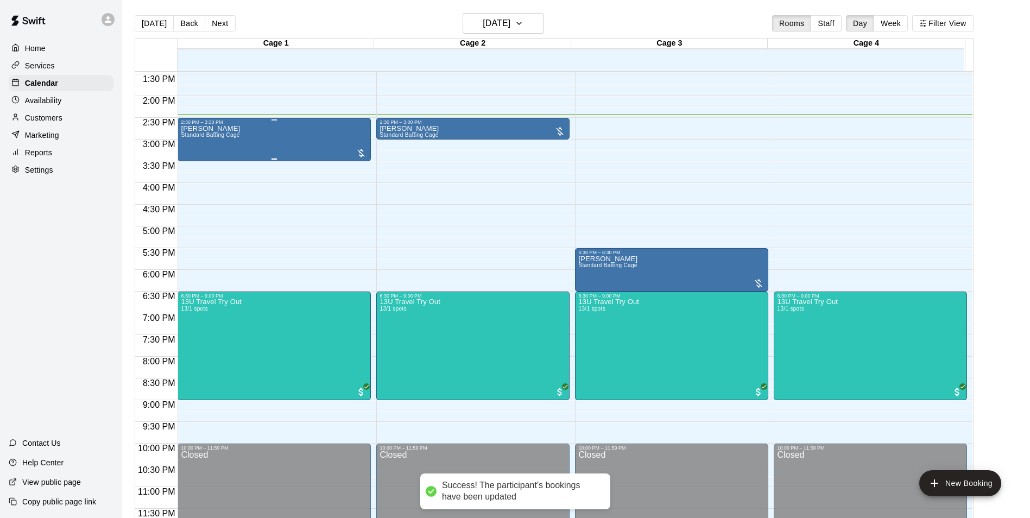
click at [291, 126] on div "[PERSON_NAME] Standard Batting Cage" at bounding box center [274, 384] width 187 height 518
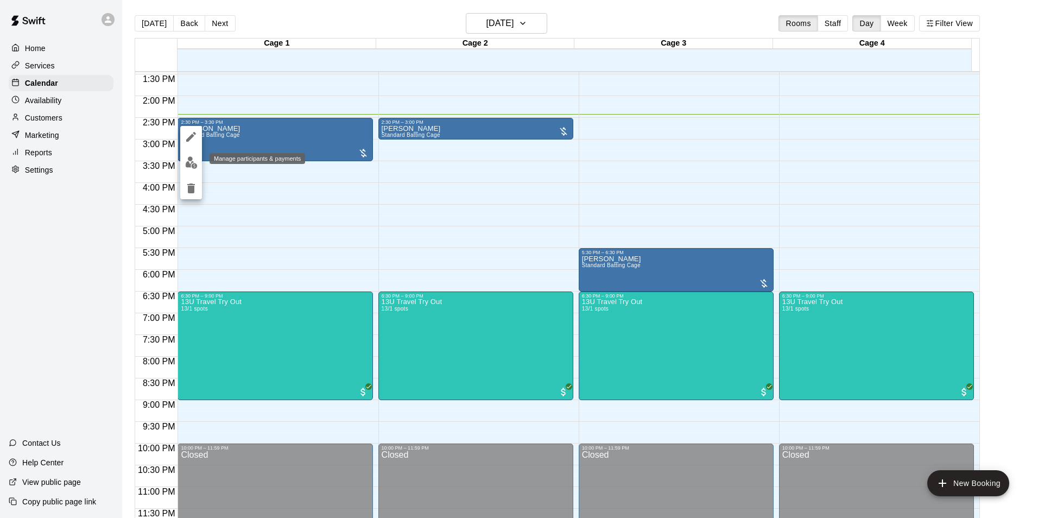
click at [193, 165] on img "edit" at bounding box center [191, 162] width 12 height 12
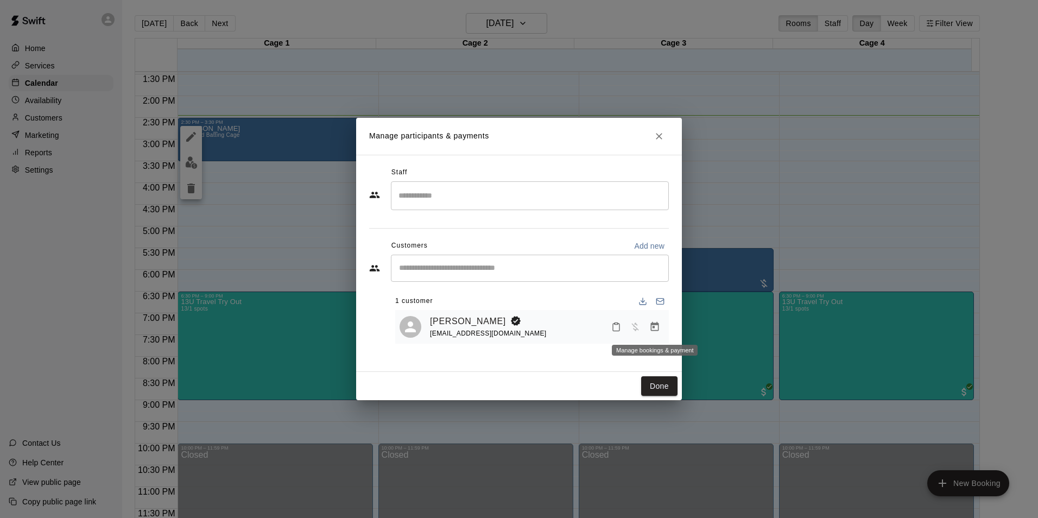
click at [658, 332] on icon "Manage bookings & payment" at bounding box center [654, 326] width 11 height 11
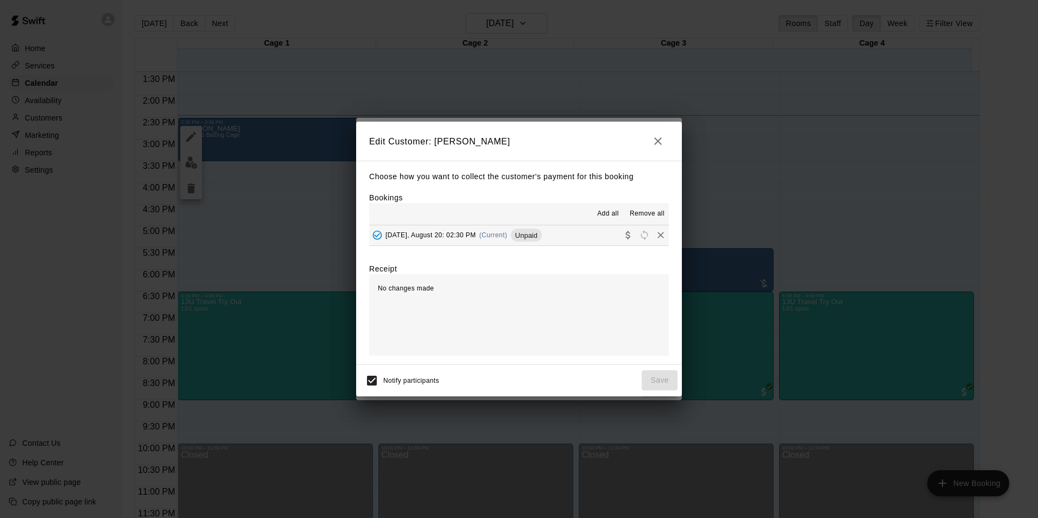
click at [425, 232] on span "[DATE], August 20: 02:30 PM" at bounding box center [430, 235] width 91 height 8
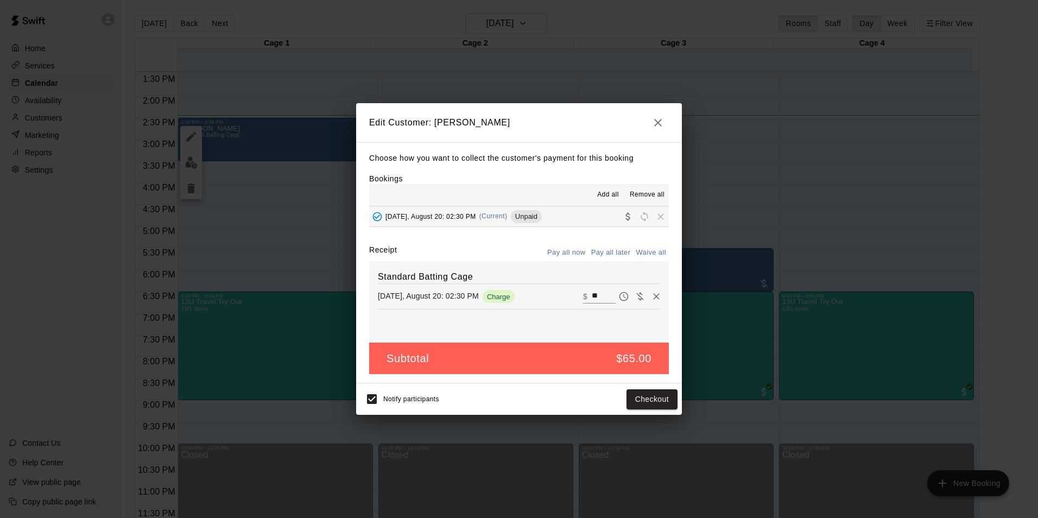
click at [592, 293] on input "**" at bounding box center [604, 296] width 24 height 14
drag, startPoint x: 592, startPoint y: 294, endPoint x: 567, endPoint y: 294, distance: 25.0
click at [567, 294] on div "[DATE], August 20: 02:30 PM Charge ​ $ **" at bounding box center [519, 296] width 282 height 16
type input "**"
click at [568, 280] on h6 "Standard Batting Cage" at bounding box center [519, 277] width 282 height 14
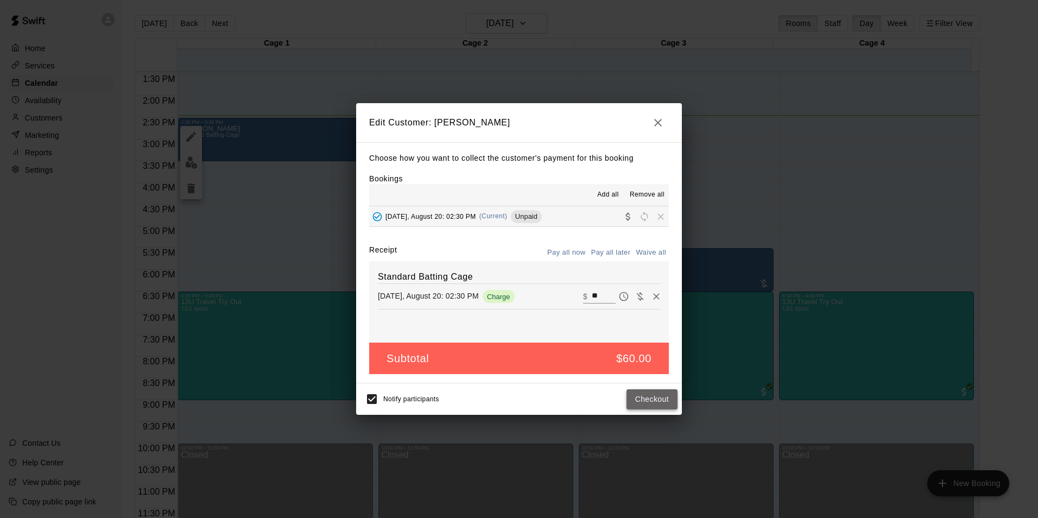
click at [653, 396] on button "Checkout" at bounding box center [651, 399] width 51 height 20
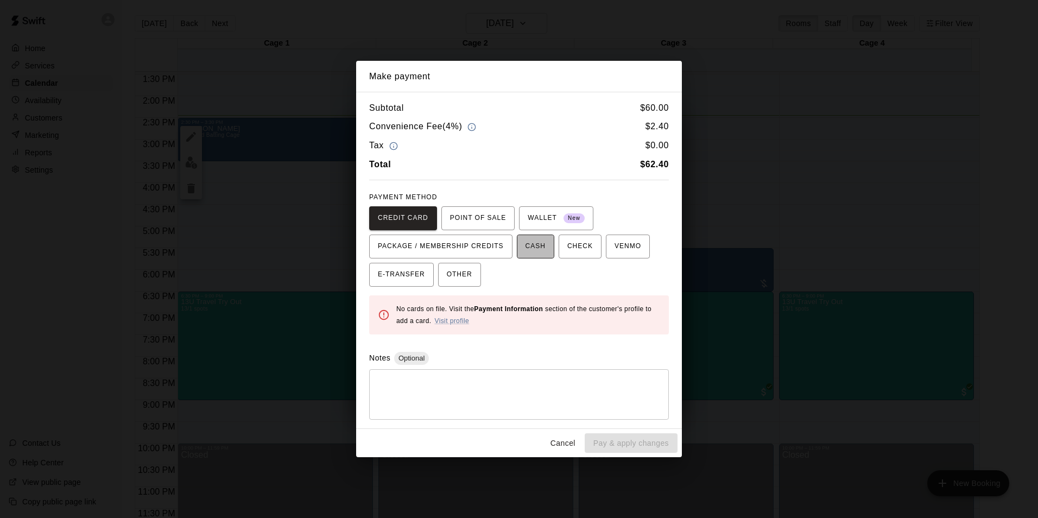
click at [517, 241] on button "CASH" at bounding box center [535, 246] width 37 height 24
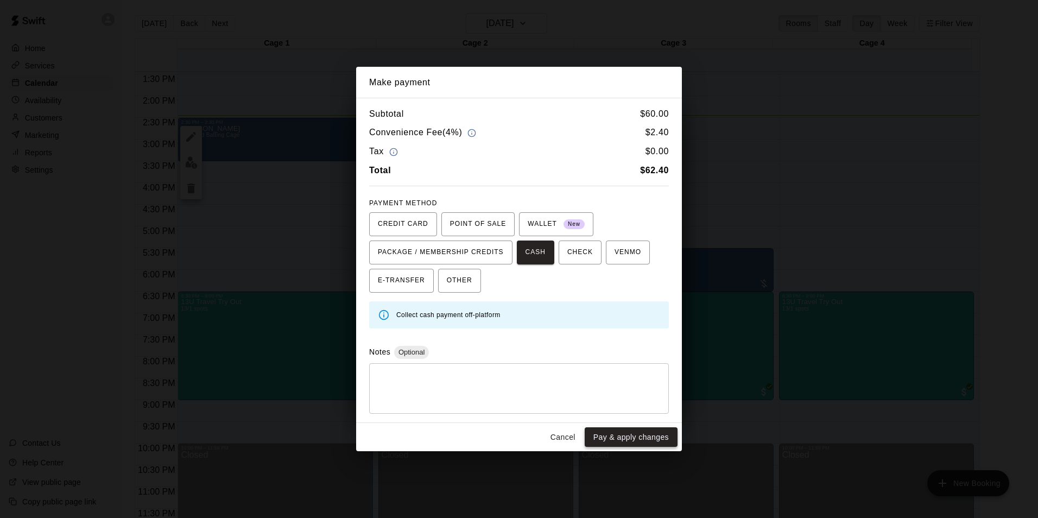
click at [624, 432] on button "Pay & apply changes" at bounding box center [630, 437] width 93 height 20
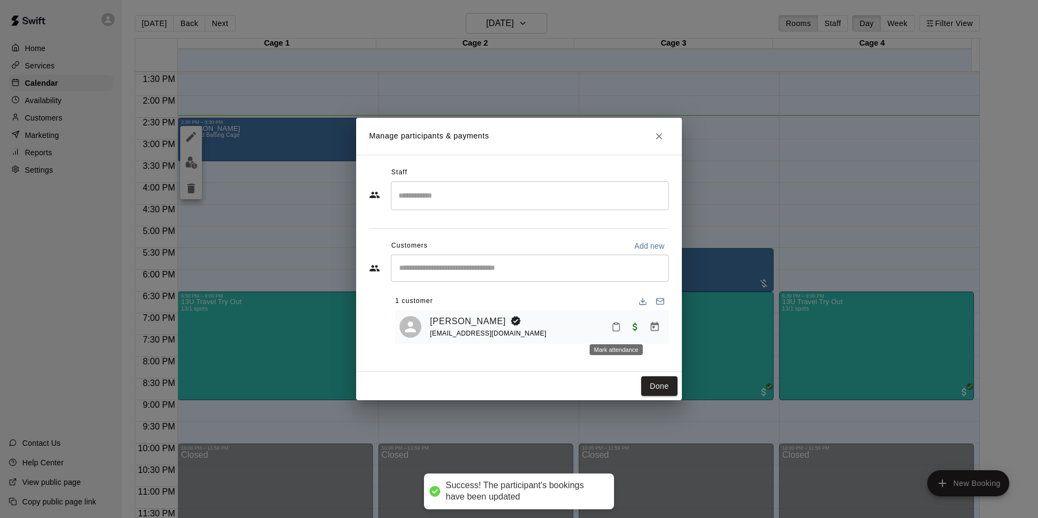
click at [622, 328] on button "Mark attendance" at bounding box center [616, 326] width 18 height 18
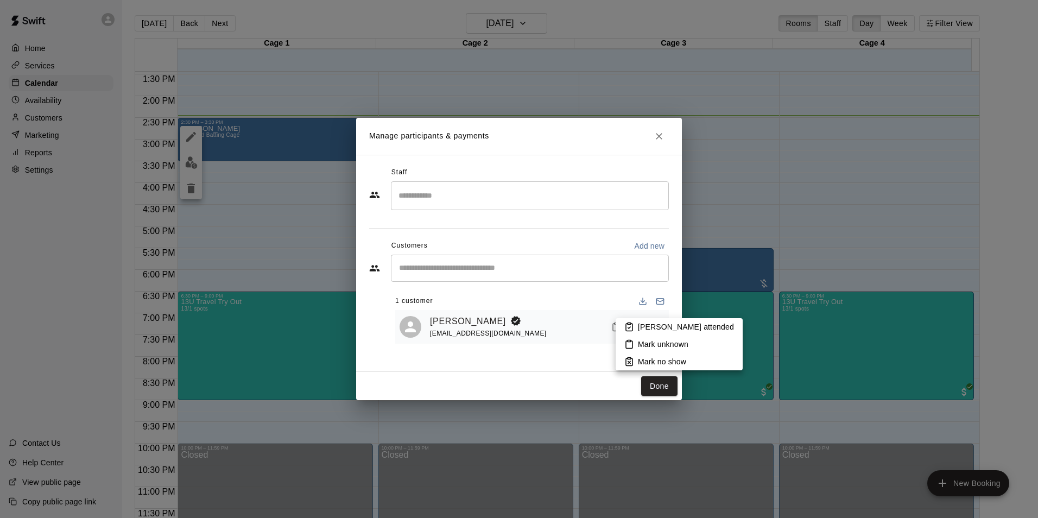
click at [632, 324] on icon at bounding box center [629, 327] width 10 height 10
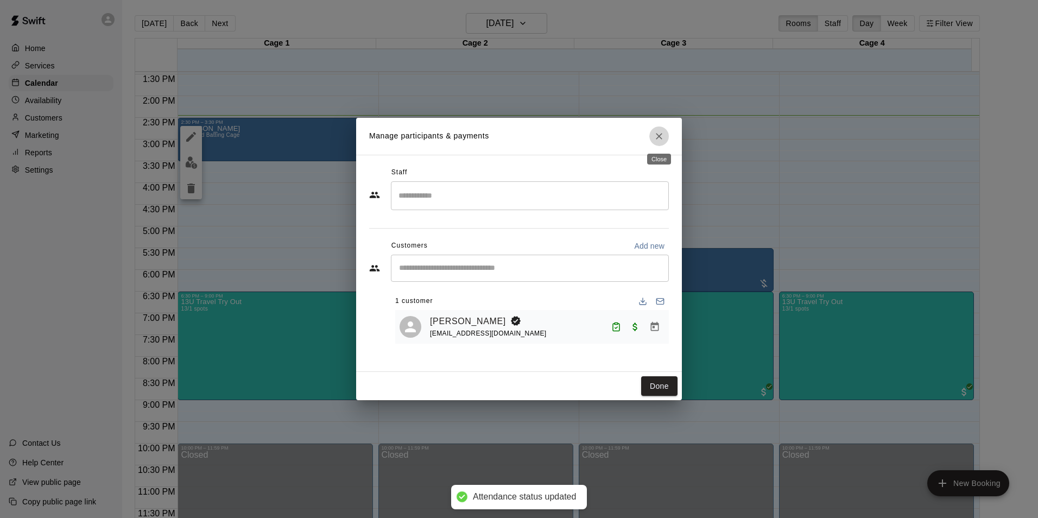
click at [659, 131] on icon "Close" at bounding box center [658, 136] width 11 height 11
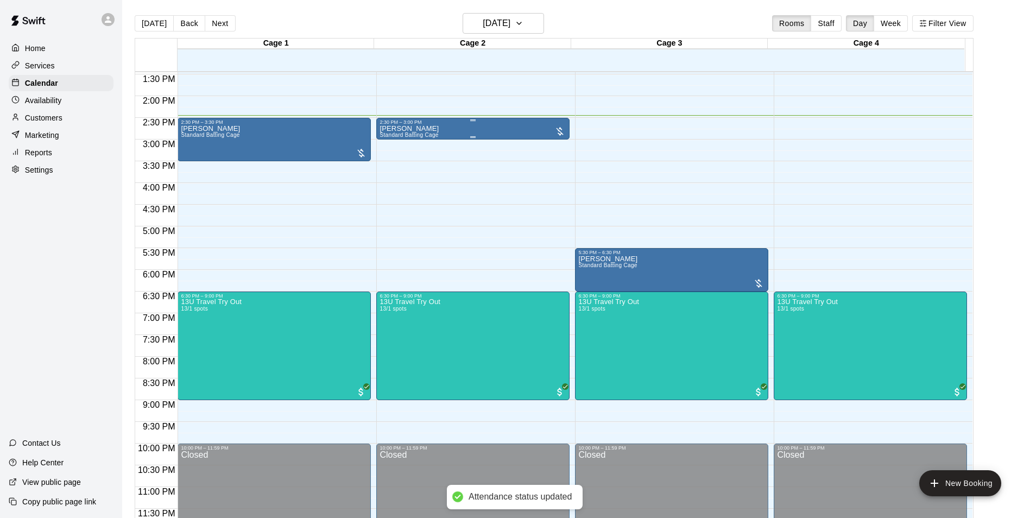
click at [514, 131] on div "[PERSON_NAME] Standard Batting Cage" at bounding box center [472, 384] width 187 height 518
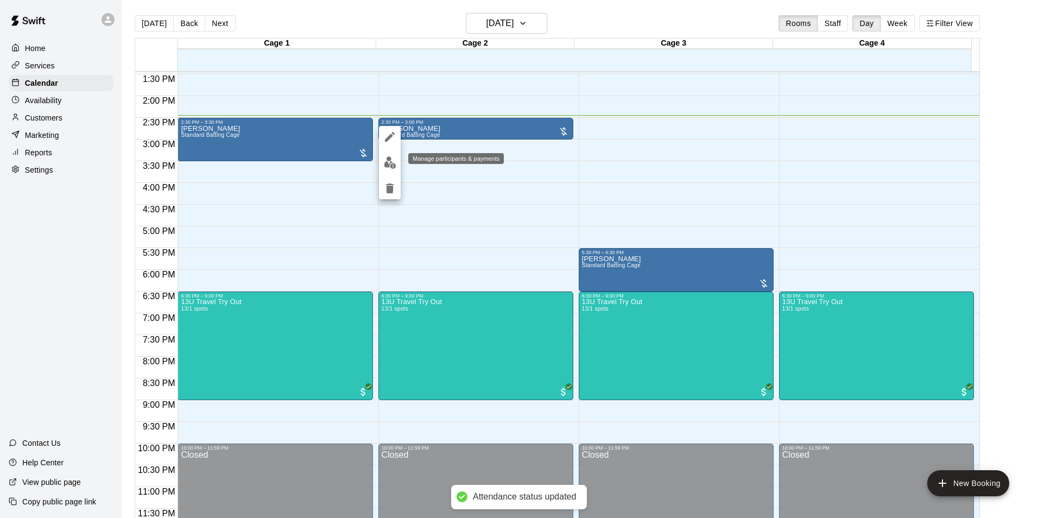
click at [388, 166] on img "edit" at bounding box center [390, 162] width 12 height 12
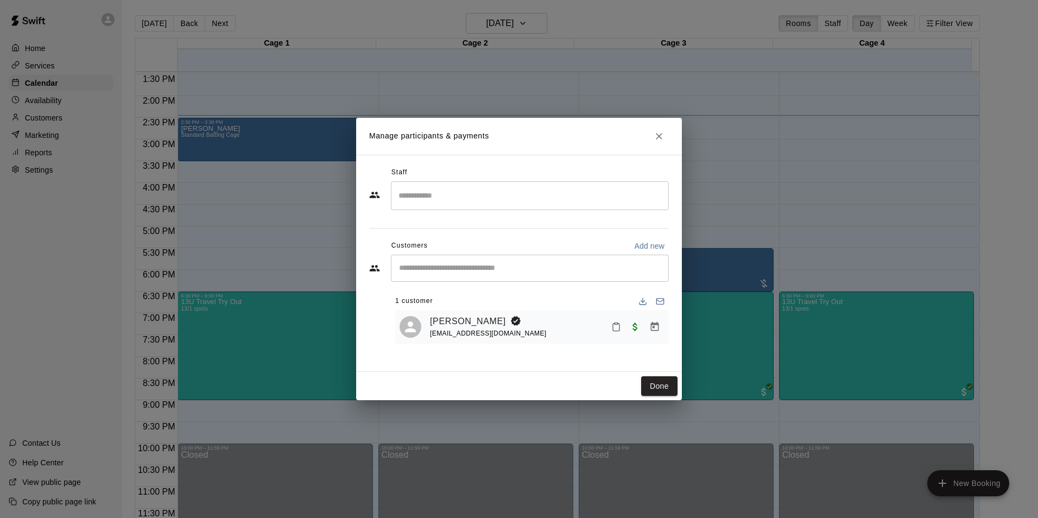
click at [616, 325] on icon "Mark attendance" at bounding box center [616, 327] width 10 height 10
click at [652, 328] on p "[PERSON_NAME] attended" at bounding box center [690, 331] width 96 height 11
click at [658, 387] on button "Done" at bounding box center [659, 386] width 36 height 20
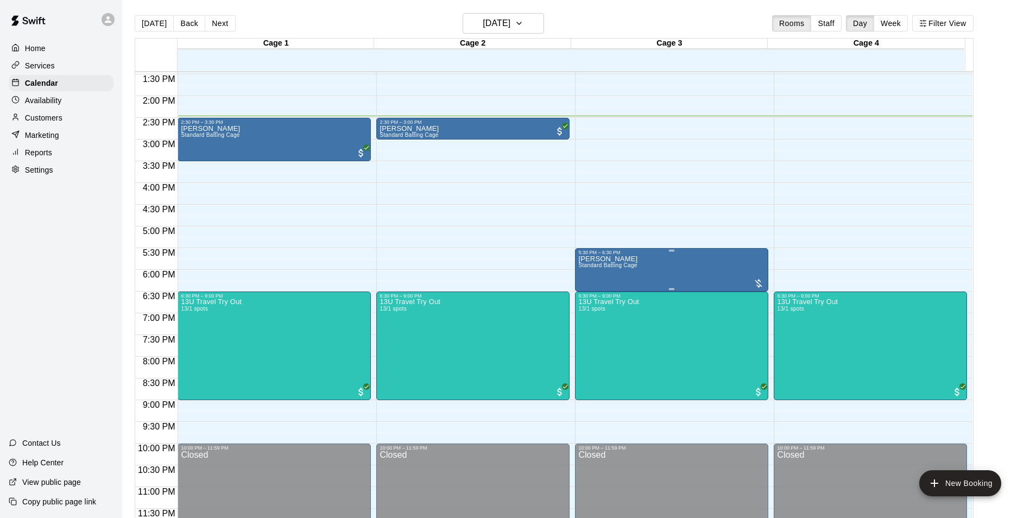
click at [700, 277] on div "[PERSON_NAME] Standard Batting Cage" at bounding box center [671, 514] width 187 height 518
click at [583, 267] on icon "edit" at bounding box center [587, 266] width 13 height 13
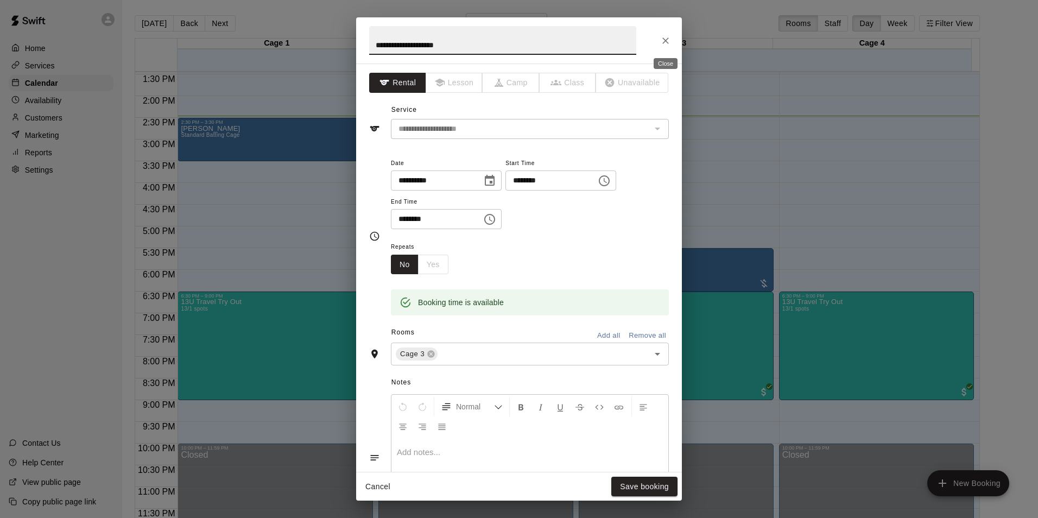
click at [666, 34] on button "Close" at bounding box center [666, 41] width 20 height 20
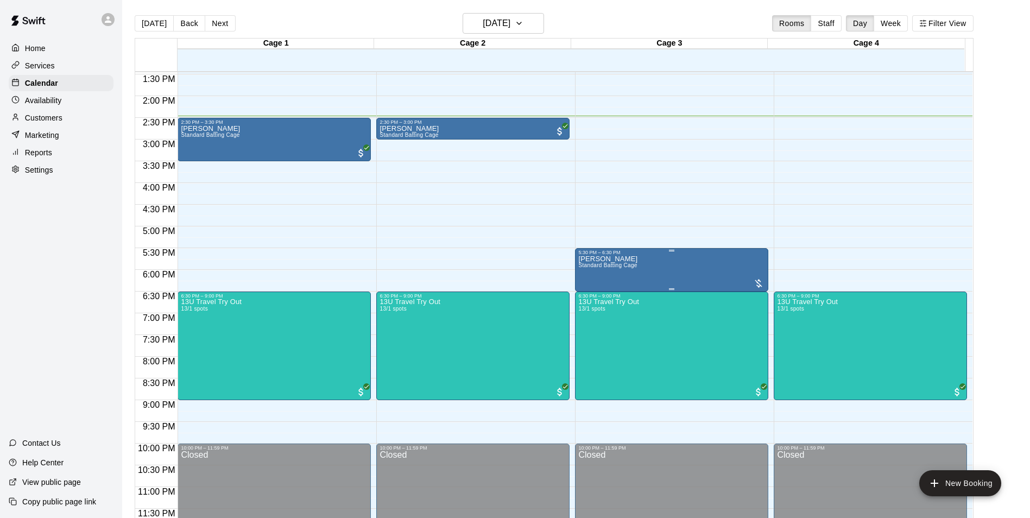
click at [730, 275] on div "[PERSON_NAME] Standard Batting Cage" at bounding box center [671, 514] width 187 height 518
click at [584, 294] on img "edit" at bounding box center [588, 293] width 12 height 12
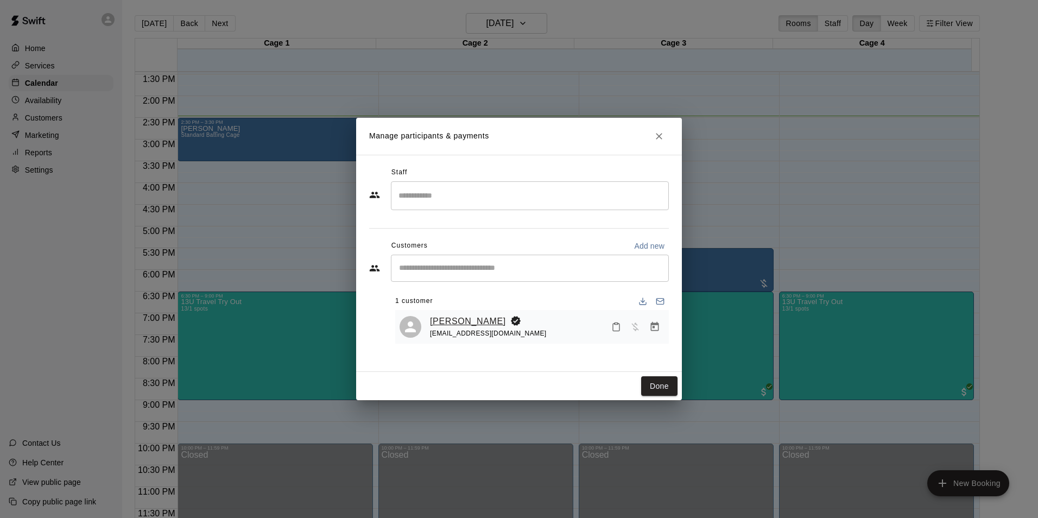
click at [452, 317] on link "[PERSON_NAME]" at bounding box center [468, 321] width 76 height 14
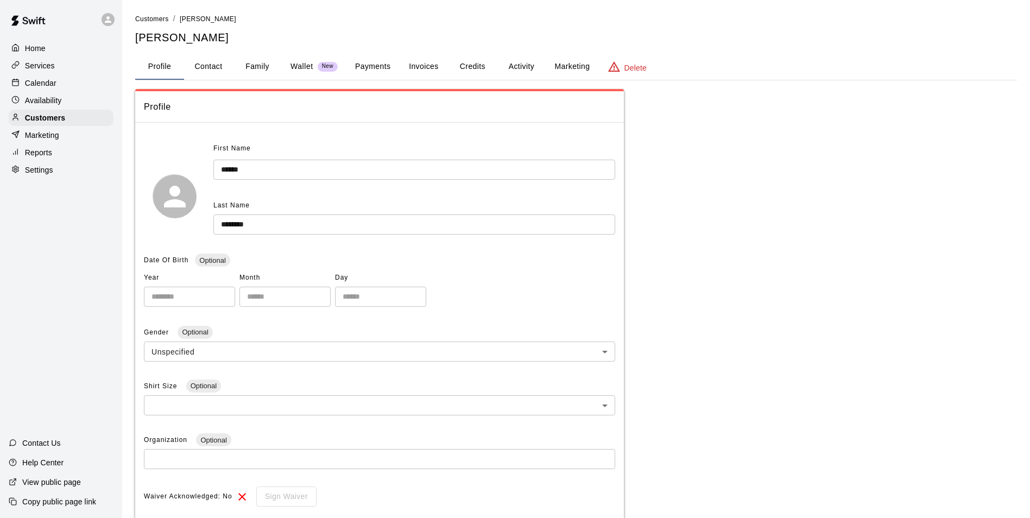
click at [206, 60] on button "Contact" at bounding box center [208, 67] width 49 height 26
select select "**"
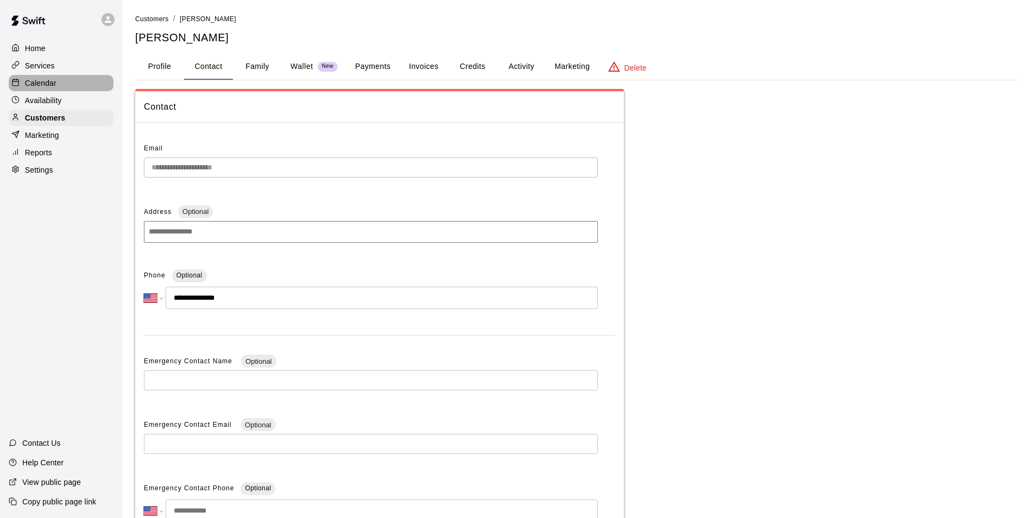
click at [33, 79] on p "Calendar" at bounding box center [40, 83] width 31 height 11
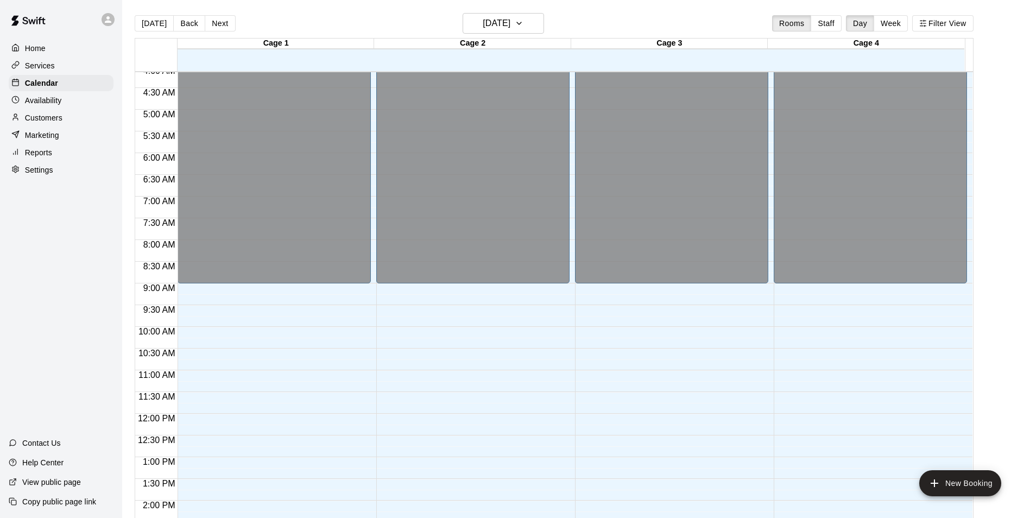
scroll to position [422, 0]
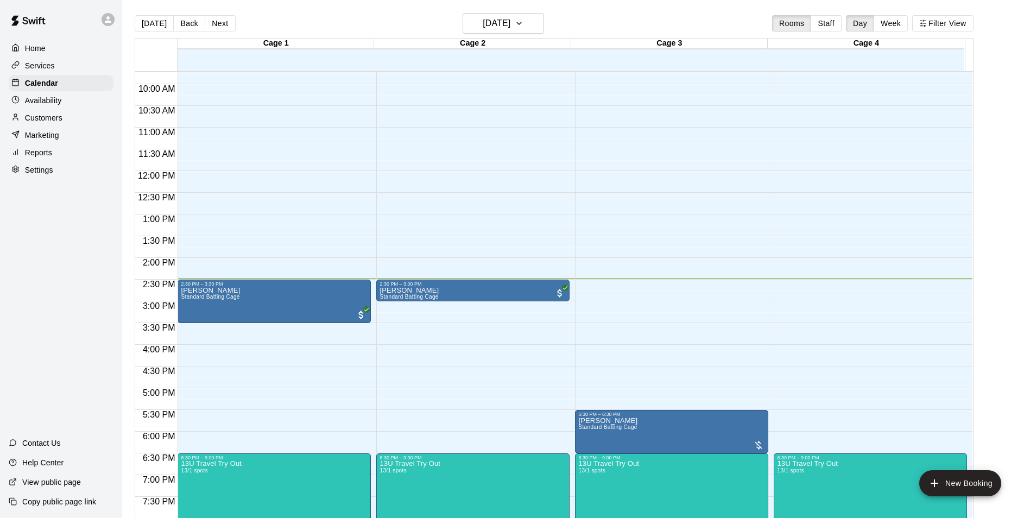
click at [625, 405] on div "12:00 AM – 9:00 AM Closed 5:30 PM – 6:30 PM [PERSON_NAME] Standard Batting Cage…" at bounding box center [671, 171] width 193 height 1042
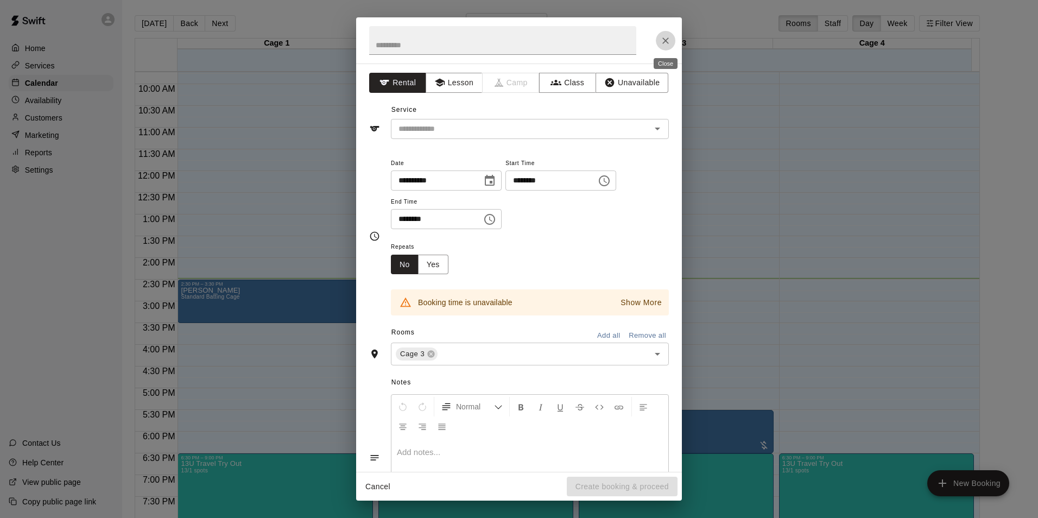
click at [663, 33] on button "Close" at bounding box center [666, 41] width 20 height 20
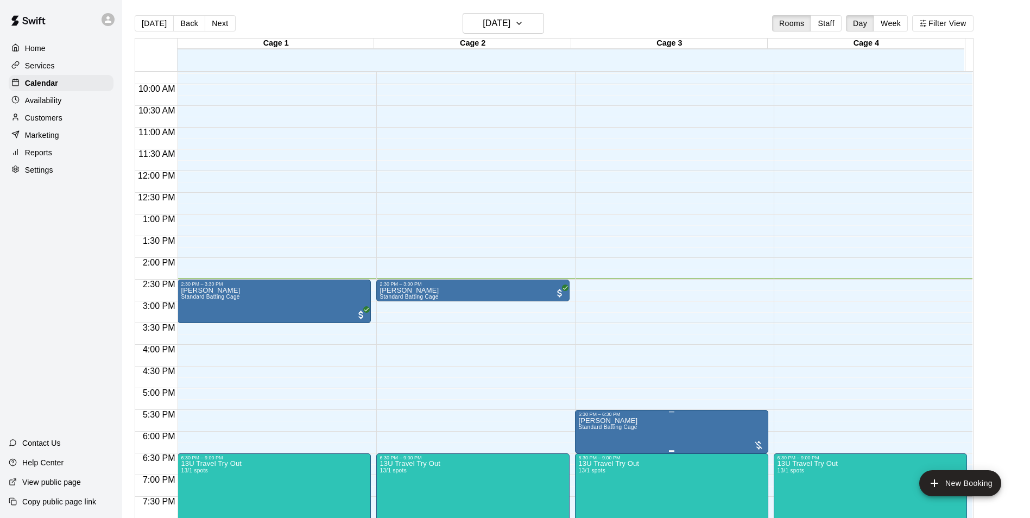
click at [638, 374] on div at bounding box center [519, 259] width 1038 height 518
click at [583, 482] on icon "delete" at bounding box center [587, 481] width 13 height 13
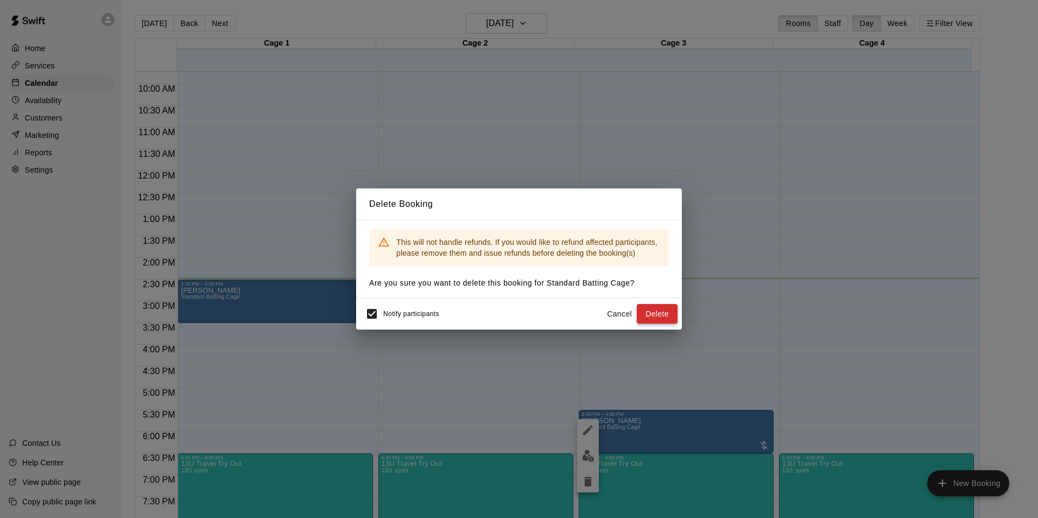
click at [658, 308] on button "Delete" at bounding box center [657, 314] width 41 height 20
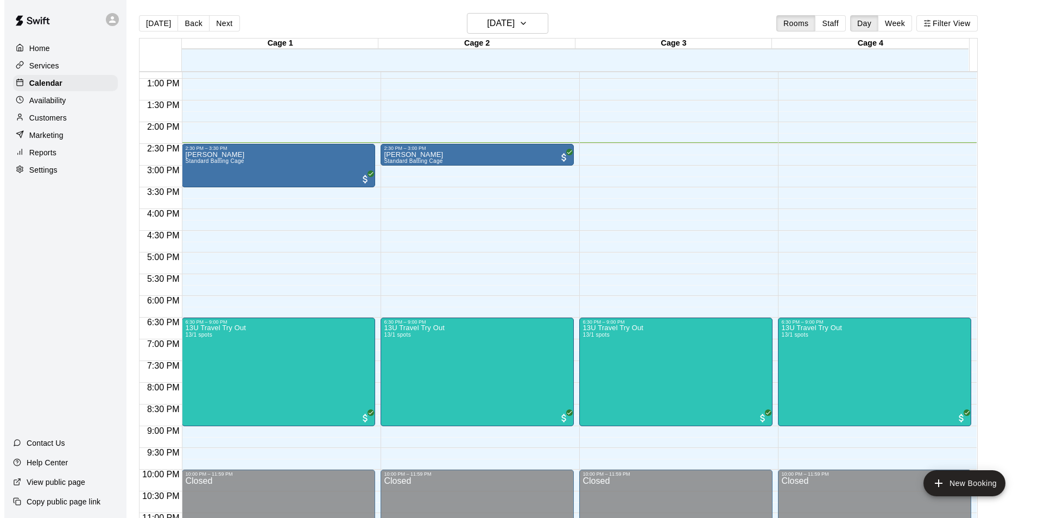
scroll to position [585, 0]
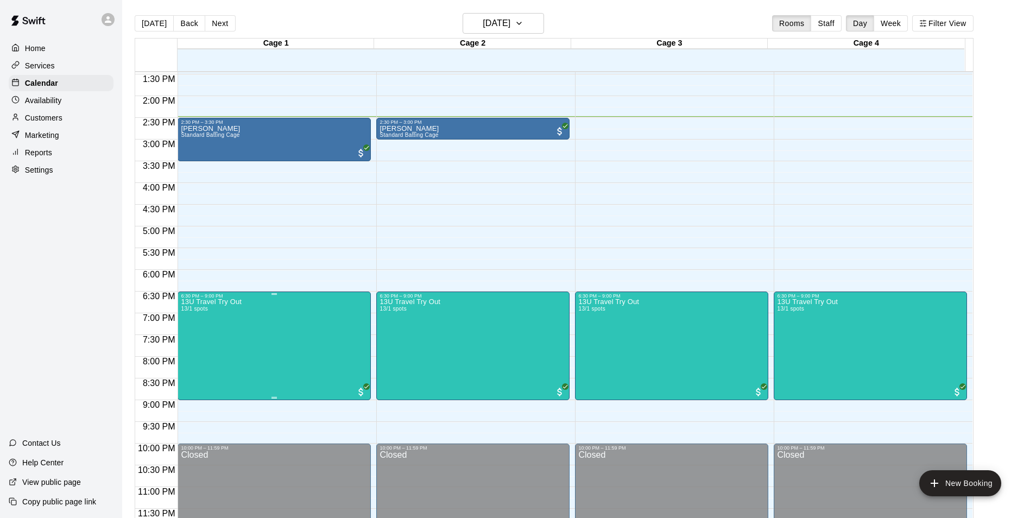
click at [192, 308] on icon "edit" at bounding box center [191, 311] width 10 height 10
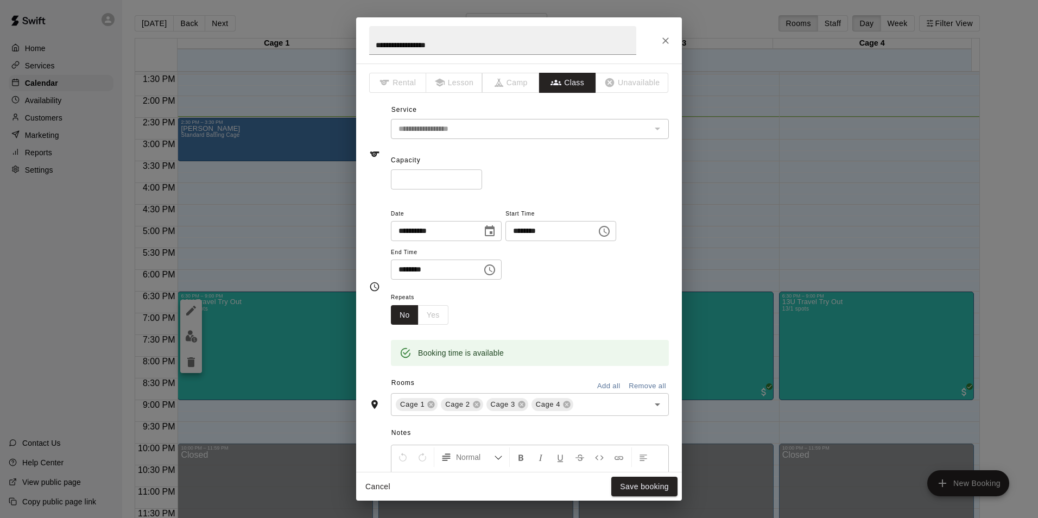
click at [565, 244] on div "**********" at bounding box center [530, 243] width 278 height 73
click at [568, 232] on input "********" at bounding box center [547, 231] width 84 height 20
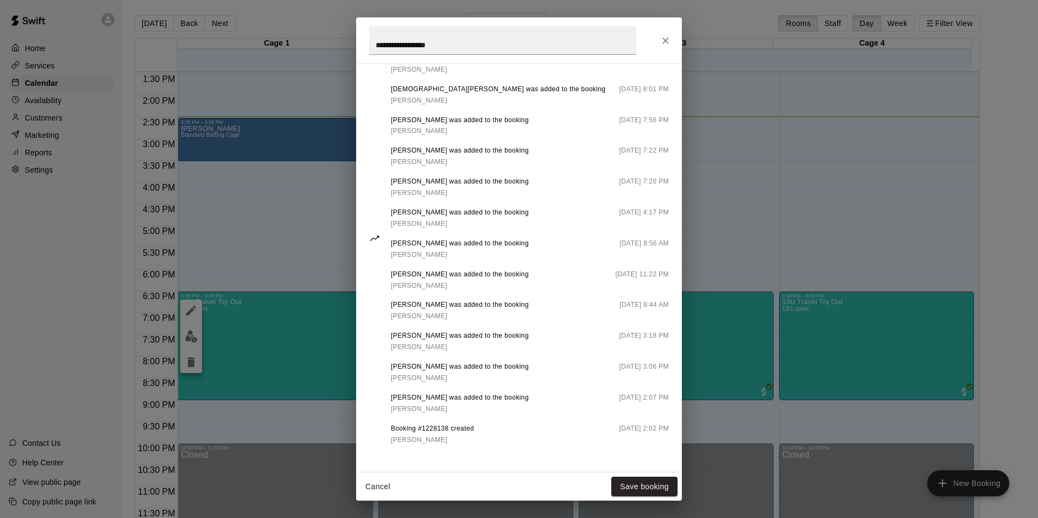
scroll to position [613, 0]
type input "********"
click at [669, 38] on icon "Close" at bounding box center [665, 40] width 11 height 11
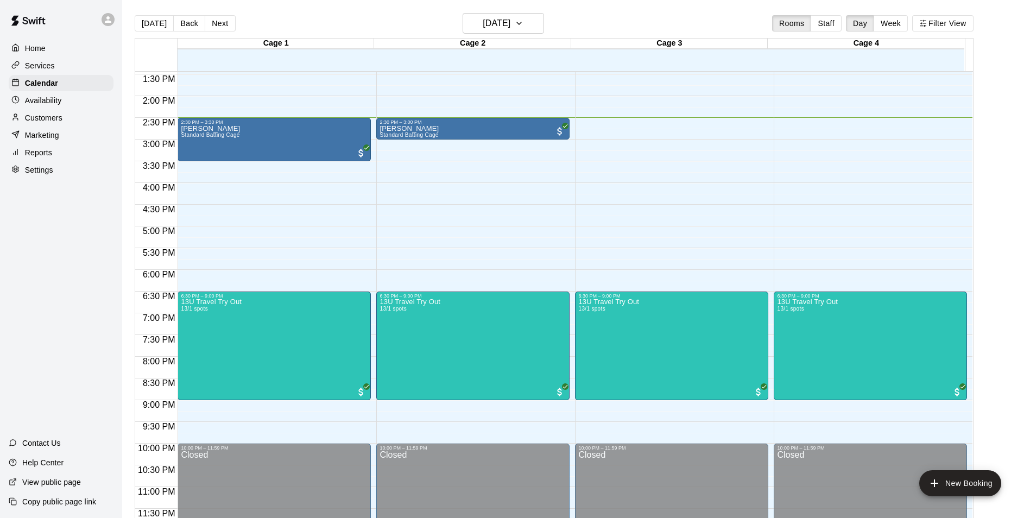
click at [199, 231] on div "12:00 AM – 9:00 AM Closed 2:30 PM – 3:30 PM [PERSON_NAME] Standard Batting Cage…" at bounding box center [273, 9] width 193 height 1042
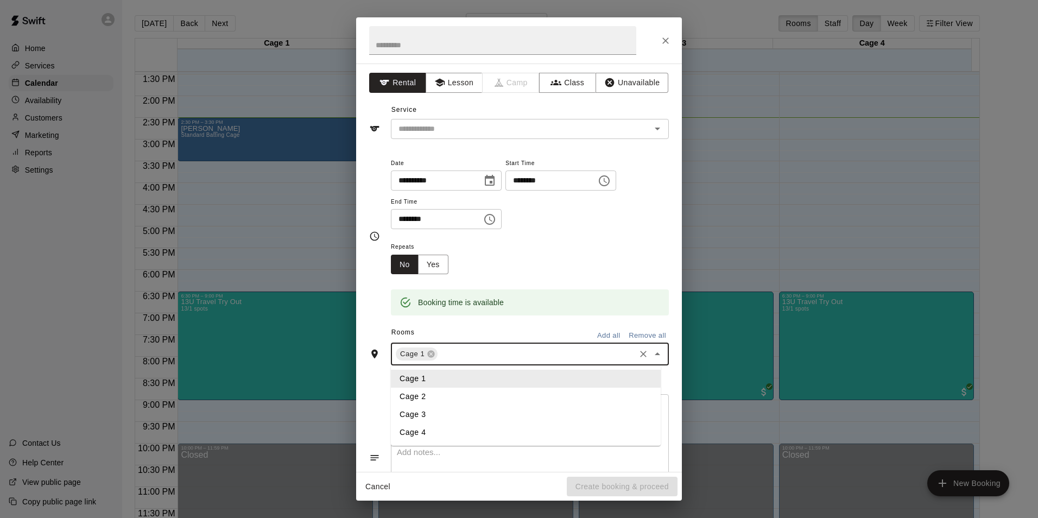
click at [539, 355] on input "text" at bounding box center [536, 354] width 194 height 14
click at [475, 396] on li "Cage 2" at bounding box center [526, 396] width 270 height 18
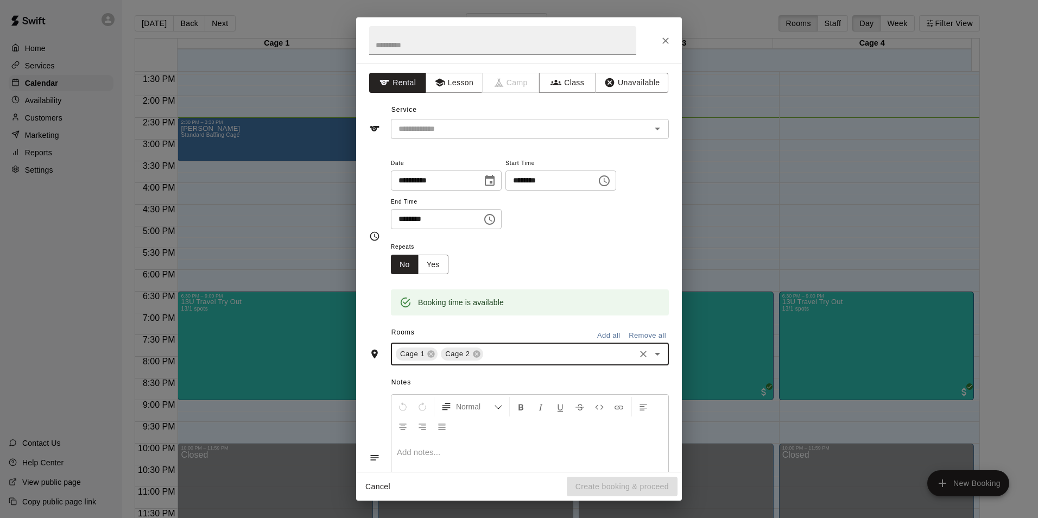
click at [505, 359] on input "text" at bounding box center [559, 354] width 149 height 14
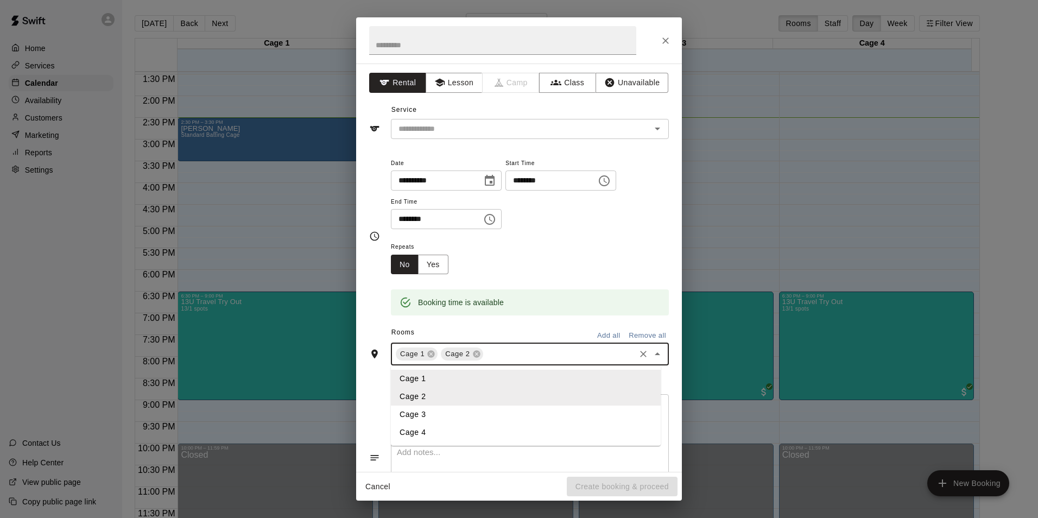
click at [448, 416] on li "Cage 3" at bounding box center [526, 414] width 270 height 18
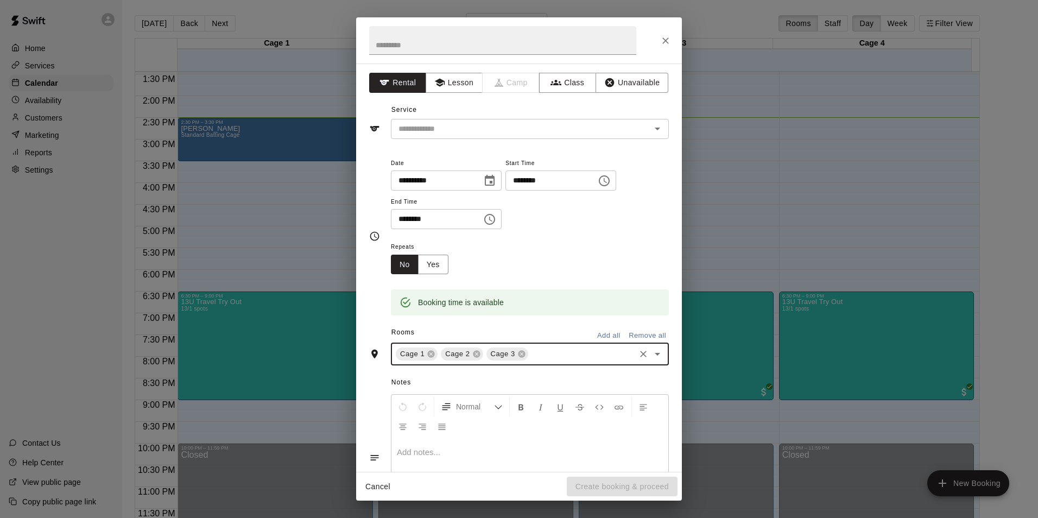
click at [539, 355] on input "text" at bounding box center [582, 354] width 104 height 14
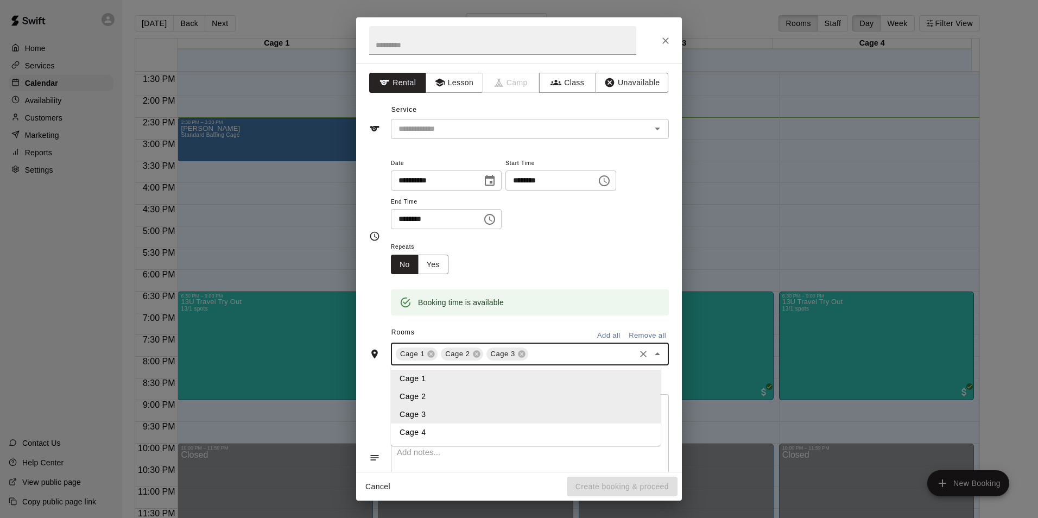
click at [424, 438] on li "Cage 4" at bounding box center [526, 432] width 270 height 18
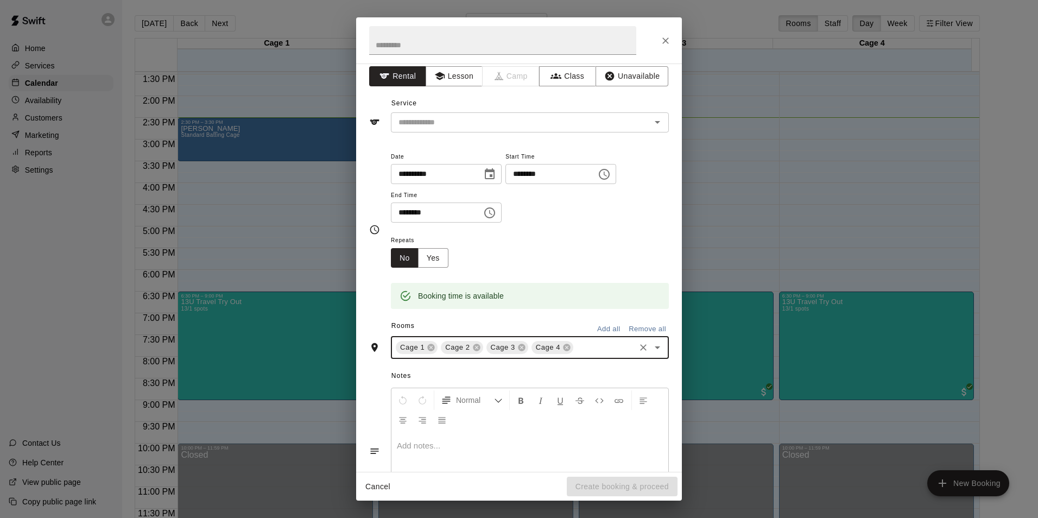
scroll to position [0, 0]
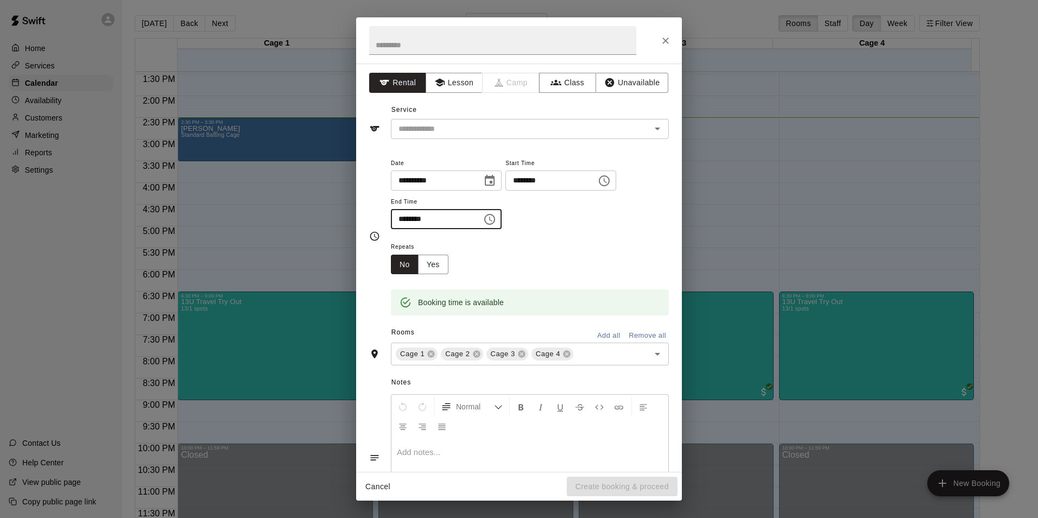
click at [460, 215] on input "********" at bounding box center [433, 219] width 84 height 20
click at [496, 217] on icon "Choose time, selected time is 5:30 PM" at bounding box center [489, 219] width 13 height 13
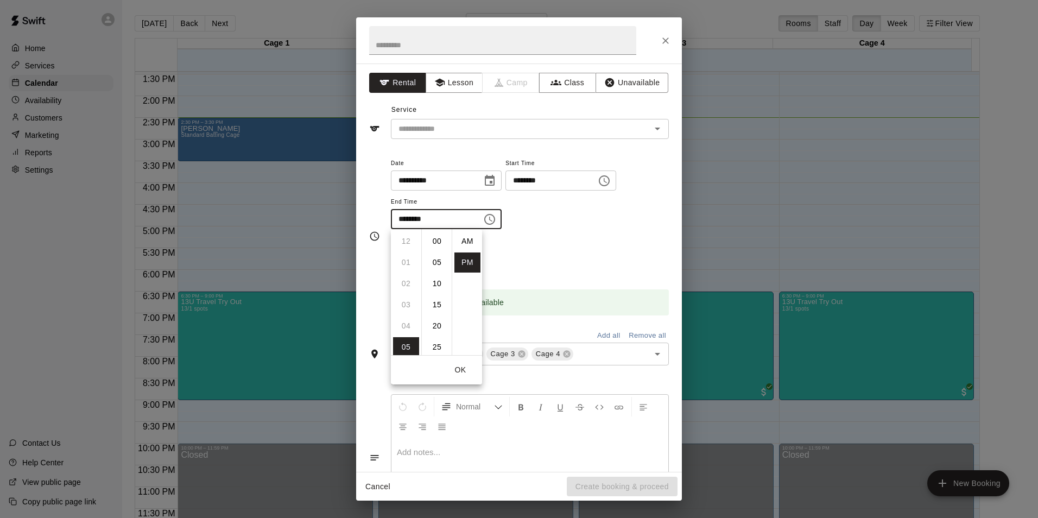
scroll to position [20, 0]
click at [411, 261] on li "06" at bounding box center [406, 262] width 26 height 20
type input "********"
click at [518, 251] on div "Repeats No Yes" at bounding box center [530, 257] width 278 height 34
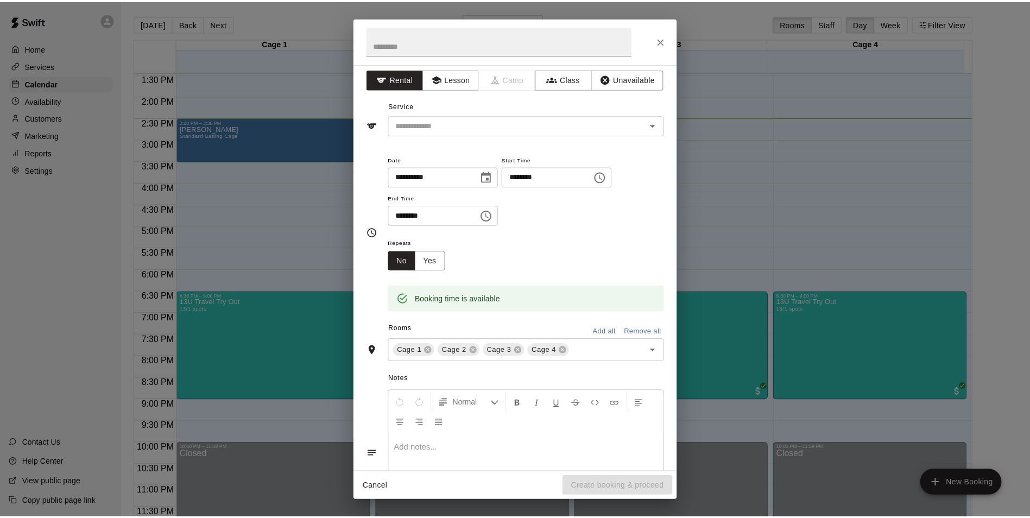
scroll to position [0, 0]
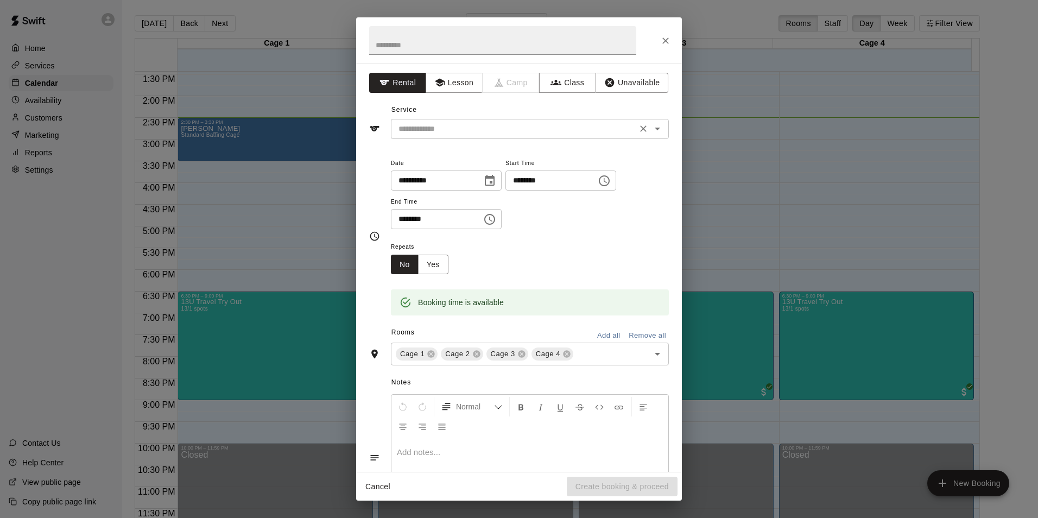
click at [498, 122] on input "text" at bounding box center [513, 129] width 239 height 14
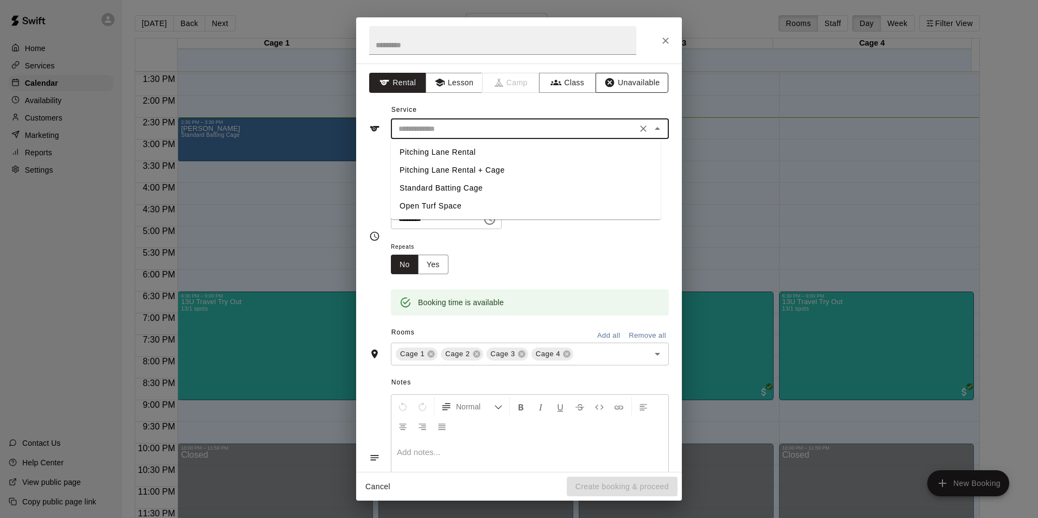
click at [627, 79] on button "Unavailable" at bounding box center [631, 83] width 73 height 20
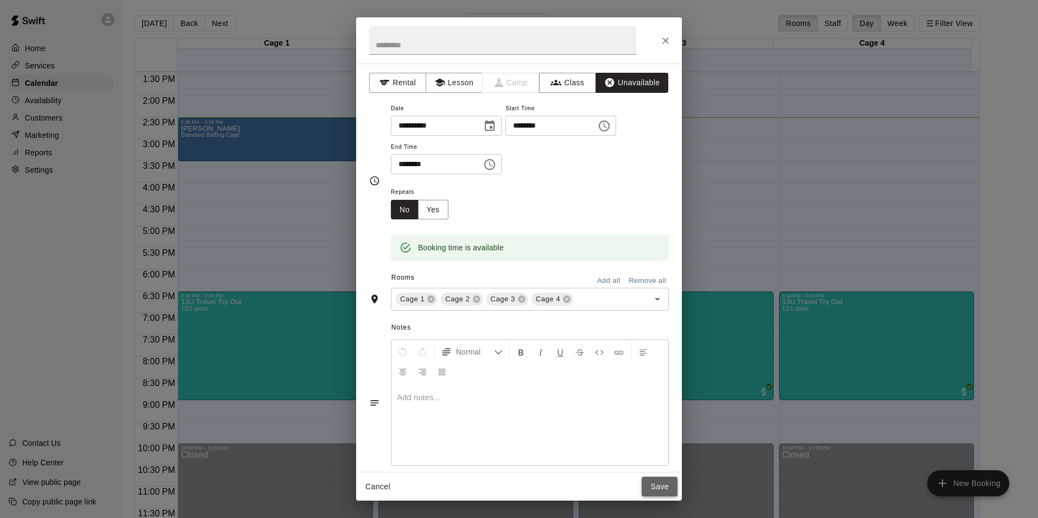
click at [655, 485] on button "Save" at bounding box center [659, 486] width 36 height 20
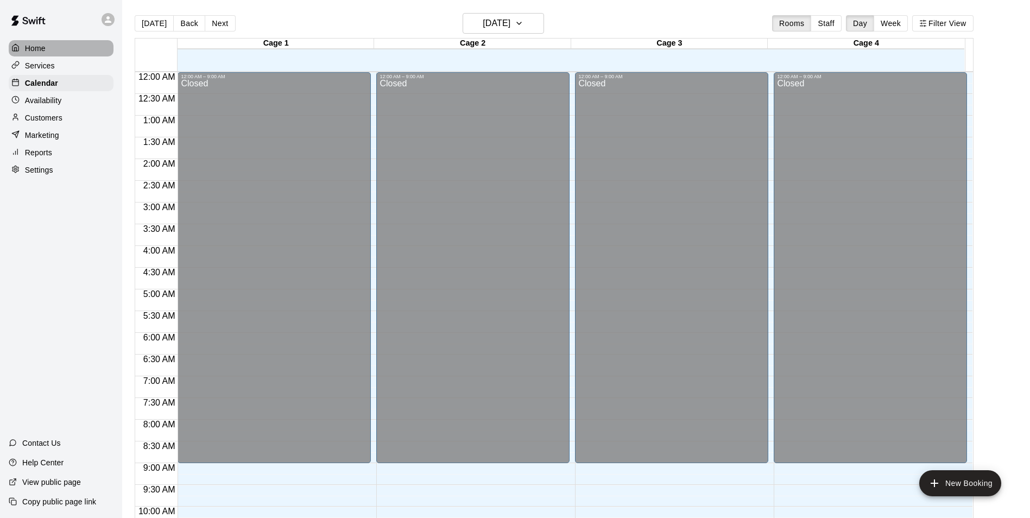
click at [39, 43] on p "Home" at bounding box center [35, 48] width 21 height 11
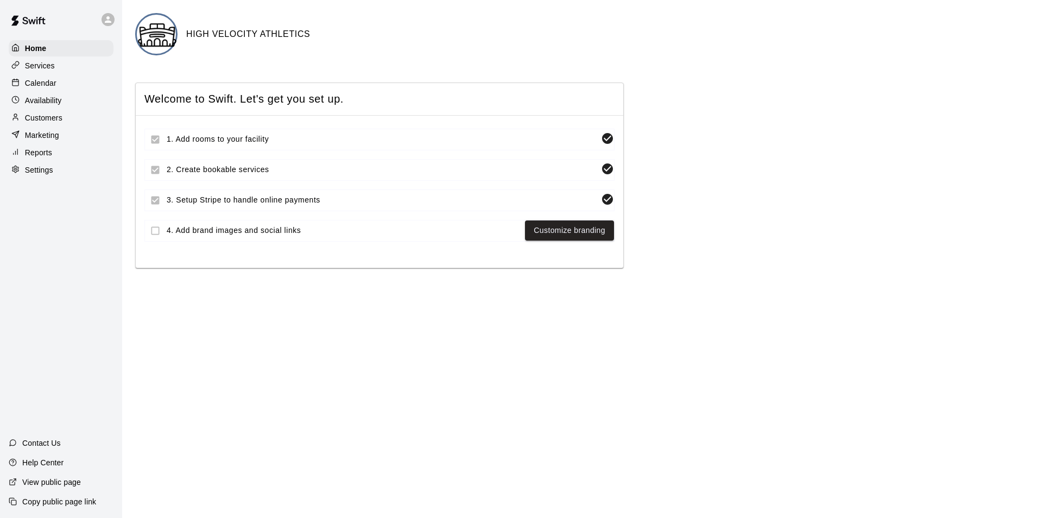
click at [36, 100] on p "Availability" at bounding box center [43, 100] width 37 height 11
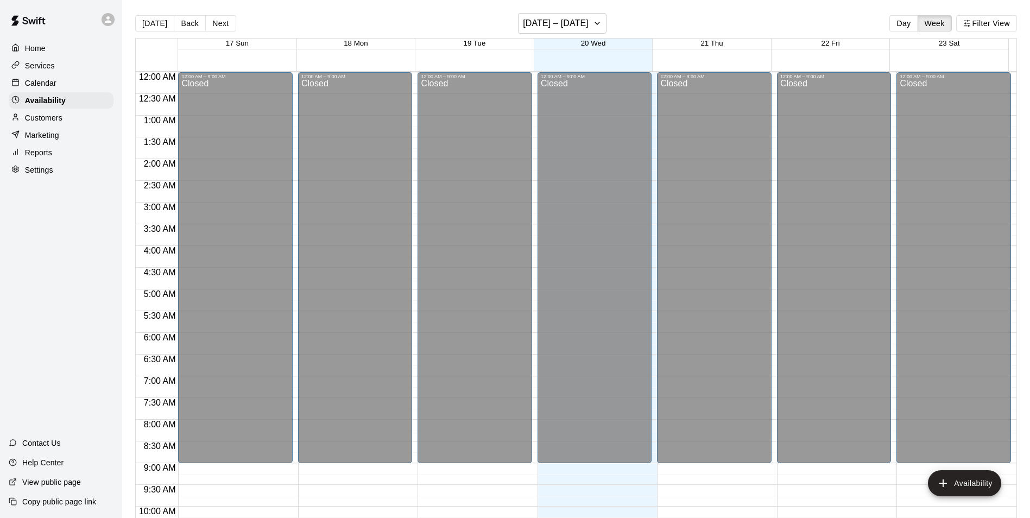
scroll to position [584, 0]
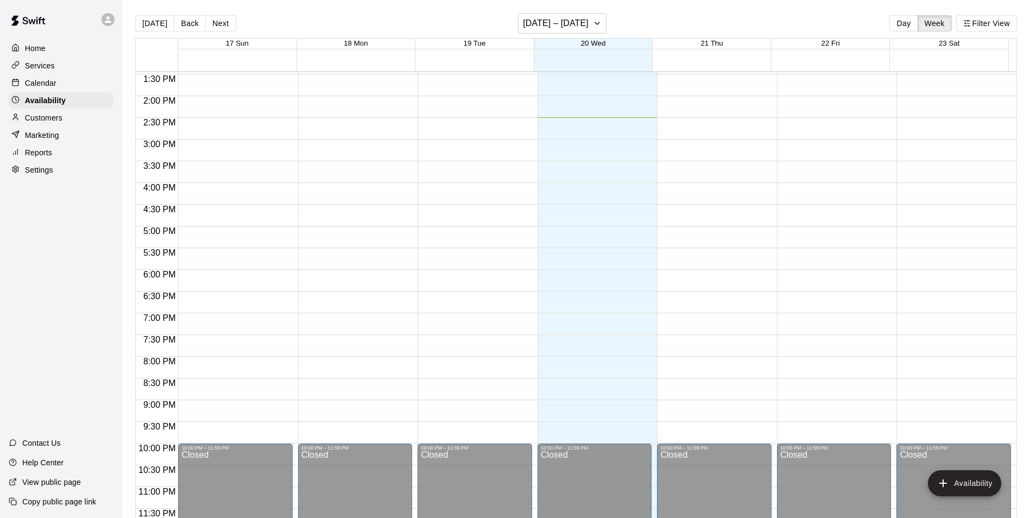
click at [34, 81] on p "Calendar" at bounding box center [40, 83] width 31 height 11
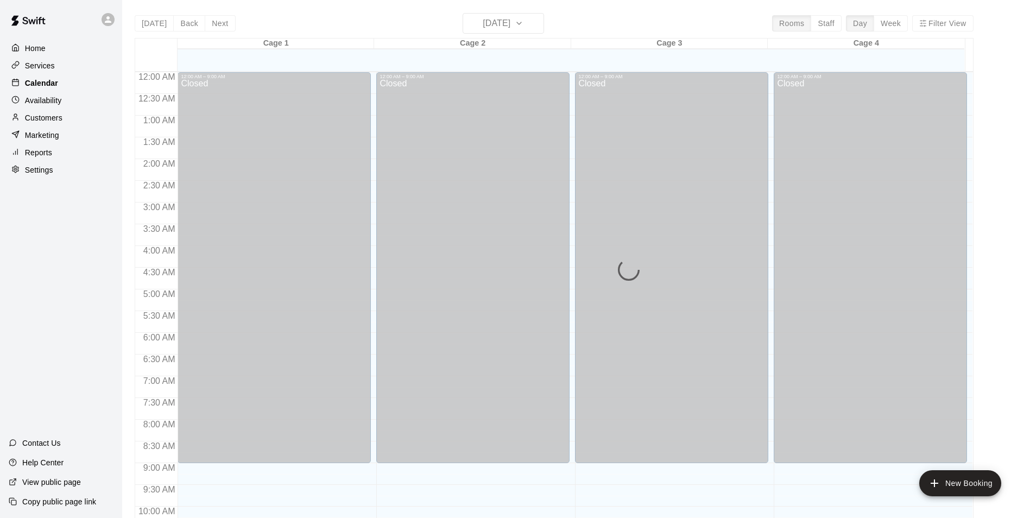
scroll to position [551, 0]
